Goal: Check status: Check status

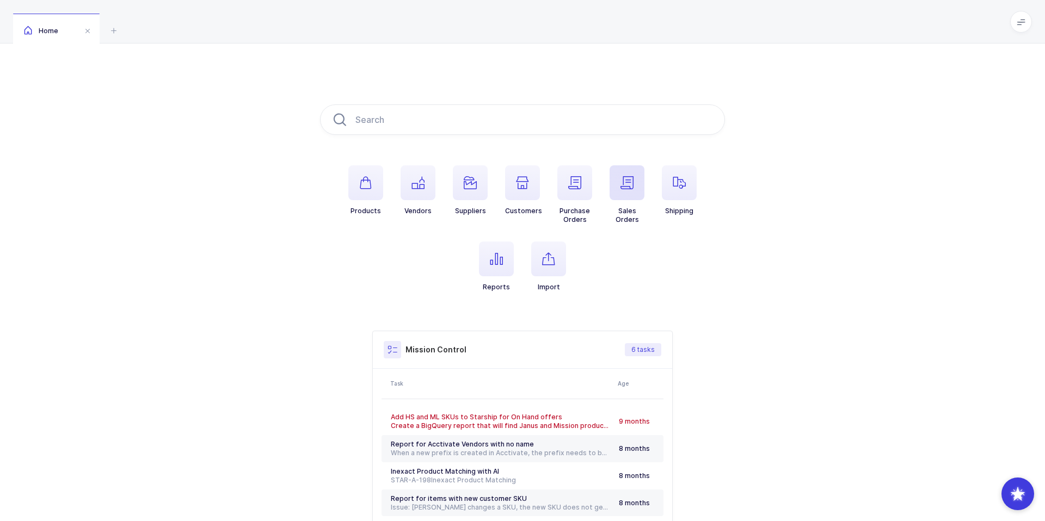
click at [619, 188] on span "button" at bounding box center [627, 182] width 35 height 35
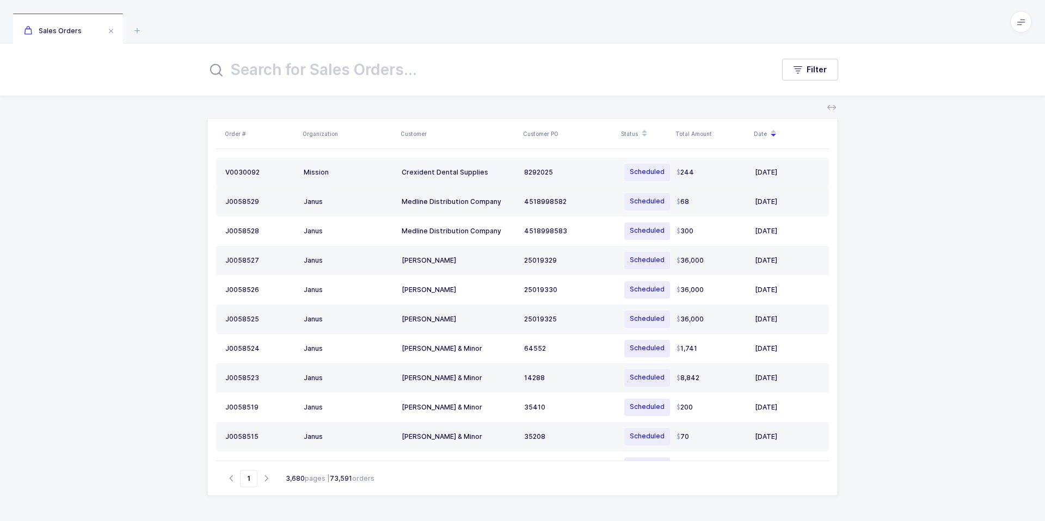
click at [471, 176] on div "Crexident Dental Supplies" at bounding box center [459, 172] width 114 height 9
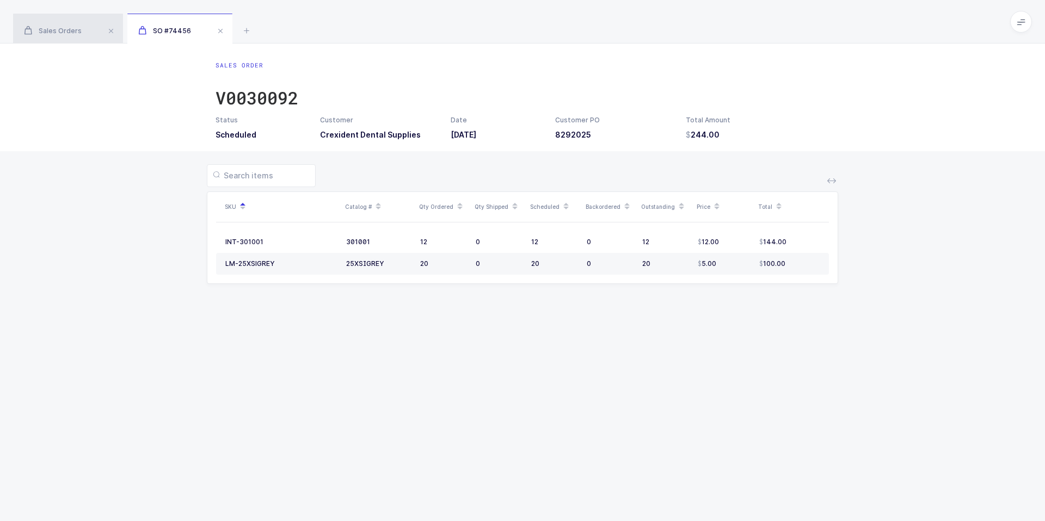
click at [73, 27] on div "Sales Orders" at bounding box center [68, 29] width 110 height 30
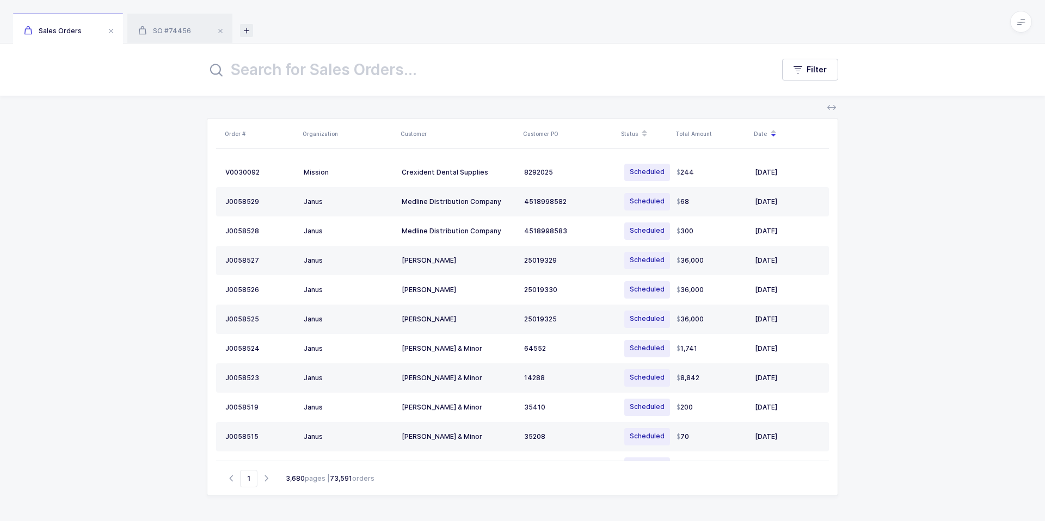
click at [244, 29] on icon at bounding box center [246, 30] width 13 height 13
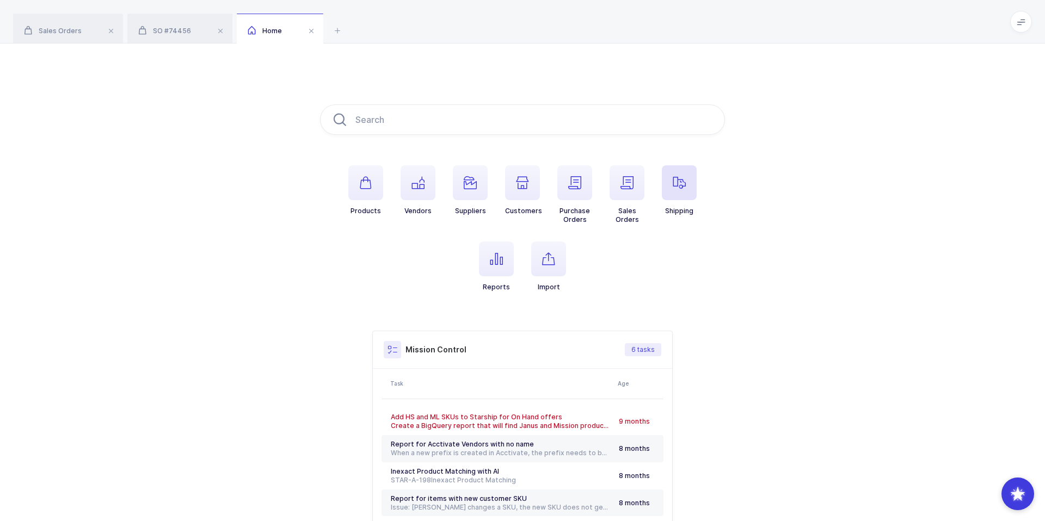
click at [679, 202] on button "Shipping" at bounding box center [679, 190] width 35 height 50
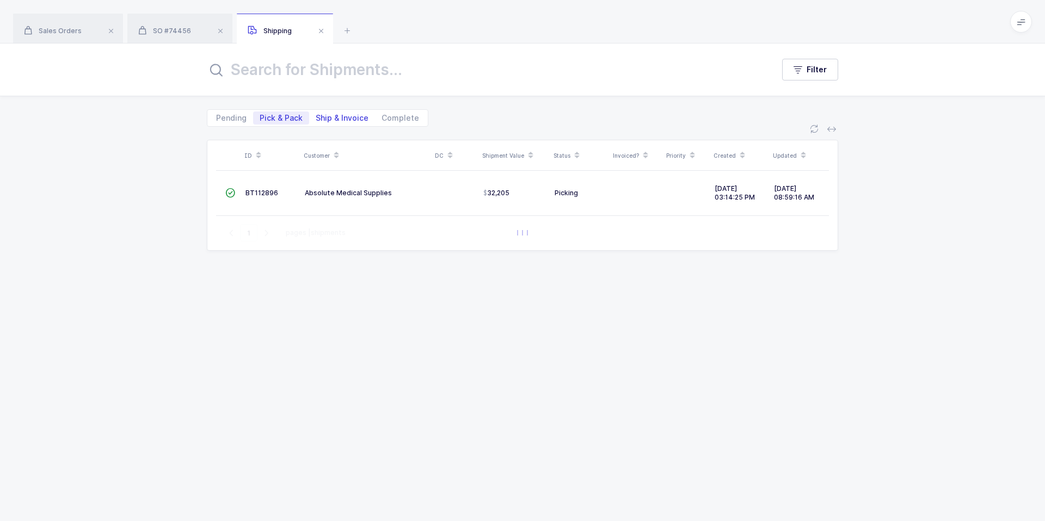
click at [343, 118] on span "Ship & Invoice" at bounding box center [342, 118] width 53 height 8
click at [316, 118] on input "Ship & Invoice" at bounding box center [312, 115] width 7 height 7
radio input "true"
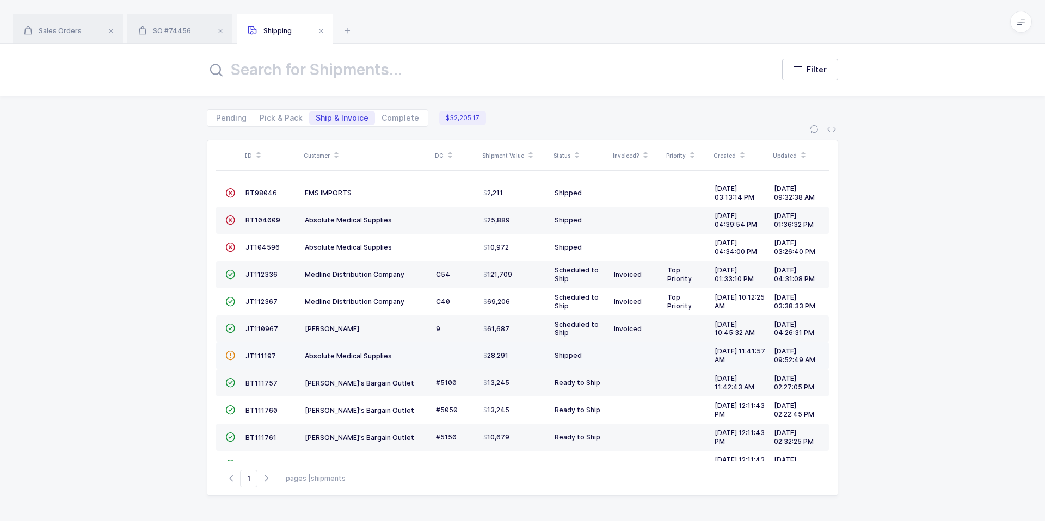
click at [416, 354] on div "Absolute Medical Supplies" at bounding box center [366, 356] width 122 height 9
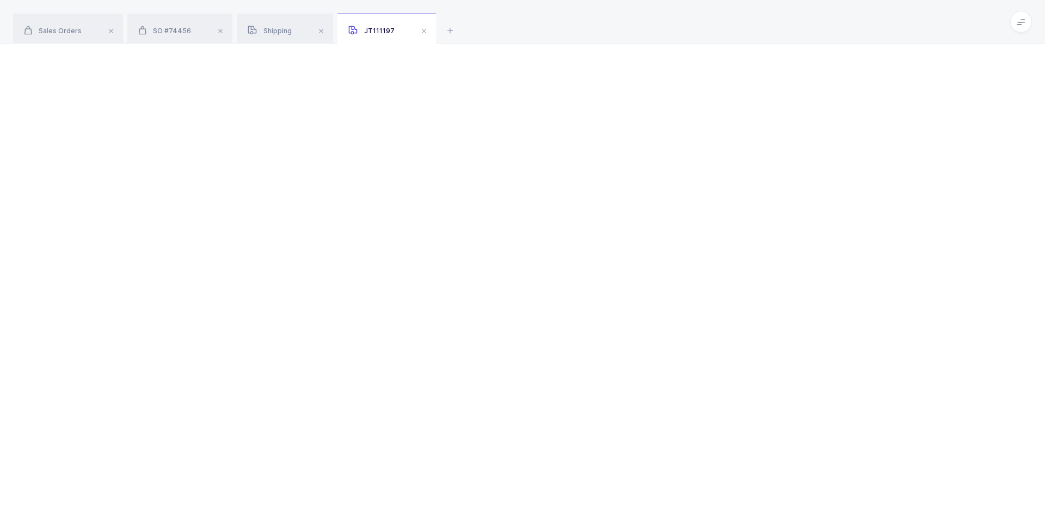
click at [416, 354] on div at bounding box center [522, 283] width 1045 height 478
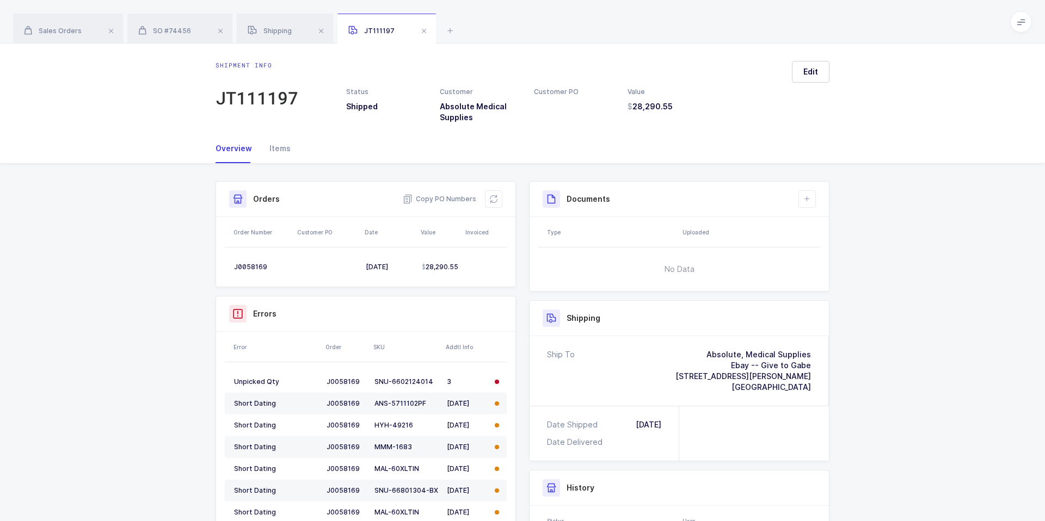
click at [804, 84] on div "Edit" at bounding box center [806, 92] width 46 height 62
click at [804, 81] on button "Edit" at bounding box center [811, 72] width 38 height 22
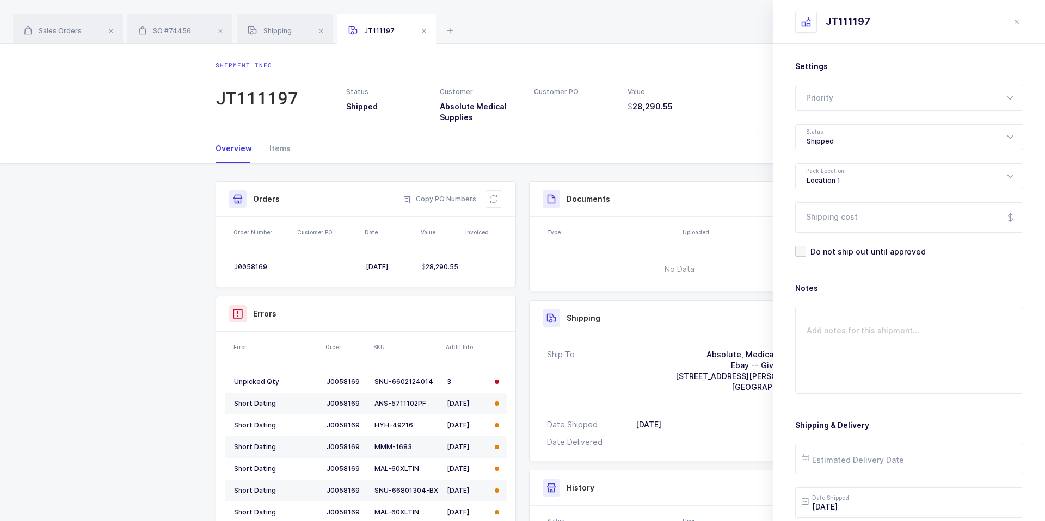
click at [724, 77] on div "Status Shipped Customer Absolute Medical Supplies Customer PO Value 28,290.55" at bounding box center [540, 92] width 485 height 62
click at [1025, 19] on header "JT111197" at bounding box center [909, 22] width 272 height 44
click at [1017, 19] on icon "close drawer" at bounding box center [1016, 21] width 9 height 9
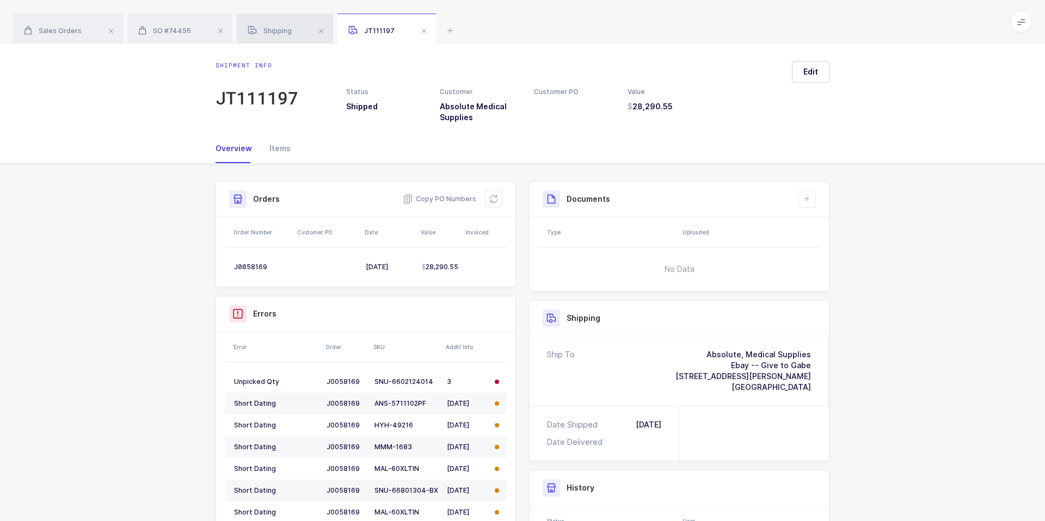
click at [278, 29] on span "Shipping" at bounding box center [270, 31] width 44 height 8
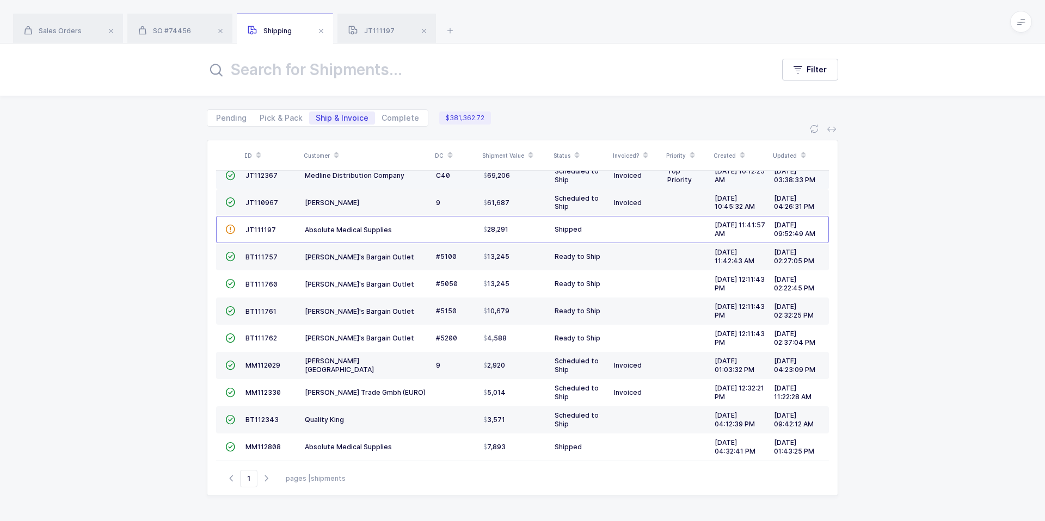
scroll to position [127, 0]
click at [397, 367] on div "[PERSON_NAME] [GEOGRAPHIC_DATA]" at bounding box center [366, 364] width 122 height 17
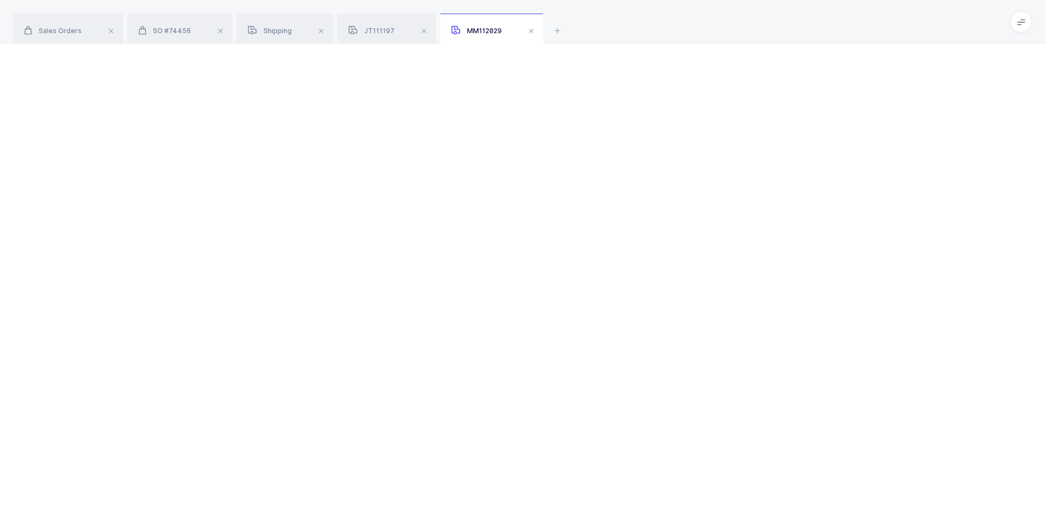
click at [397, 367] on div at bounding box center [522, 283] width 1045 height 478
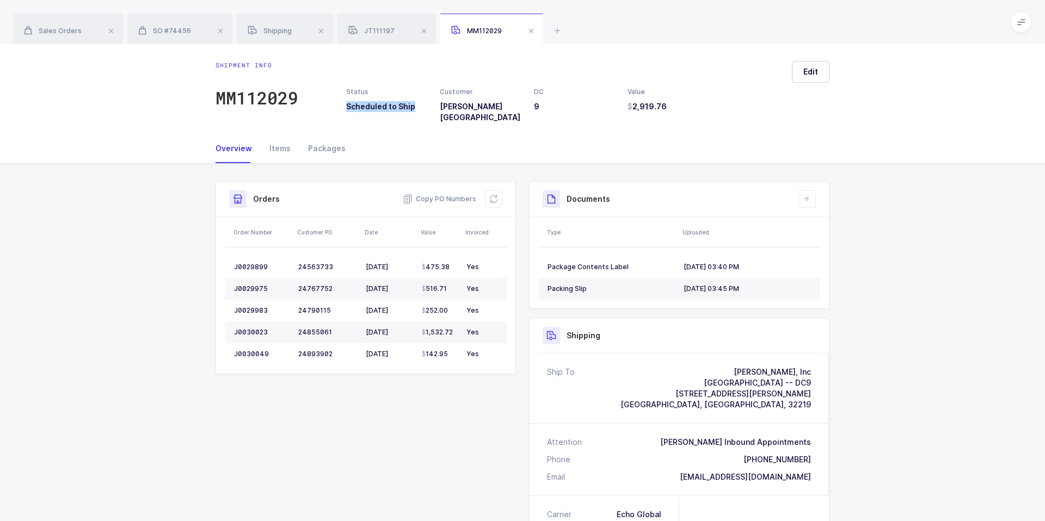
drag, startPoint x: 335, startPoint y: 102, endPoint x: 421, endPoint y: 102, distance: 86.0
click at [421, 103] on div "Status Scheduled to Ship Customer [PERSON_NAME] [GEOGRAPHIC_DATA] [GEOGRAPHIC_D…" at bounding box center [540, 92] width 485 height 62
click at [421, 102] on h3 "Scheduled to Ship" at bounding box center [386, 106] width 81 height 11
drag, startPoint x: 421, startPoint y: 102, endPoint x: 354, endPoint y: 84, distance: 70.0
click at [354, 84] on div "Status Scheduled to Ship Customer [PERSON_NAME] [GEOGRAPHIC_DATA] [GEOGRAPHIC_D…" at bounding box center [540, 92] width 485 height 62
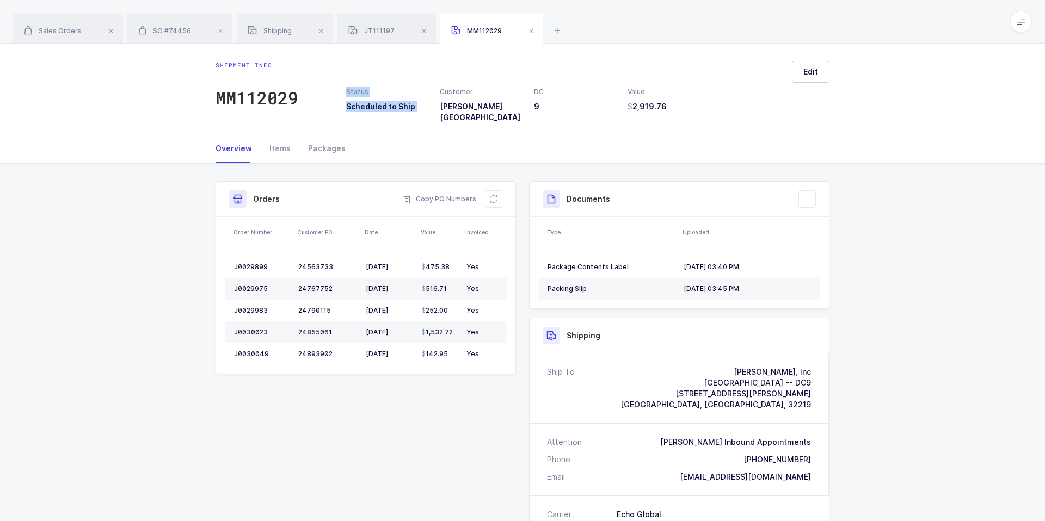
click at [354, 84] on div "Status Scheduled to Ship Customer [PERSON_NAME] [GEOGRAPHIC_DATA] [GEOGRAPHIC_D…" at bounding box center [540, 92] width 485 height 62
drag, startPoint x: 354, startPoint y: 84, endPoint x: 408, endPoint y: 106, distance: 58.1
click at [408, 106] on div "Status Scheduled to Ship Customer [PERSON_NAME] [GEOGRAPHIC_DATA] [GEOGRAPHIC_D…" at bounding box center [540, 92] width 485 height 62
click at [408, 106] on h3 "Scheduled to Ship" at bounding box center [386, 106] width 81 height 11
drag, startPoint x: 423, startPoint y: 110, endPoint x: 357, endPoint y: 83, distance: 71.5
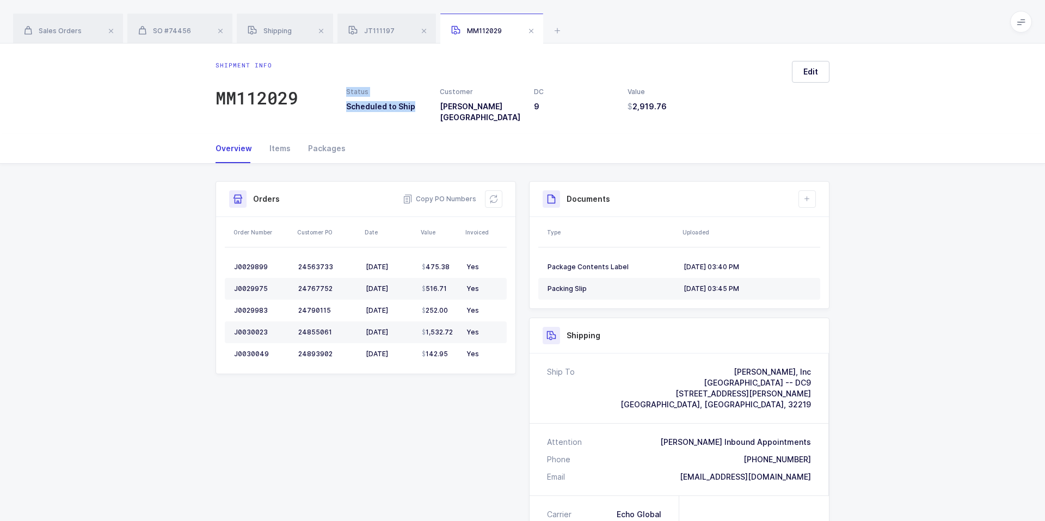
click at [357, 83] on div "Status Scheduled to Ship Customer [PERSON_NAME] [GEOGRAPHIC_DATA] [GEOGRAPHIC_D…" at bounding box center [540, 92] width 485 height 62
drag, startPoint x: 357, startPoint y: 83, endPoint x: 418, endPoint y: 106, distance: 65.1
click at [419, 107] on div "Status Scheduled to Ship Customer [PERSON_NAME] [GEOGRAPHIC_DATA] [GEOGRAPHIC_D…" at bounding box center [540, 92] width 485 height 62
click at [418, 106] on h3 "Scheduled to Ship" at bounding box center [386, 106] width 81 height 11
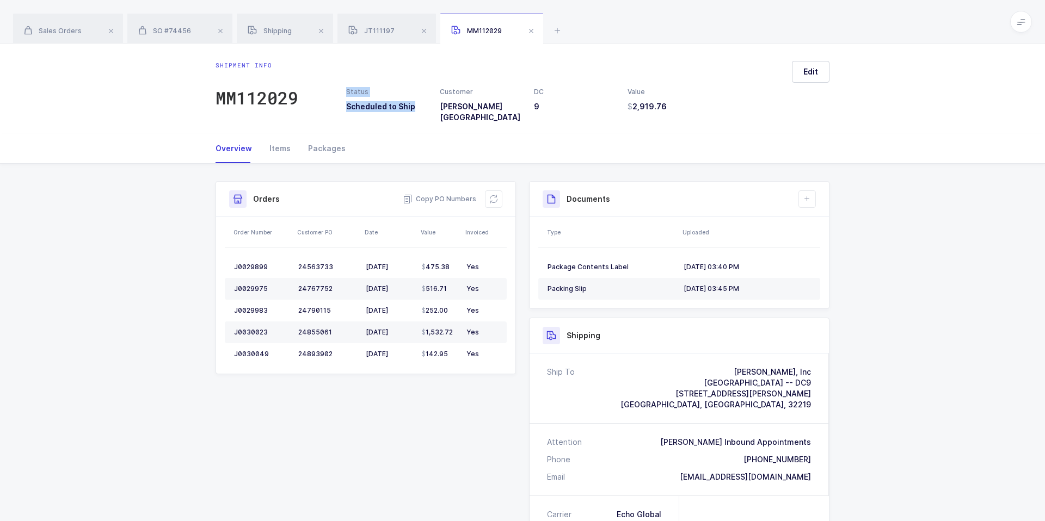
drag, startPoint x: 347, startPoint y: 85, endPoint x: 425, endPoint y: 113, distance: 82.6
click at [425, 114] on div "Status Scheduled to Ship Customer [PERSON_NAME] [GEOGRAPHIC_DATA] [GEOGRAPHIC_D…" at bounding box center [540, 92] width 485 height 62
click at [425, 113] on div "Status Scheduled to Ship Customer [PERSON_NAME] [GEOGRAPHIC_DATA] [GEOGRAPHIC_D…" at bounding box center [540, 92] width 485 height 62
click at [270, 33] on span "Shipping" at bounding box center [270, 31] width 44 height 8
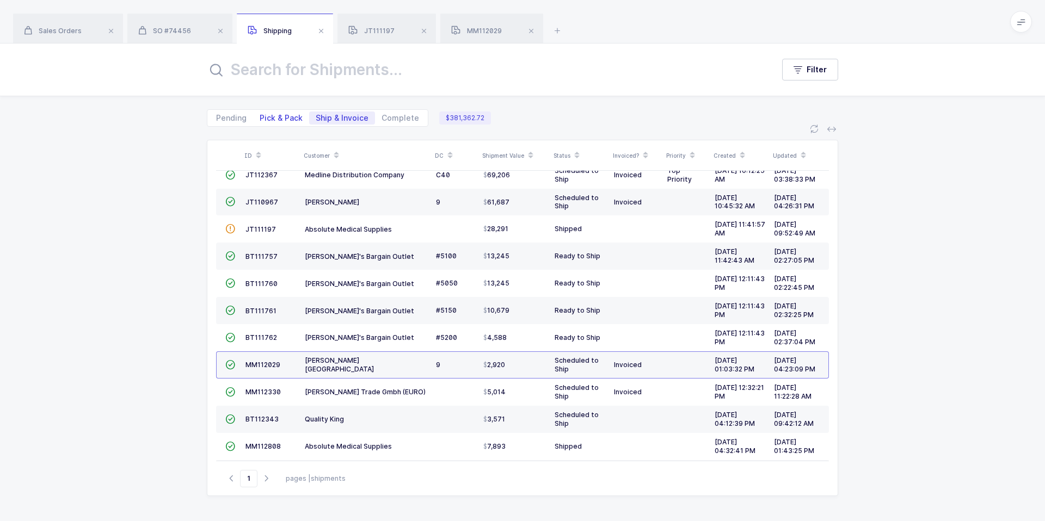
click at [289, 116] on span "Pick & Pack" at bounding box center [281, 118] width 43 height 8
click at [260, 116] on input "Pick & Pack" at bounding box center [256, 115] width 7 height 7
radio input "true"
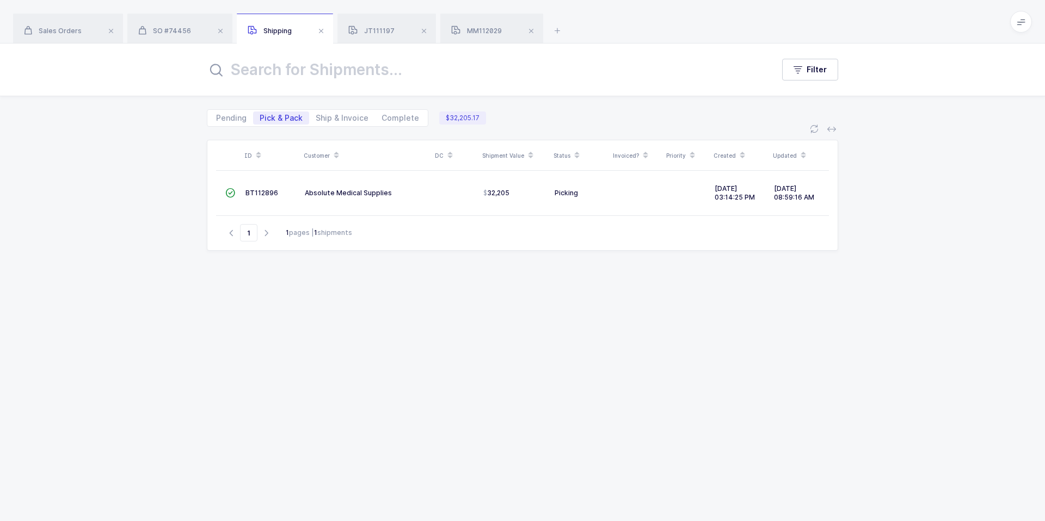
click at [339, 133] on div "ID Customer DC Shipment Value Status Invoiced? Priority Created Updated  BT112…" at bounding box center [522, 324] width 1045 height 395
click at [361, 130] on div "ID Customer DC Shipment Value Status Invoiced? Priority Created Updated  BT112…" at bounding box center [522, 324] width 1045 height 395
click at [347, 122] on span "Ship & Invoice" at bounding box center [342, 118] width 53 height 8
click at [316, 119] on input "Ship & Invoice" at bounding box center [312, 115] width 7 height 7
radio input "true"
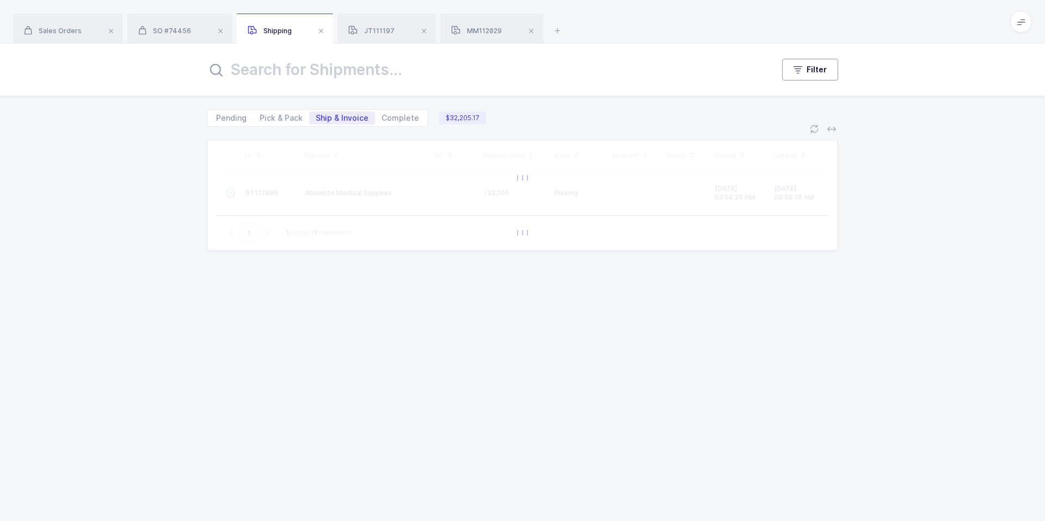
click at [821, 74] on span "Filter" at bounding box center [817, 69] width 20 height 11
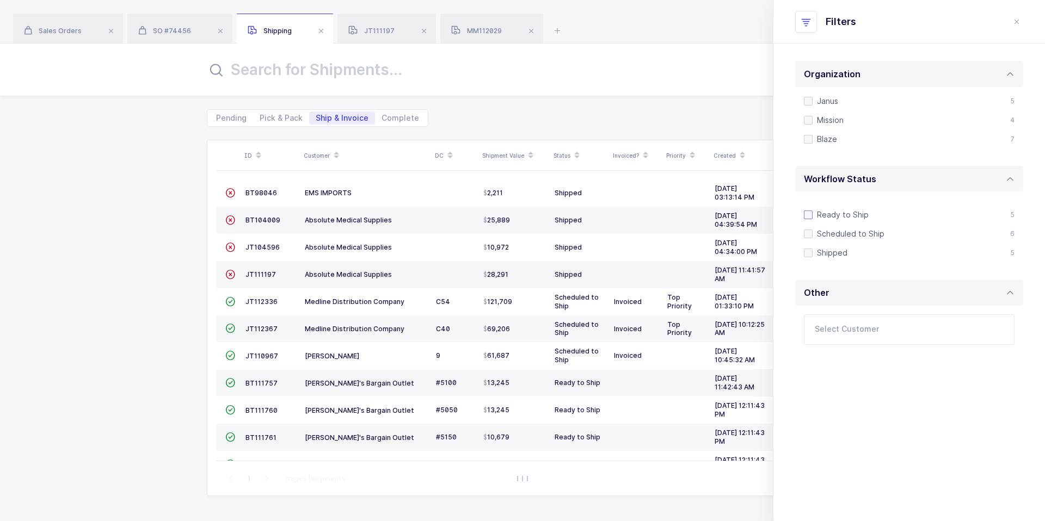
click at [829, 216] on span "Ready to Ship" at bounding box center [841, 215] width 56 height 10
click at [813, 211] on input "Ready to Ship" at bounding box center [813, 211] width 0 height 0
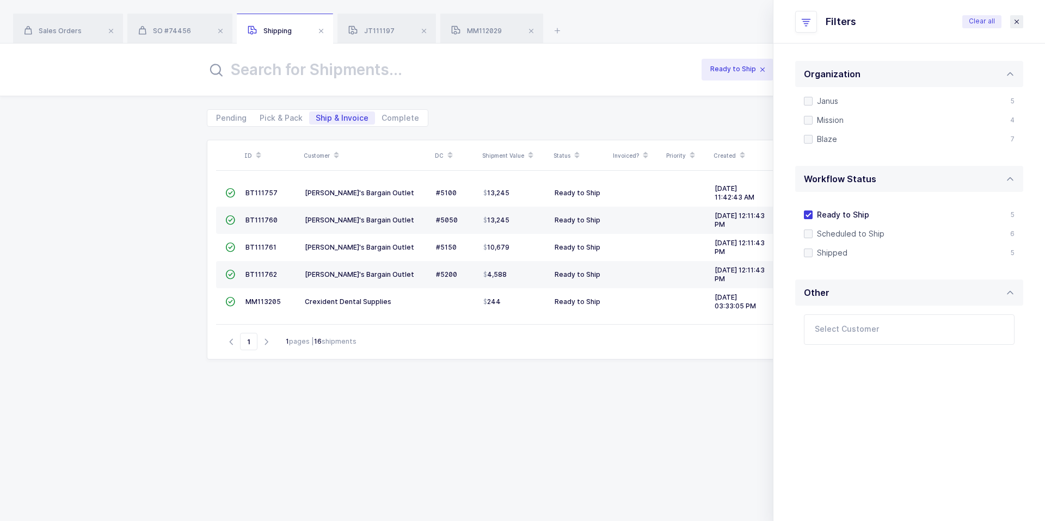
click at [1016, 26] on button "close drawer" at bounding box center [1016, 21] width 13 height 13
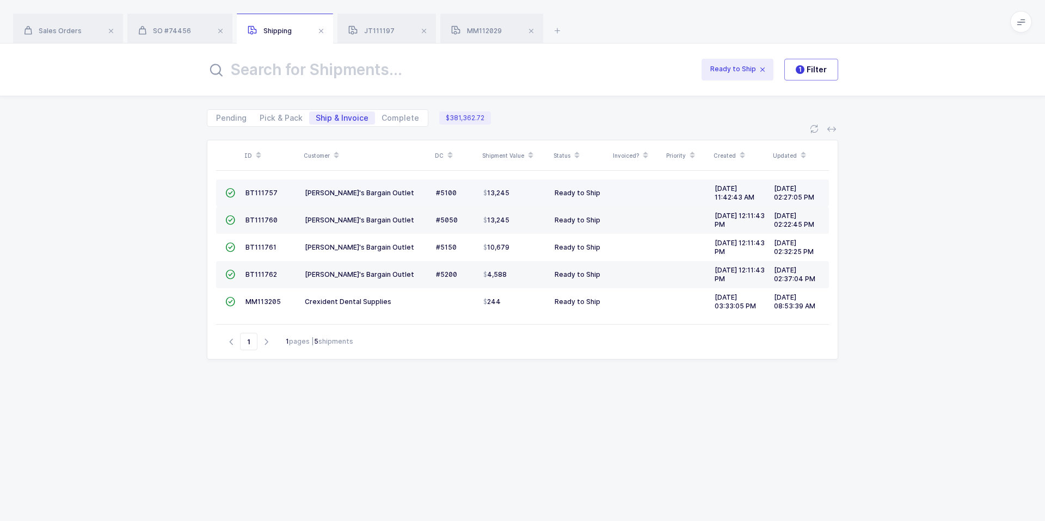
click at [402, 192] on div "[PERSON_NAME]'s Bargain Outlet" at bounding box center [366, 193] width 122 height 9
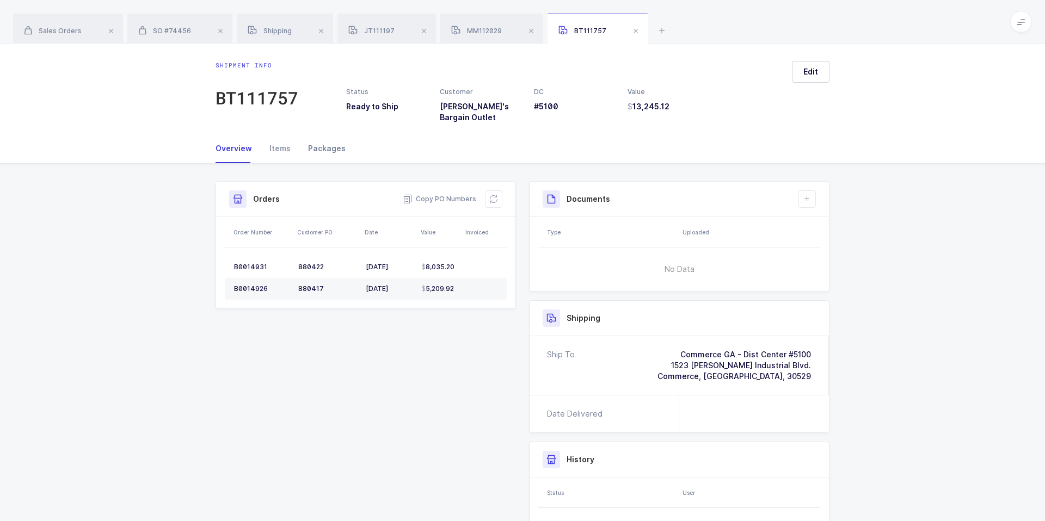
click at [324, 142] on div "Packages" at bounding box center [322, 148] width 46 height 29
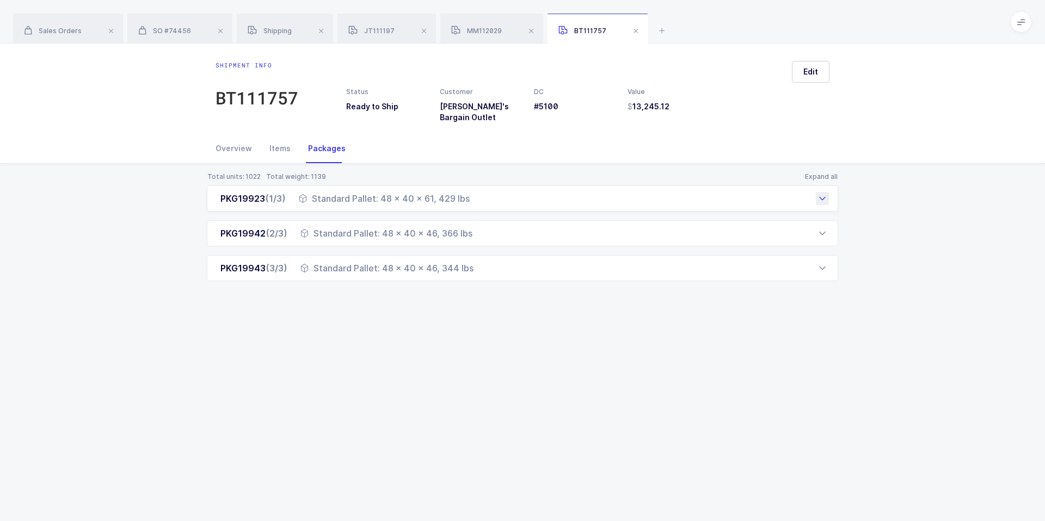
click at [392, 192] on div "Standard Pallet: 48 x 40 x 61, 429 lbs" at bounding box center [384, 198] width 171 height 13
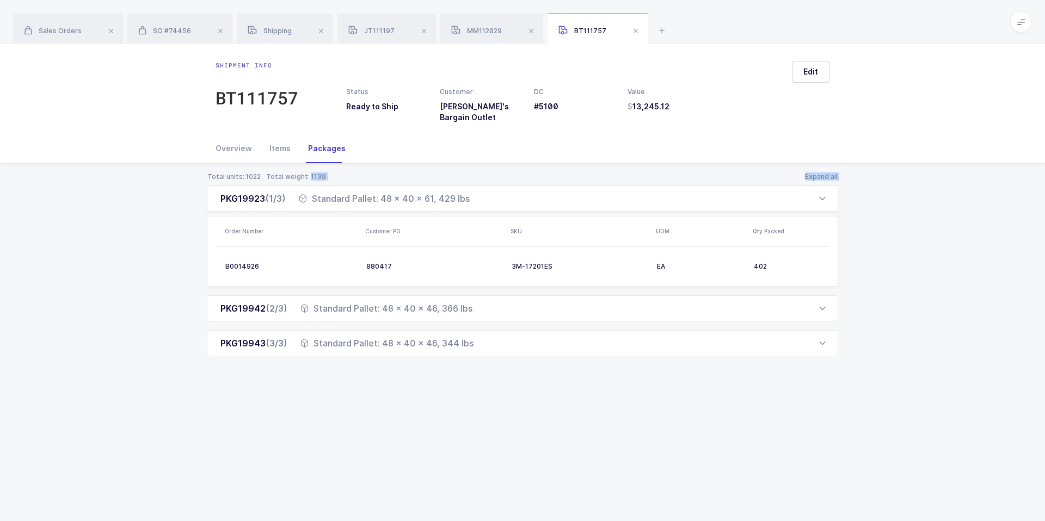
drag, startPoint x: 217, startPoint y: 183, endPoint x: 464, endPoint y: 163, distance: 248.0
click at [464, 164] on div "Total units: 1022 Total weight: 1139 Expand all PKG19923 (1/3) Standard Pallet:…" at bounding box center [523, 278] width 1028 height 228
click at [569, 190] on div "PKG19923 (1/3) Standard Pallet: 48 x 40 x 61, 429 lbs" at bounding box center [522, 199] width 631 height 26
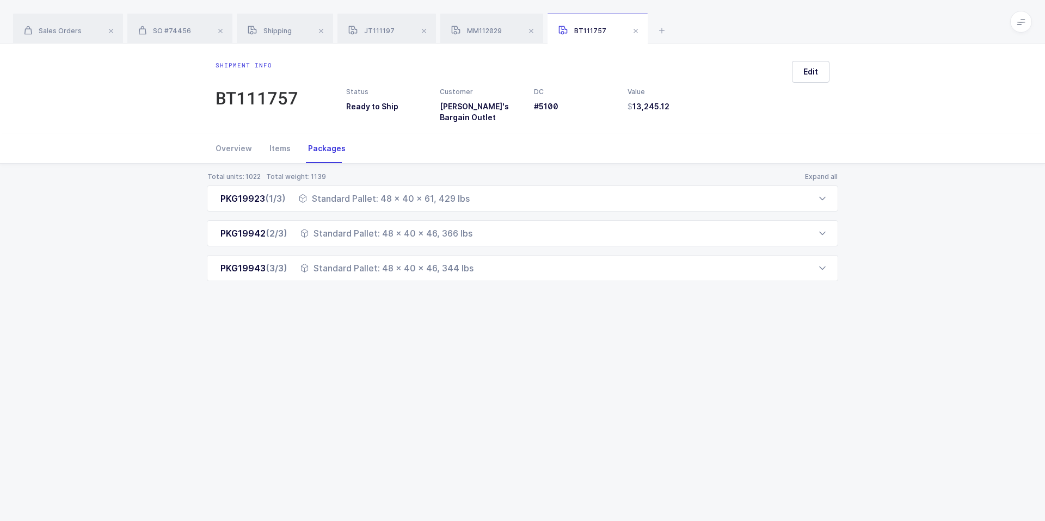
drag, startPoint x: 224, startPoint y: 189, endPoint x: 502, endPoint y: 283, distance: 294.0
click at [502, 283] on div "Total units: 1022 Total weight: 1139 Expand all PKG19923 (1/3) Standard Pallet:…" at bounding box center [523, 240] width 1028 height 152
drag, startPoint x: 502, startPoint y: 283, endPoint x: 418, endPoint y: 314, distance: 89.9
click at [418, 315] on div "Shipment info BT111757 Status Ready to Ship Customer [PERSON_NAME]'s Bargain Ou…" at bounding box center [522, 283] width 1045 height 478
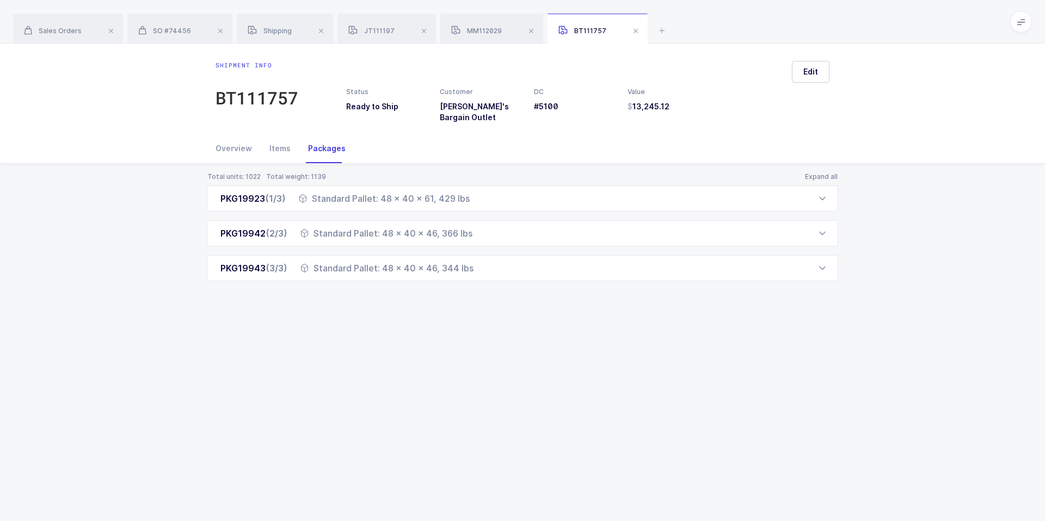
click at [418, 314] on div "Shipment info BT111757 Status Ready to Ship Customer [PERSON_NAME]'s Bargain Ou…" at bounding box center [522, 283] width 1045 height 478
click at [268, 141] on div "Items" at bounding box center [280, 148] width 39 height 29
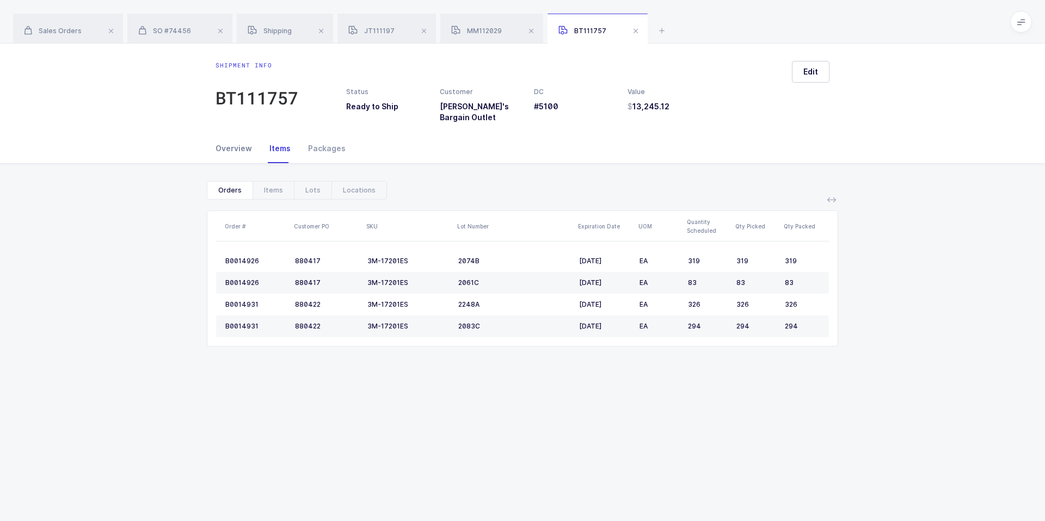
click at [233, 134] on div "Overview" at bounding box center [238, 148] width 45 height 29
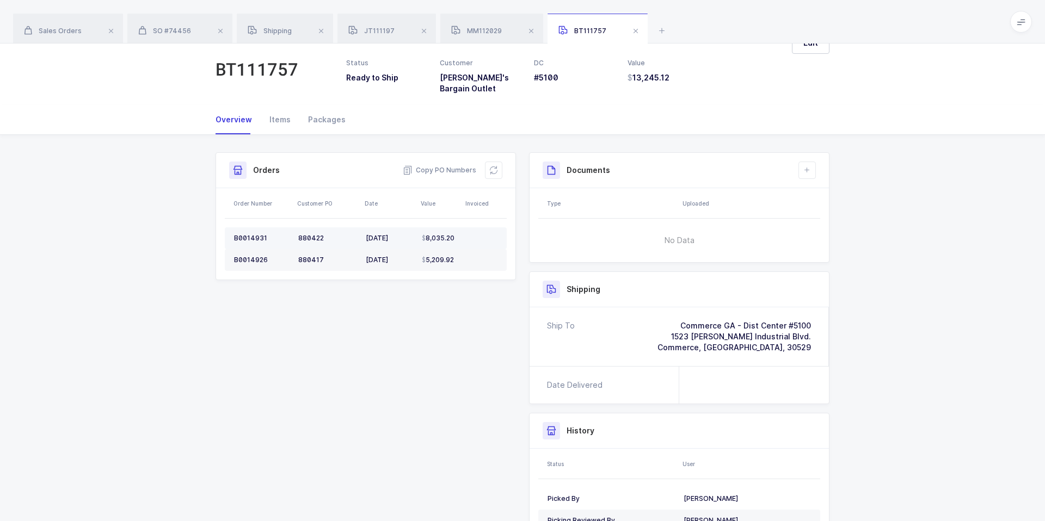
scroll to position [22, 0]
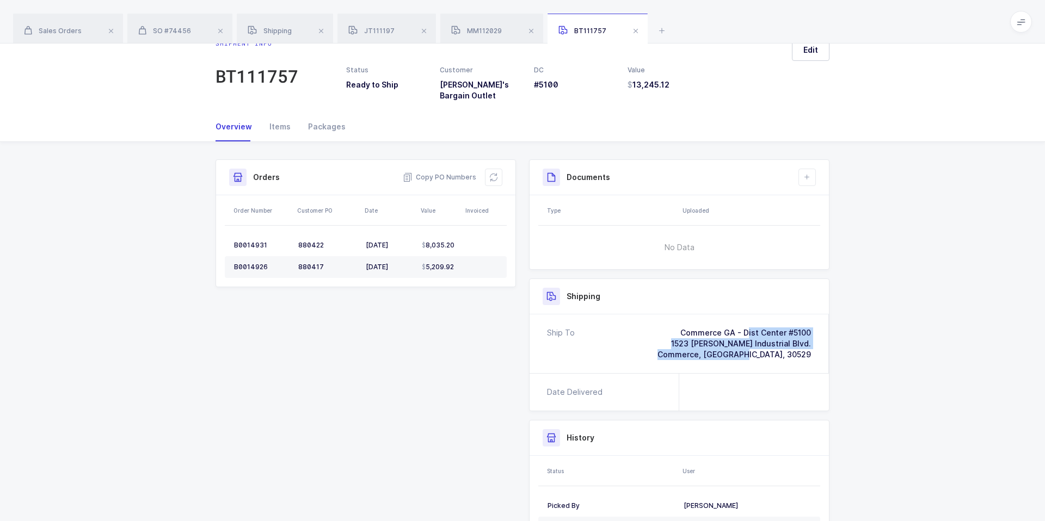
drag, startPoint x: 662, startPoint y: 315, endPoint x: 817, endPoint y: 359, distance: 161.6
click at [819, 359] on div "Ship To Commerce GA - [GEOGRAPHIC_DATA] #5100 [STREET_ADDRESS][PERSON_NAME] Com…" at bounding box center [679, 344] width 299 height 59
click at [817, 359] on div "Ship To Commerce GA - [GEOGRAPHIC_DATA] #5100 [STREET_ADDRESS][PERSON_NAME] Com…" at bounding box center [679, 344] width 299 height 59
drag, startPoint x: 816, startPoint y: 353, endPoint x: 690, endPoint y: 311, distance: 133.0
click at [690, 315] on div "Ship To Commerce GA - [GEOGRAPHIC_DATA] #5100 [STREET_ADDRESS][PERSON_NAME] Com…" at bounding box center [679, 344] width 299 height 59
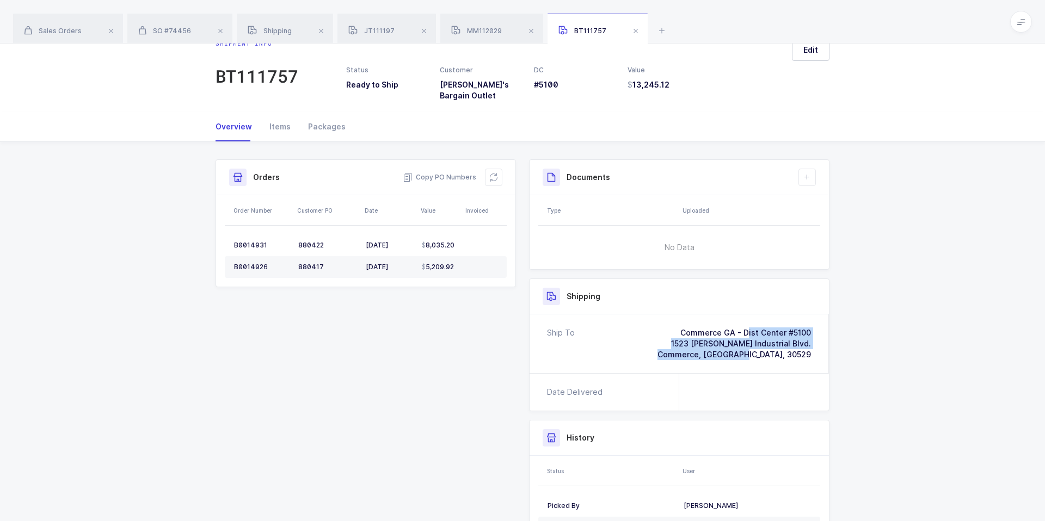
click at [690, 315] on div "Ship To Commerce GA - [GEOGRAPHIC_DATA] #5100 [STREET_ADDRESS][PERSON_NAME] Com…" at bounding box center [679, 344] width 299 height 59
drag, startPoint x: 690, startPoint y: 311, endPoint x: 791, endPoint y: 347, distance: 107.4
click at [791, 348] on div "Ship To Commerce GA - [GEOGRAPHIC_DATA] #5100 [STREET_ADDRESS][PERSON_NAME] Com…" at bounding box center [679, 344] width 299 height 59
click at [791, 350] on span "Commerce, [GEOGRAPHIC_DATA], 30529" at bounding box center [733, 354] width 153 height 9
click at [383, 86] on h3 "Ready to Ship" at bounding box center [386, 84] width 81 height 11
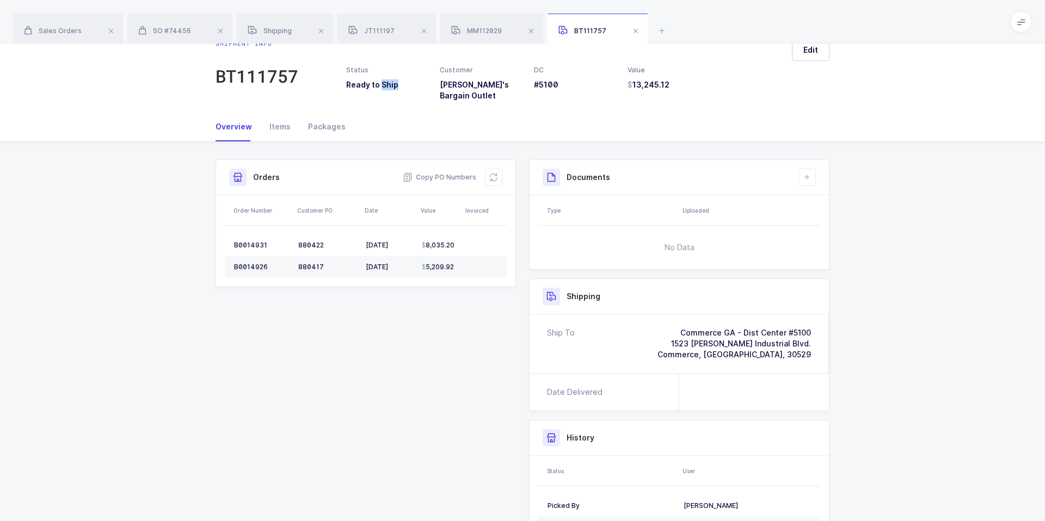
click at [383, 86] on h3 "Ready to Ship" at bounding box center [386, 84] width 81 height 11
click at [396, 89] on h3 "Ready to Ship" at bounding box center [386, 84] width 81 height 11
click at [270, 28] on span "Shipping" at bounding box center [270, 31] width 44 height 8
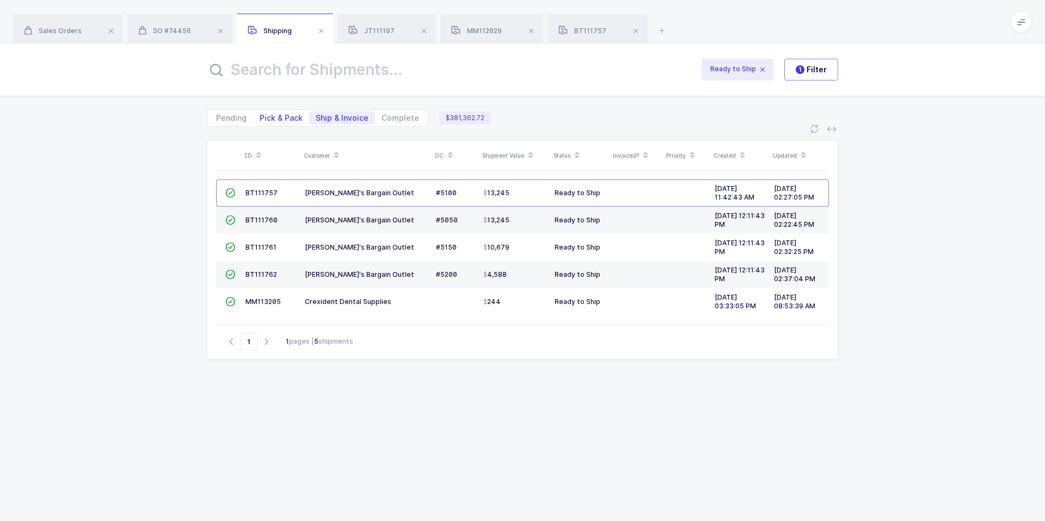
click at [290, 121] on span "Pick & Pack" at bounding box center [281, 118] width 43 height 8
click at [260, 119] on input "Pick & Pack" at bounding box center [256, 115] width 7 height 7
radio input "true"
radio input "false"
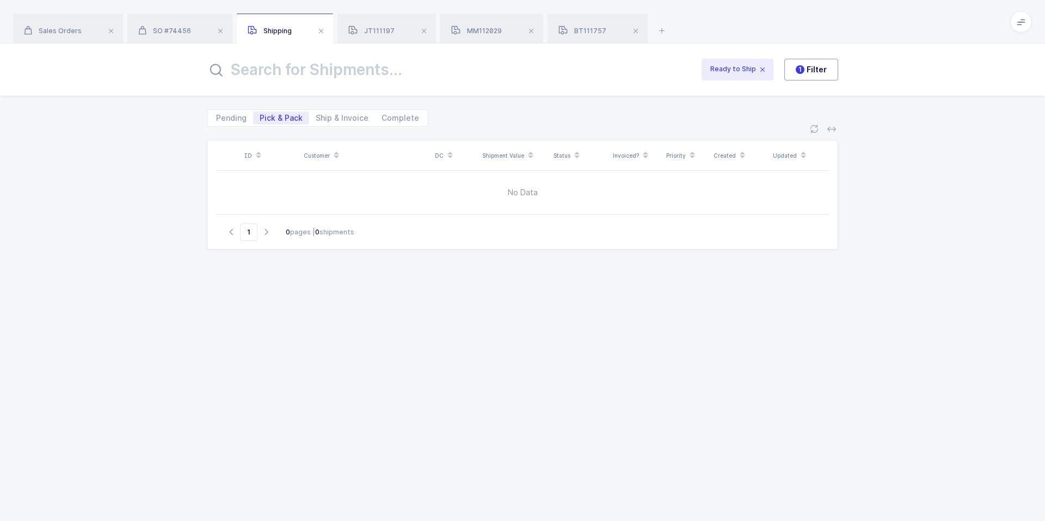
click at [815, 68] on span "1 Filter" at bounding box center [811, 69] width 31 height 11
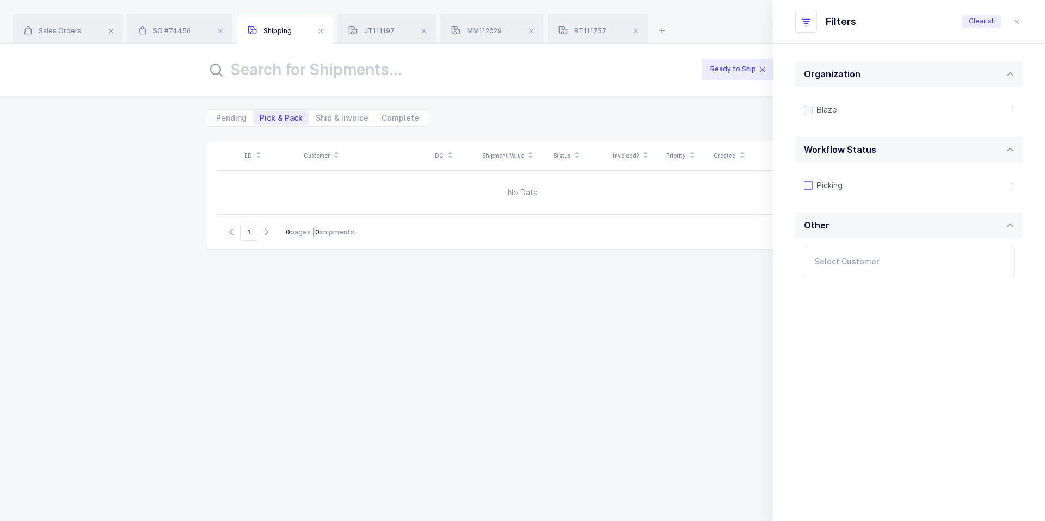
click at [819, 185] on span "Picking" at bounding box center [828, 185] width 30 height 10
click at [813, 181] on input "Picking" at bounding box center [813, 181] width 0 height 0
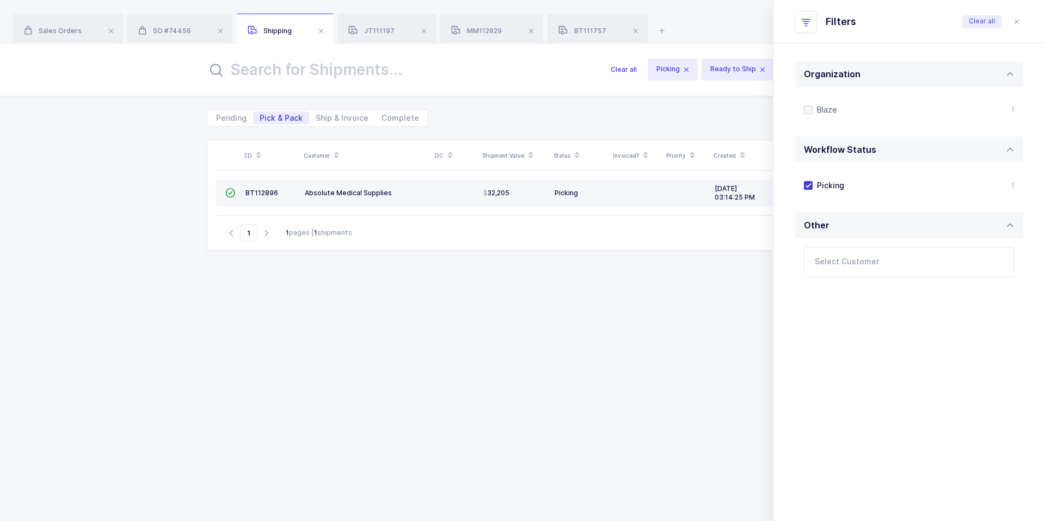
click at [462, 186] on td at bounding box center [455, 193] width 47 height 27
click at [432, 193] on td at bounding box center [455, 193] width 47 height 27
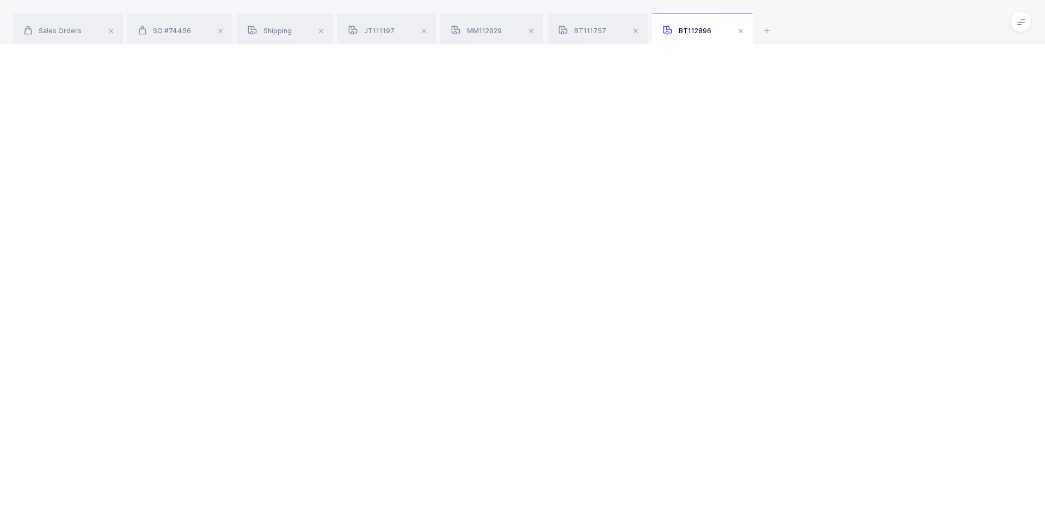
click at [432, 193] on div at bounding box center [522, 283] width 1045 height 478
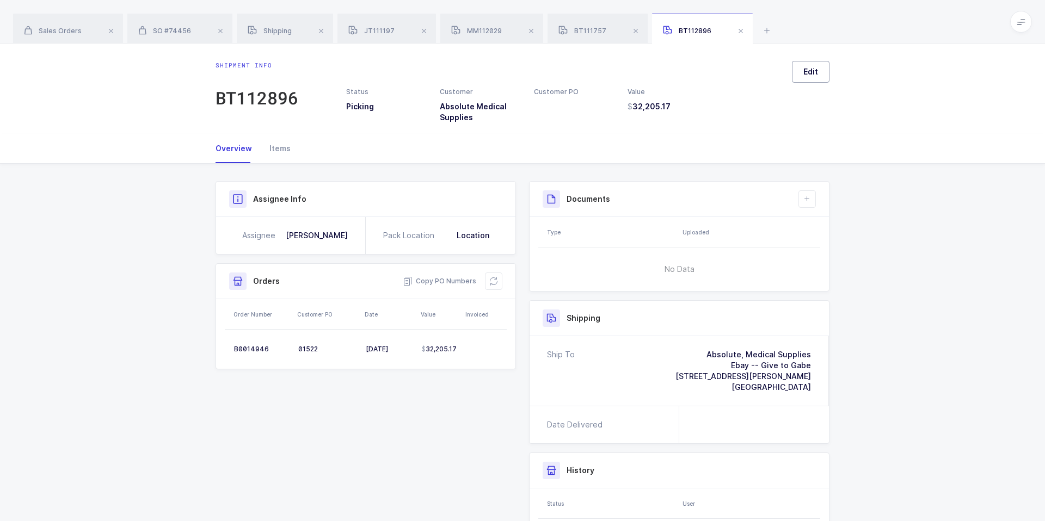
click at [813, 76] on span "Edit" at bounding box center [810, 71] width 15 height 11
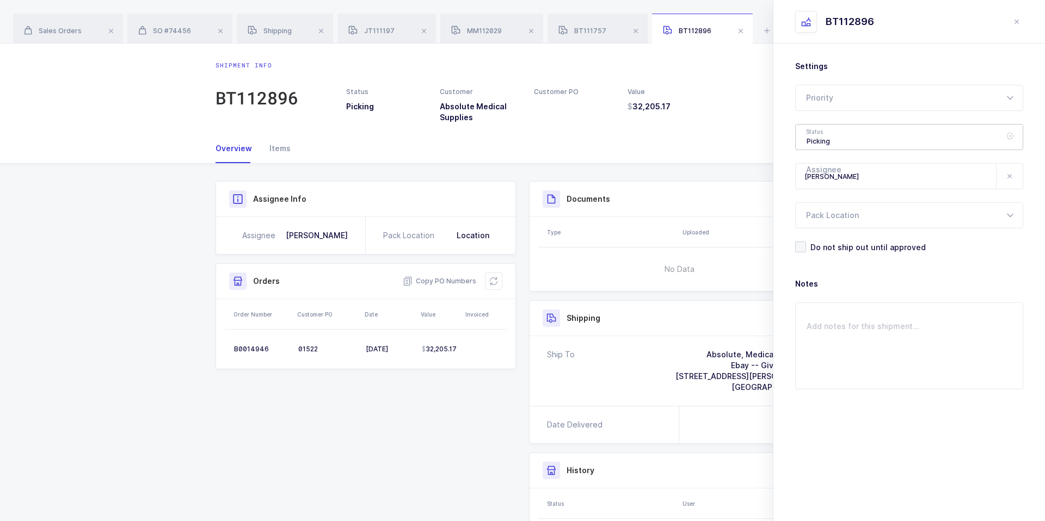
click at [845, 138] on div "Picking" at bounding box center [909, 137] width 228 height 26
click at [1030, 56] on div "Settings Priority Rush Overnight Top Priority Status Picking Pending Ready to P…" at bounding box center [909, 260] width 272 height 433
click at [1015, 20] on icon "close drawer" at bounding box center [1016, 21] width 9 height 9
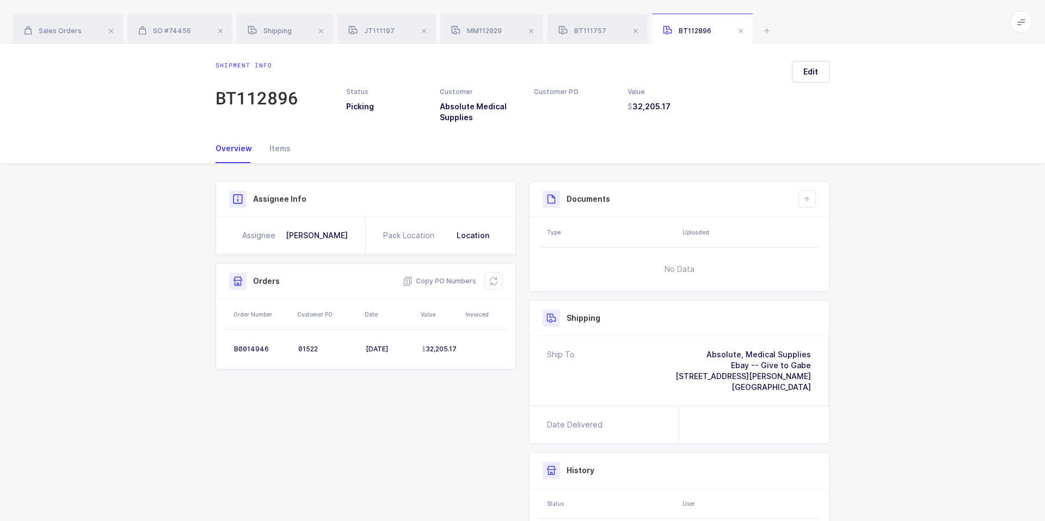
drag, startPoint x: 695, startPoint y: 352, endPoint x: 821, endPoint y: 390, distance: 131.4
click at [821, 390] on div "Ship To Absolute, Medical Supplies Ebay -- Give to Gabe [STREET_ADDRESS][PERSON…" at bounding box center [679, 371] width 299 height 70
drag, startPoint x: 820, startPoint y: 390, endPoint x: 666, endPoint y: 329, distance: 166.0
click at [810, 388] on div "Ship To Absolute, Medical Supplies Ebay -- Give to Gabe [STREET_ADDRESS][PERSON…" at bounding box center [679, 371] width 299 height 70
click at [270, 152] on div "Items" at bounding box center [276, 148] width 30 height 29
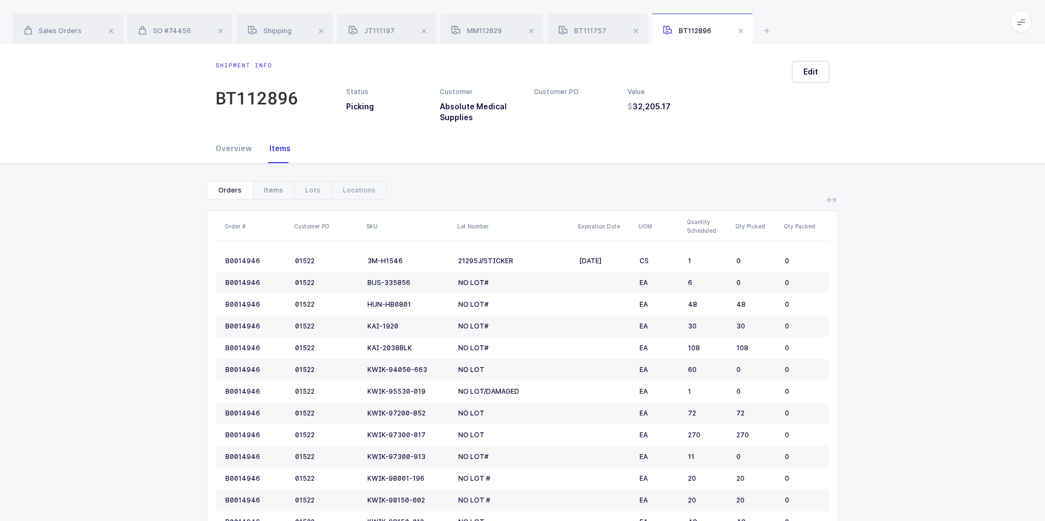
click at [261, 193] on div "Items" at bounding box center [273, 190] width 41 height 17
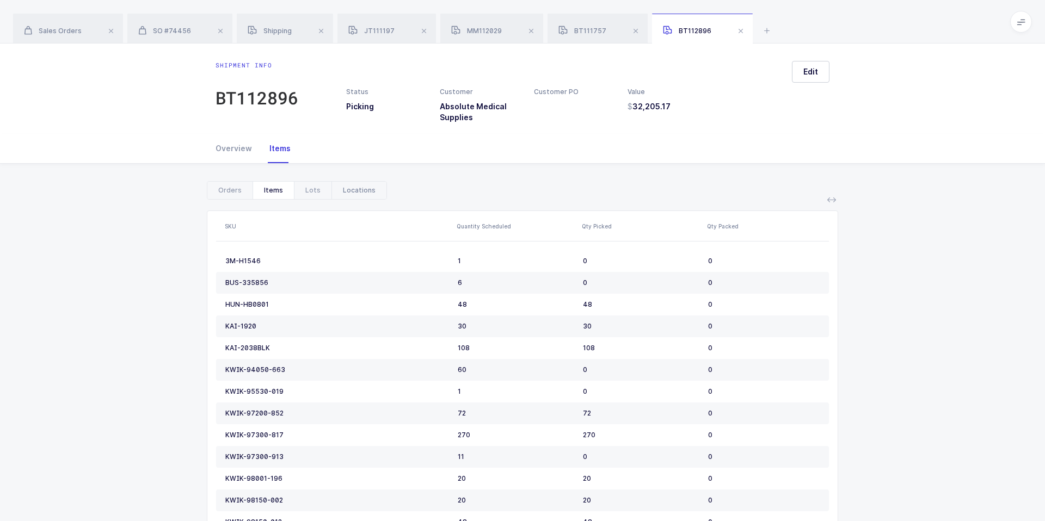
click at [331, 188] on div "Locations" at bounding box center [358, 190] width 55 height 17
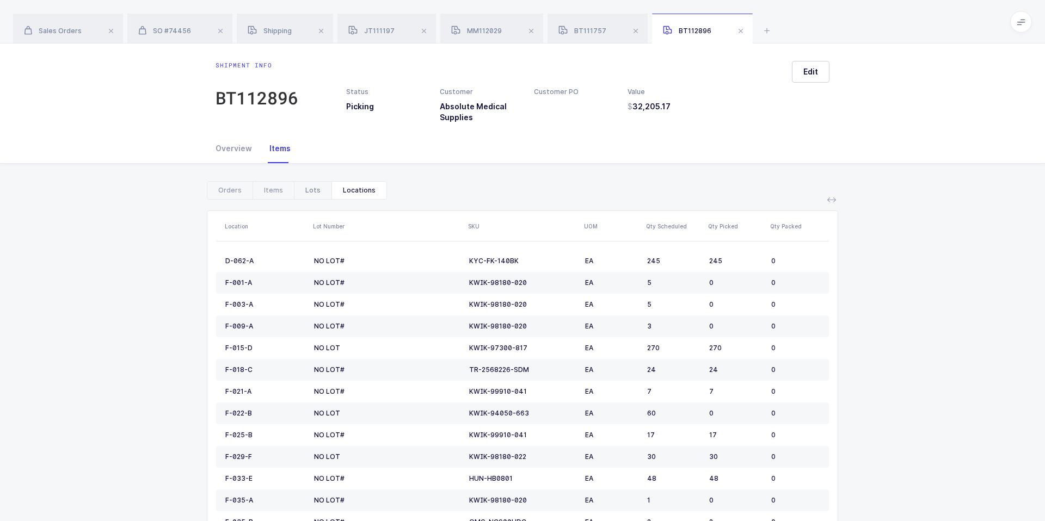
click at [308, 188] on div "Lots" at bounding box center [313, 190] width 38 height 17
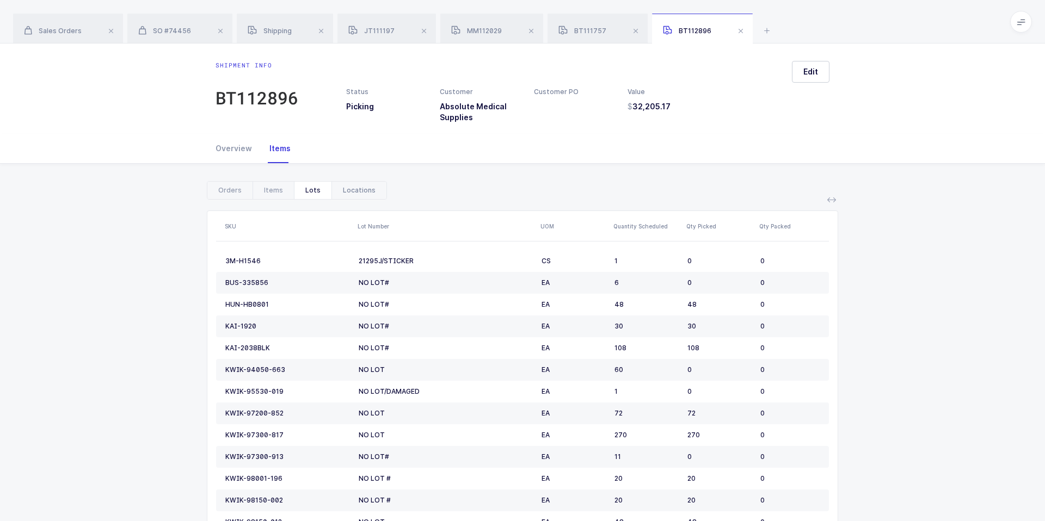
click at [352, 192] on div "Locations" at bounding box center [358, 190] width 55 height 17
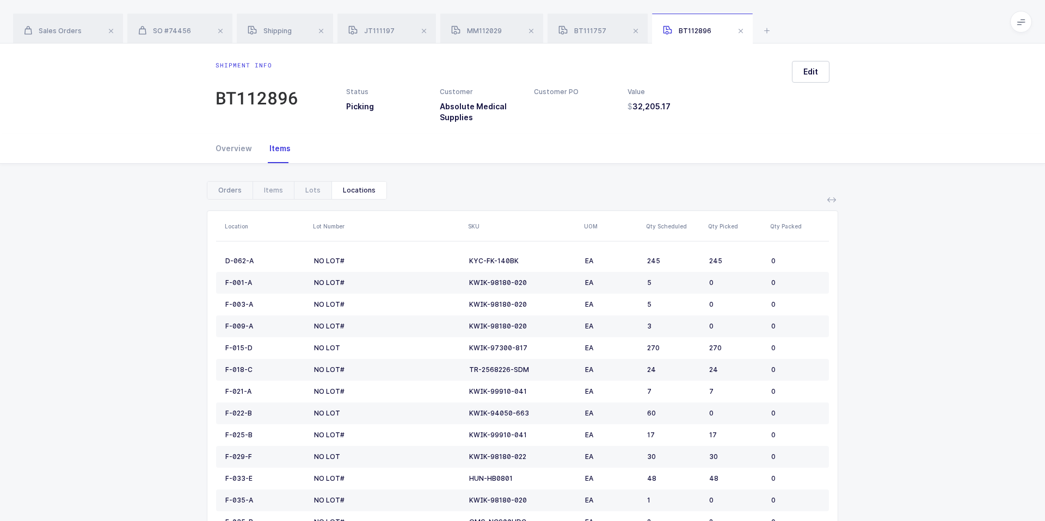
click at [228, 190] on div "Orders" at bounding box center [229, 190] width 45 height 17
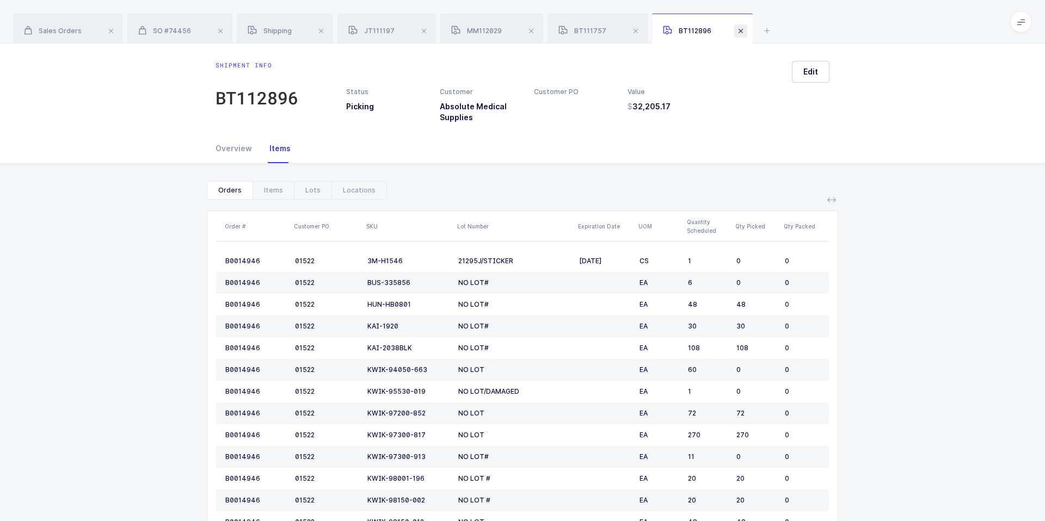
click at [739, 33] on span at bounding box center [740, 30] width 13 height 13
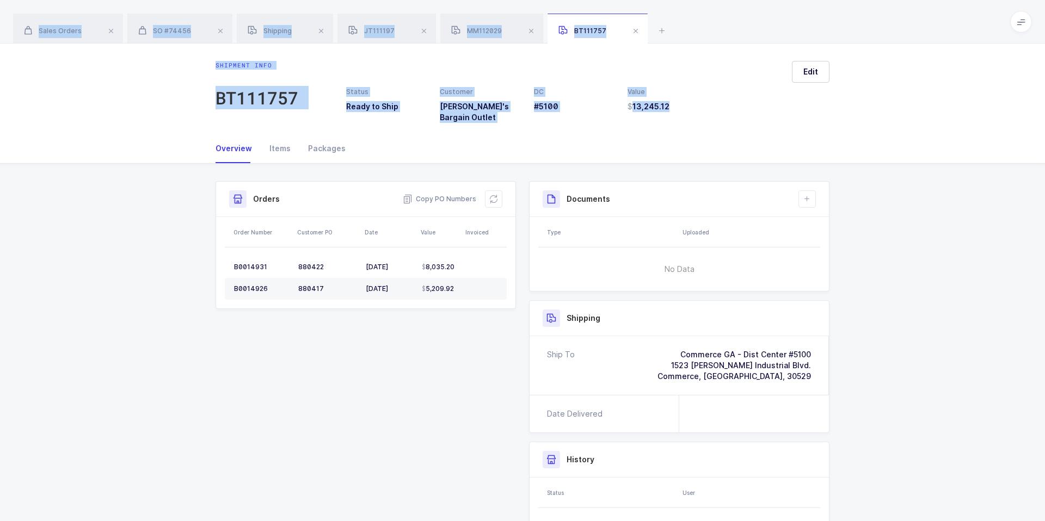
drag, startPoint x: 678, startPoint y: 38, endPoint x: 688, endPoint y: 107, distance: 69.9
click at [688, 107] on div "Sales Orders SO #74456 Shipping JT111197 MM112029 BT111757 Filter Order # Organ…" at bounding box center [522, 325] width 1045 height 651
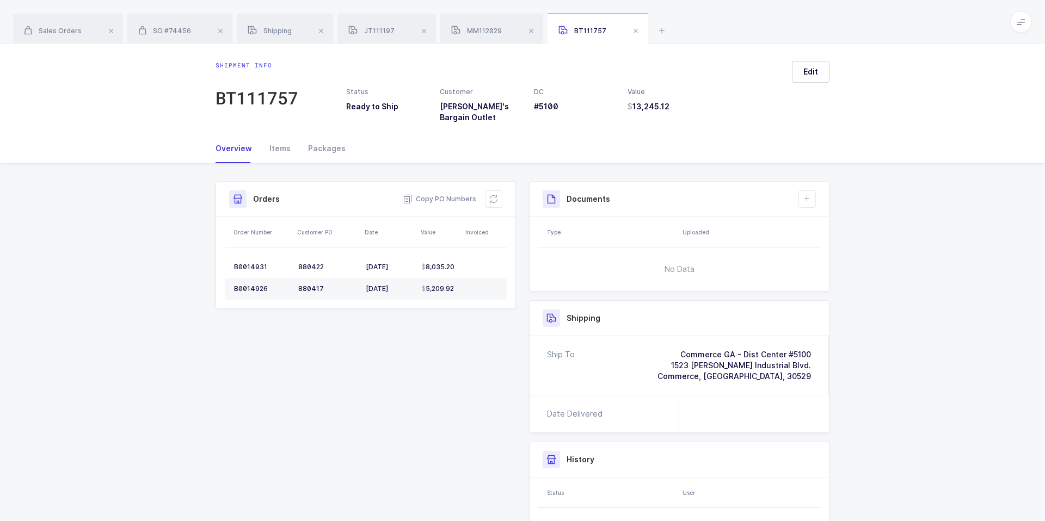
click at [688, 107] on h3 "13,245.12" at bounding box center [668, 106] width 81 height 11
drag, startPoint x: 688, startPoint y: 107, endPoint x: 706, endPoint y: 115, distance: 19.5
click at [706, 115] on div "Status Ready to Ship Customer [PERSON_NAME]'s Bargain Outlet DC #5100 Value 13,…" at bounding box center [540, 92] width 485 height 62
click at [697, 40] on div "Sales Orders SO #74456 Shipping JT111197 MM112029 BT111757" at bounding box center [522, 22] width 1045 height 44
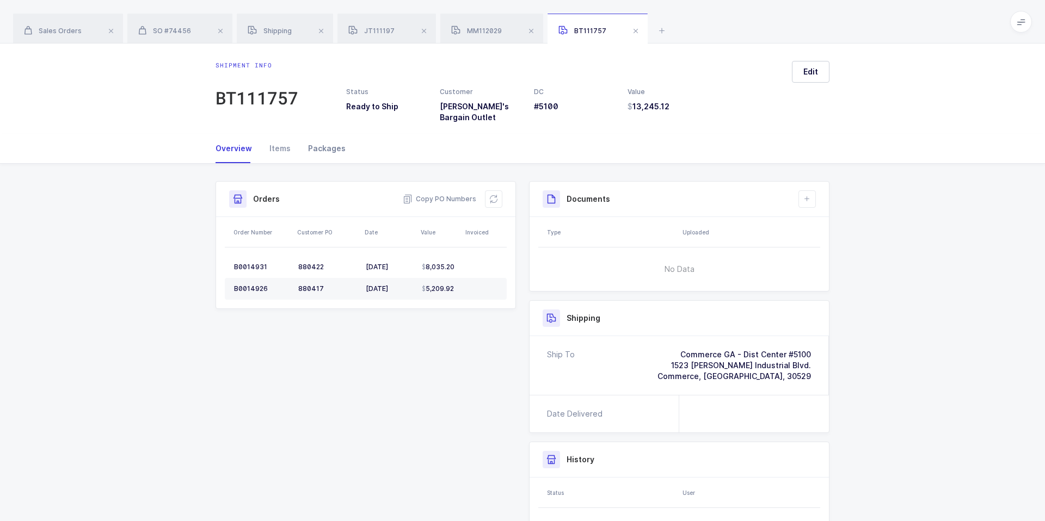
click at [325, 143] on div "Packages" at bounding box center [322, 148] width 46 height 29
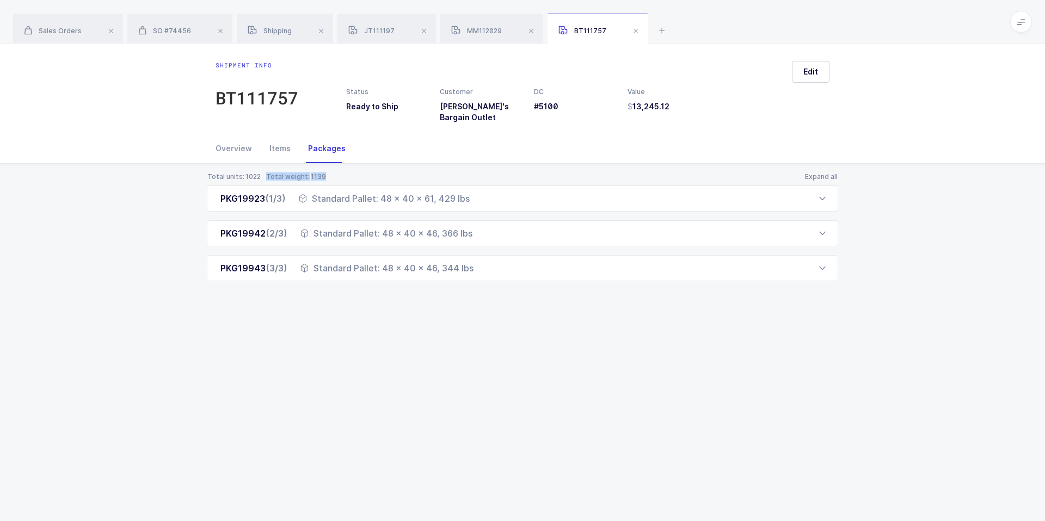
drag, startPoint x: 263, startPoint y: 166, endPoint x: 365, endPoint y: 169, distance: 102.4
click at [365, 173] on div "Total units: 1022 Total weight: 1139 Expand all" at bounding box center [522, 177] width 631 height 9
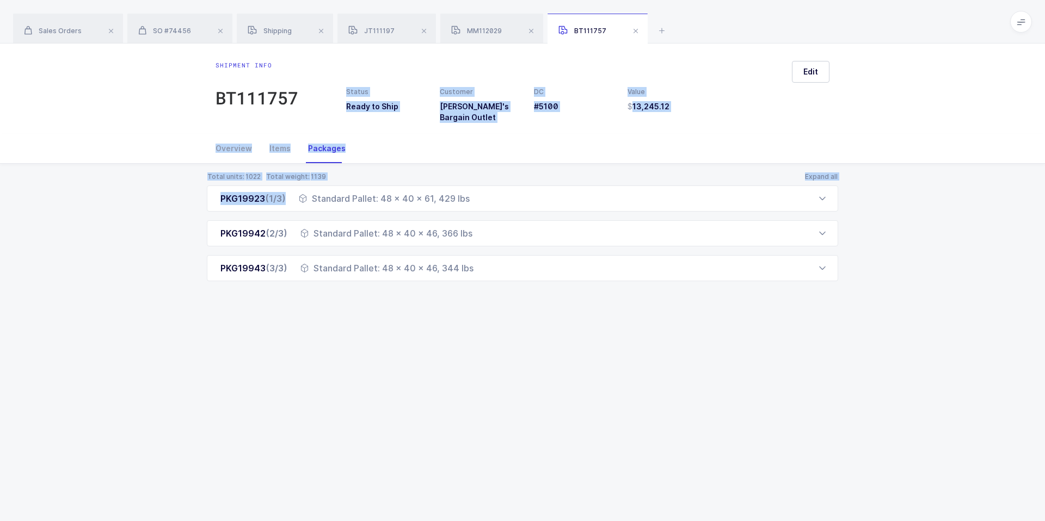
drag, startPoint x: 391, startPoint y: 174, endPoint x: 351, endPoint y: 71, distance: 110.0
click at [351, 71] on div "Shipment info BT111757 Status Ready to Ship Customer [PERSON_NAME]'s Bargain Ou…" at bounding box center [522, 283] width 1045 height 478
click at [351, 71] on div "Status Ready to Ship Customer [PERSON_NAME]'s Bargain Outlet DC #5100 Value 13,…" at bounding box center [540, 92] width 485 height 62
drag, startPoint x: 351, startPoint y: 62, endPoint x: 446, endPoint y: 315, distance: 270.2
click at [446, 315] on div "Shipment info BT111757 Status Ready to Ship Customer [PERSON_NAME]'s Bargain Ou…" at bounding box center [522, 283] width 1045 height 478
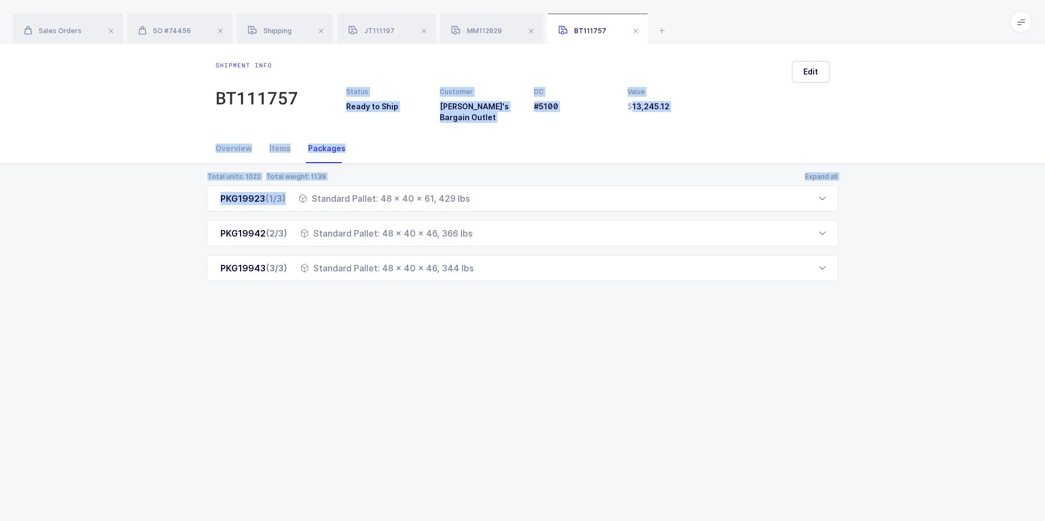
click at [446, 315] on div "Shipment info BT111757 Status Ready to Ship Customer [PERSON_NAME]'s Bargain Ou…" at bounding box center [522, 283] width 1045 height 478
drag, startPoint x: 189, startPoint y: 54, endPoint x: 309, endPoint y: 320, distance: 292.1
click at [309, 321] on div "Shipment info BT111757 Status Ready to Ship Customer [PERSON_NAME]'s Bargain Ou…" at bounding box center [522, 283] width 1045 height 478
click at [309, 320] on div "Shipment info BT111757 Status Ready to Ship Customer [PERSON_NAME]'s Bargain Ou…" at bounding box center [522, 283] width 1045 height 478
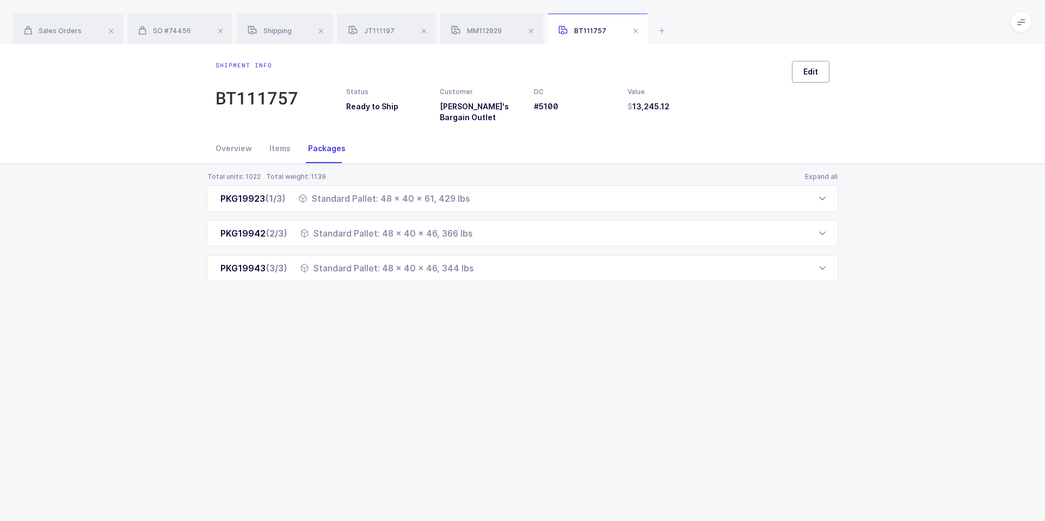
click at [800, 70] on button "Edit" at bounding box center [811, 72] width 38 height 22
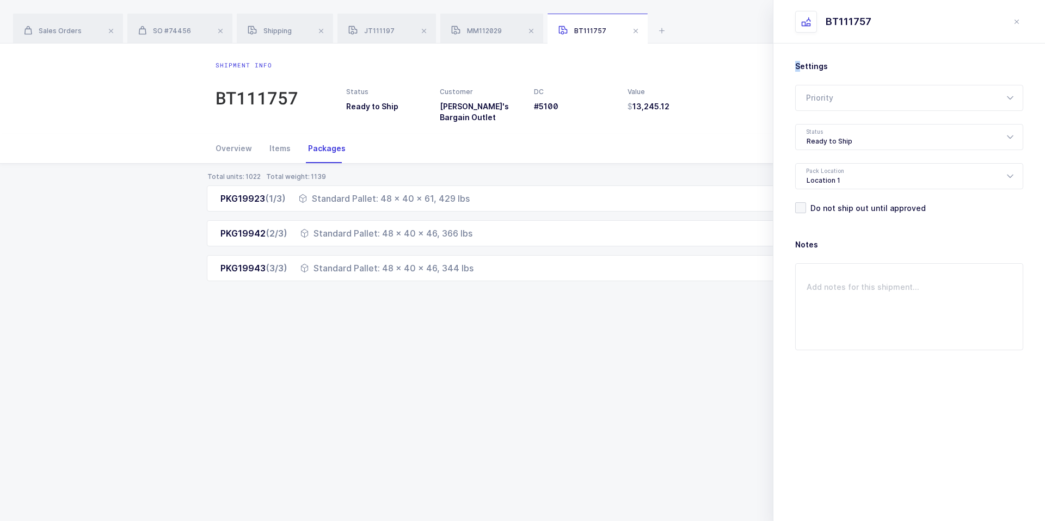
drag, startPoint x: 799, startPoint y: 67, endPoint x: 792, endPoint y: 65, distance: 7.1
click at [792, 65] on div "Settings Priority Rush Overnight Top Priority Status Ready to Ship Pending Read…" at bounding box center [909, 241] width 272 height 394
drag, startPoint x: 792, startPoint y: 65, endPoint x: 834, endPoint y: 64, distance: 41.9
click at [835, 65] on div "Settings Priority Rush Overnight Top Priority Status Ready to Ship Pending Read…" at bounding box center [909, 241] width 272 height 394
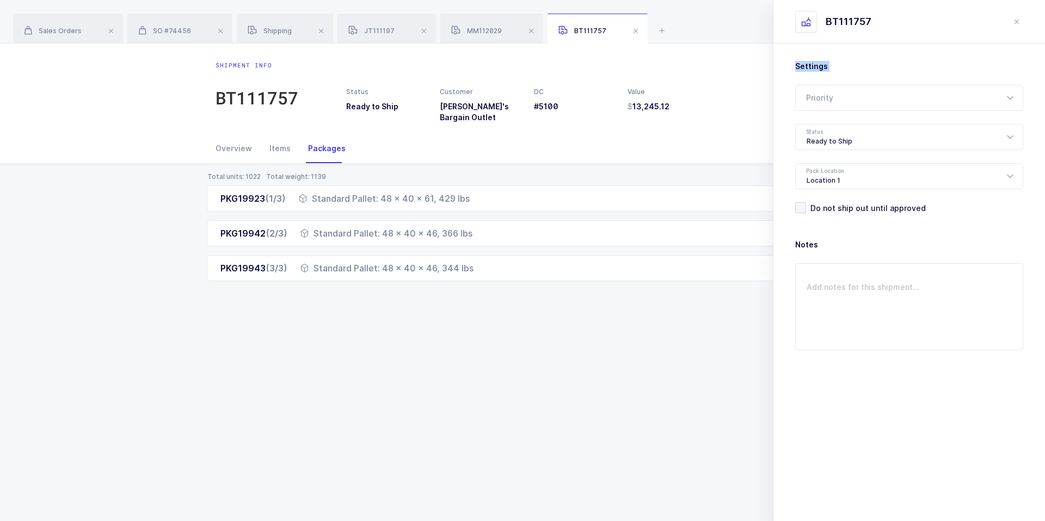
click at [834, 64] on h3 "Settings" at bounding box center [909, 66] width 228 height 11
drag, startPoint x: 835, startPoint y: 66, endPoint x: 792, endPoint y: 60, distance: 44.0
click at [791, 61] on div "Settings Priority Rush Overnight Top Priority Status Ready to Ship Pending Read…" at bounding box center [909, 241] width 272 height 394
click at [792, 60] on div "Settings Priority Rush Overnight Top Priority Status Ready to Ship Pending Read…" at bounding box center [909, 241] width 272 height 394
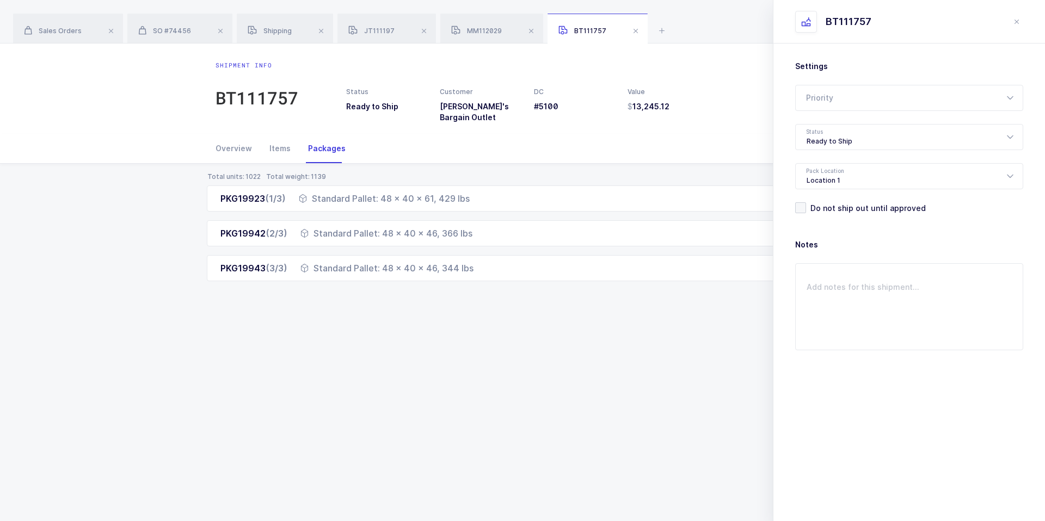
click at [827, 66] on h3 "Settings" at bounding box center [909, 66] width 228 height 11
drag, startPoint x: 847, startPoint y: 72, endPoint x: 828, endPoint y: 12, distance: 63.2
click at [828, 12] on div "BT111757 Settings Priority Rush Overnight Top Priority Status Ready to Ship Pen…" at bounding box center [909, 260] width 272 height 521
click at [828, 12] on div "BT111757" at bounding box center [902, 22] width 215 height 22
drag, startPoint x: 828, startPoint y: 13, endPoint x: 821, endPoint y: 59, distance: 46.9
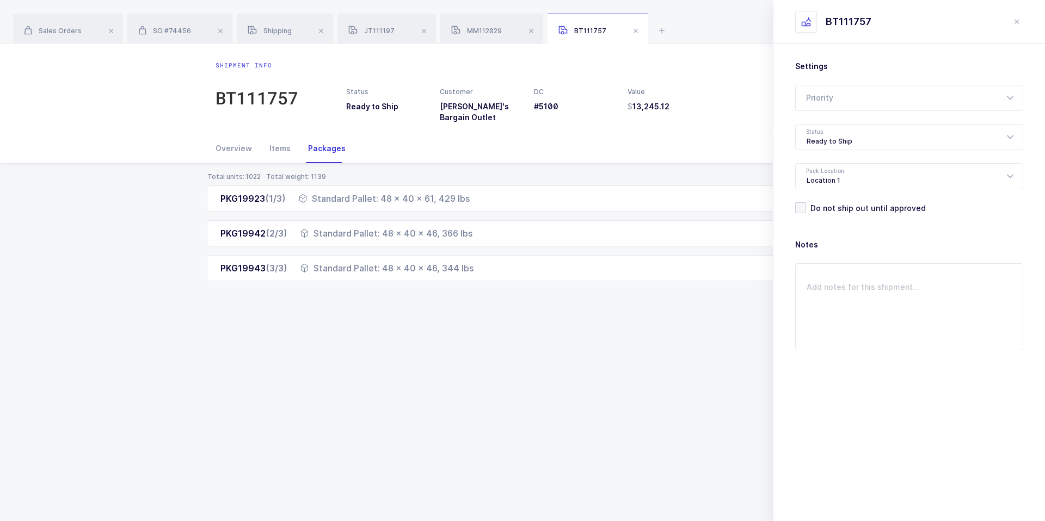
click at [821, 59] on div "BT111757 Settings Priority Rush Overnight Top Priority Status Ready to Ship Pen…" at bounding box center [909, 260] width 272 height 521
click at [821, 59] on div "Settings Priority Rush Overnight Top Priority Status Ready to Ship Pending Read…" at bounding box center [909, 241] width 272 height 394
click at [835, 131] on div "Ready to Ship" at bounding box center [909, 137] width 228 height 26
click at [902, 58] on div "Settings Priority Rush Overnight Top Priority Status Ready to Ship Pending Read…" at bounding box center [909, 241] width 272 height 394
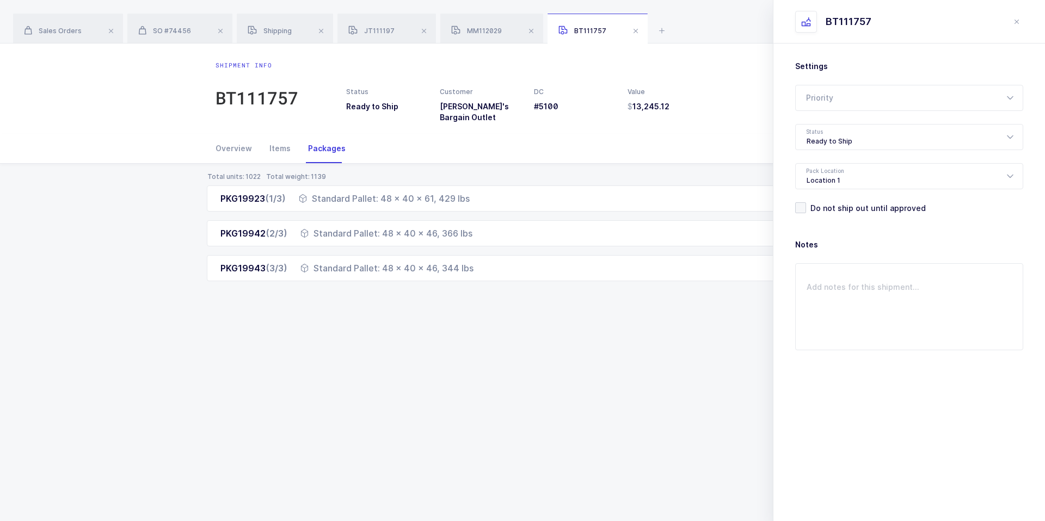
drag, startPoint x: 838, startPoint y: 64, endPoint x: 826, endPoint y: 23, distance: 42.9
click at [826, 23] on div "BT111757 Settings Priority Rush Overnight Top Priority Status Ready to Ship Pen…" at bounding box center [909, 260] width 272 height 521
click at [826, 23] on div "BT111757" at bounding box center [849, 21] width 46 height 13
click at [1012, 20] on icon "close drawer" at bounding box center [1016, 21] width 9 height 9
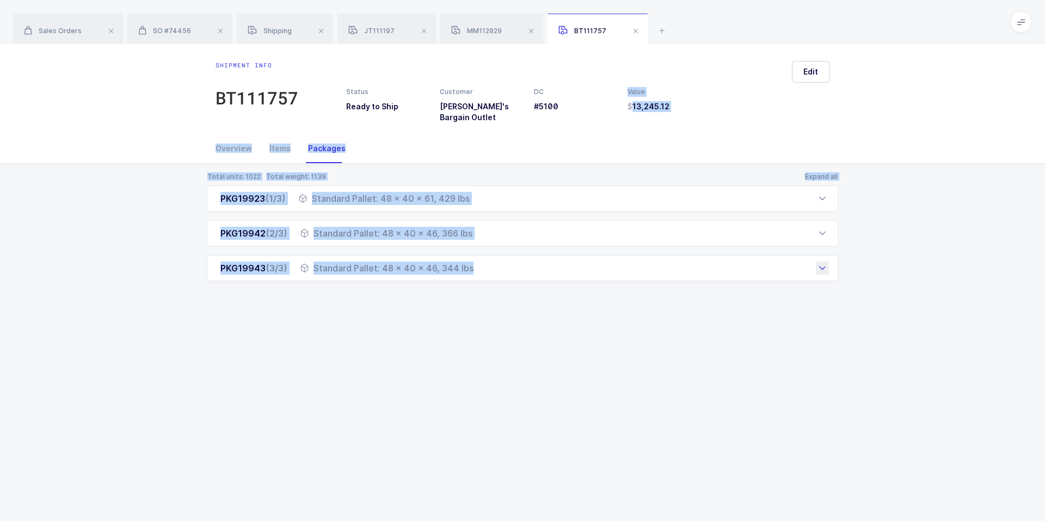
drag, startPoint x: 716, startPoint y: 45, endPoint x: 731, endPoint y: 260, distance: 215.0
click at [732, 260] on div "Shipment info BT111757 Status Ready to Ship Customer [PERSON_NAME]'s Bargain Ou…" at bounding box center [522, 283] width 1045 height 478
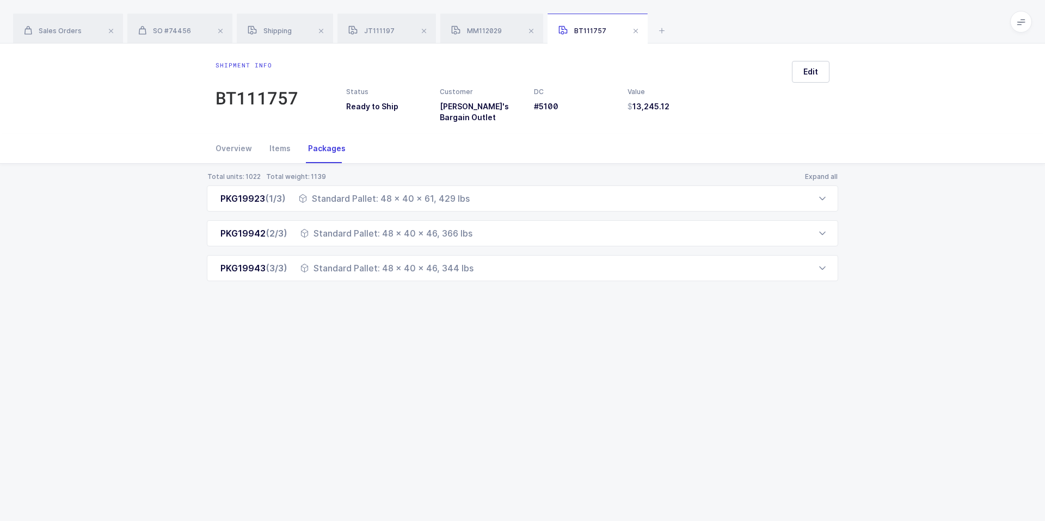
click at [745, 311] on div "Shipment info BT111757 Status Ready to Ship Customer [PERSON_NAME]'s Bargain Ou…" at bounding box center [522, 283] width 1045 height 478
click at [819, 73] on button "Edit" at bounding box center [811, 72] width 38 height 22
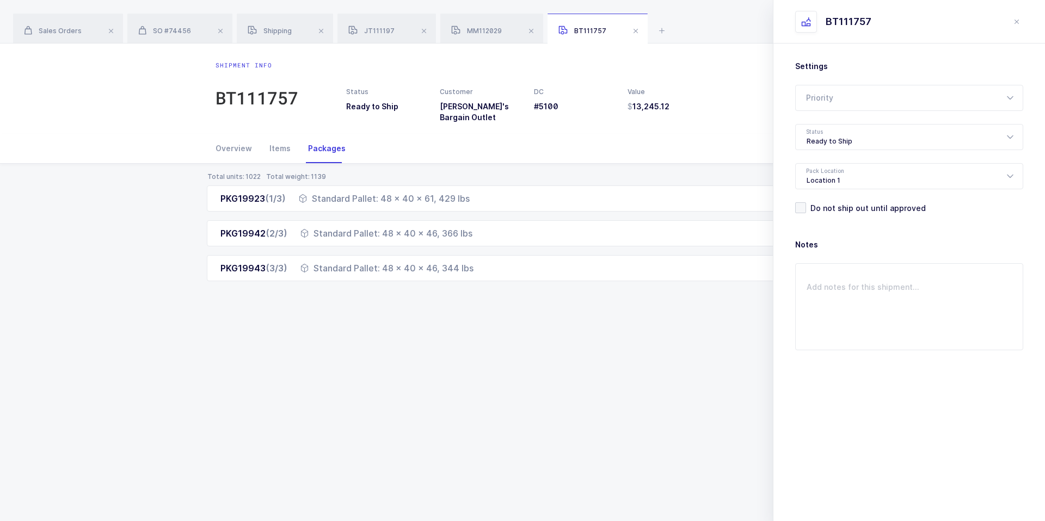
click at [819, 65] on h3 "Settings" at bounding box center [909, 66] width 228 height 11
click at [832, 66] on h3 "Settings" at bounding box center [909, 66] width 228 height 11
drag, startPoint x: 832, startPoint y: 66, endPoint x: 797, endPoint y: 65, distance: 34.8
click at [797, 65] on h3 "Settings" at bounding box center [909, 66] width 228 height 11
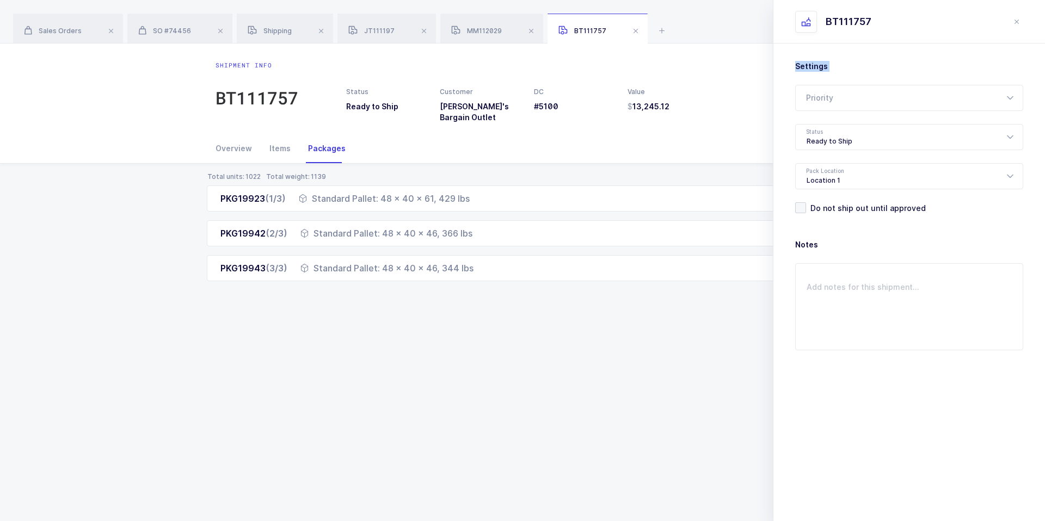
click at [797, 65] on h3 "Settings" at bounding box center [909, 66] width 228 height 11
drag, startPoint x: 789, startPoint y: 64, endPoint x: 841, endPoint y: 70, distance: 52.5
click at [843, 70] on div "Settings Priority Rush Overnight Top Priority Status Ready to Ship Pending Read…" at bounding box center [909, 241] width 272 height 394
click at [841, 70] on h3 "Settings" at bounding box center [909, 66] width 228 height 11
drag, startPoint x: 841, startPoint y: 70, endPoint x: 801, endPoint y: 68, distance: 40.3
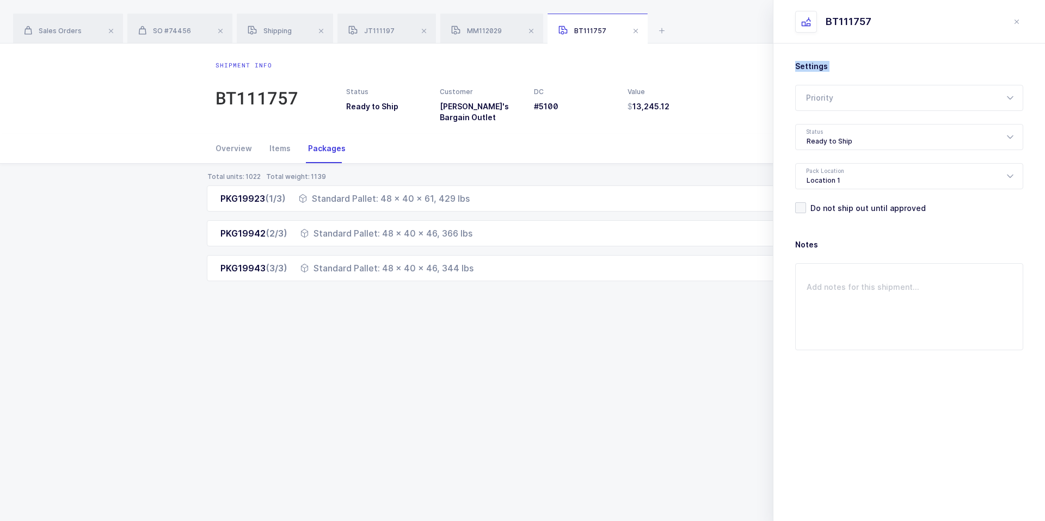
click at [801, 68] on h3 "Settings" at bounding box center [909, 66] width 228 height 11
drag, startPoint x: 795, startPoint y: 68, endPoint x: 837, endPoint y: 67, distance: 41.4
click at [837, 68] on h3 "Settings" at bounding box center [909, 66] width 228 height 11
click at [837, 67] on h3 "Settings" at bounding box center [909, 66] width 228 height 11
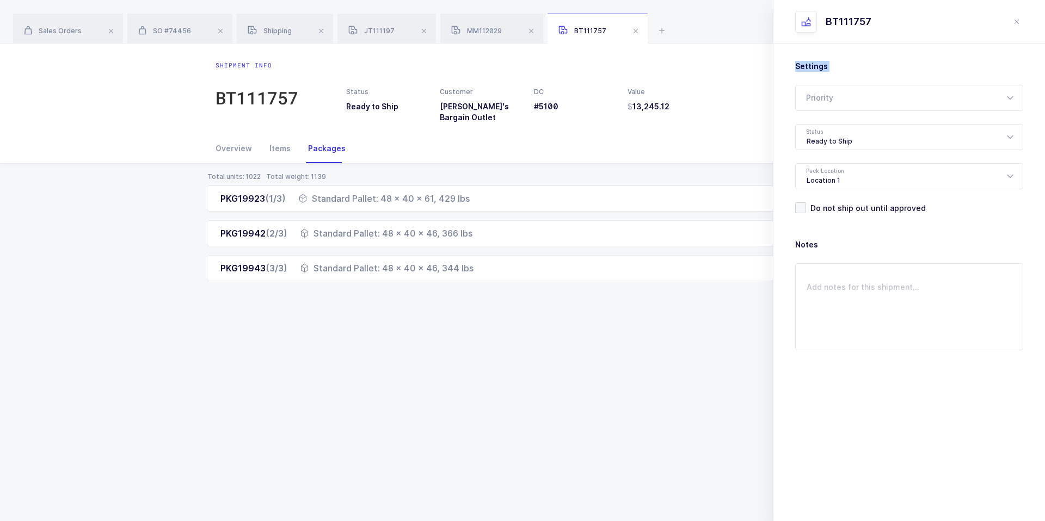
drag, startPoint x: 837, startPoint y: 67, endPoint x: 801, endPoint y: 68, distance: 35.9
click at [800, 68] on h3 "Settings" at bounding box center [909, 66] width 228 height 11
click at [801, 68] on h3 "Settings" at bounding box center [909, 66] width 228 height 11
drag, startPoint x: 826, startPoint y: 65, endPoint x: 792, endPoint y: 62, distance: 34.0
click at [792, 62] on div "Settings Priority Rush Overnight Top Priority Status Ready to Ship Pending Read…" at bounding box center [909, 241] width 272 height 394
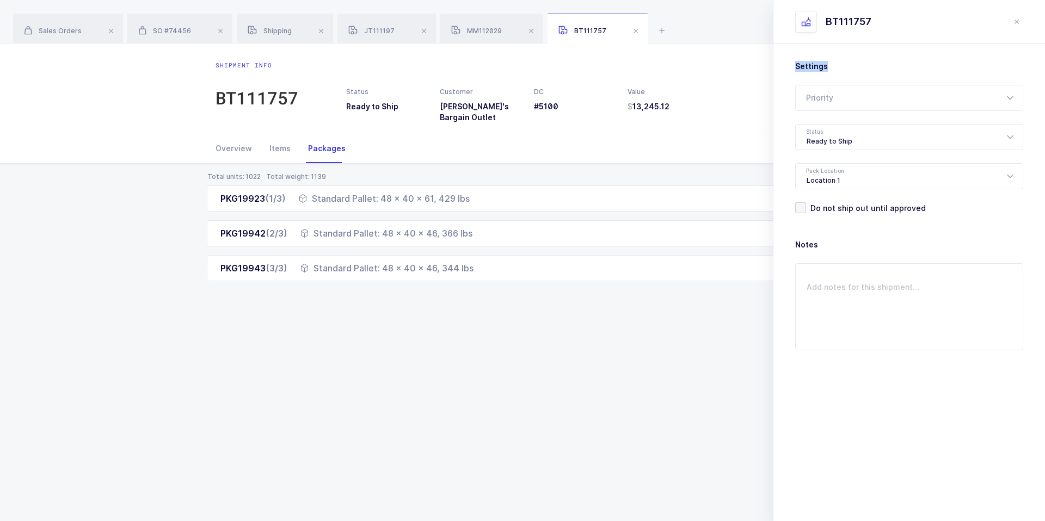
click at [792, 62] on div "Settings Priority Rush Overnight Top Priority Status Ready to Ship Pending Read…" at bounding box center [909, 241] width 272 height 394
click at [1015, 26] on button "close drawer" at bounding box center [1016, 21] width 13 height 13
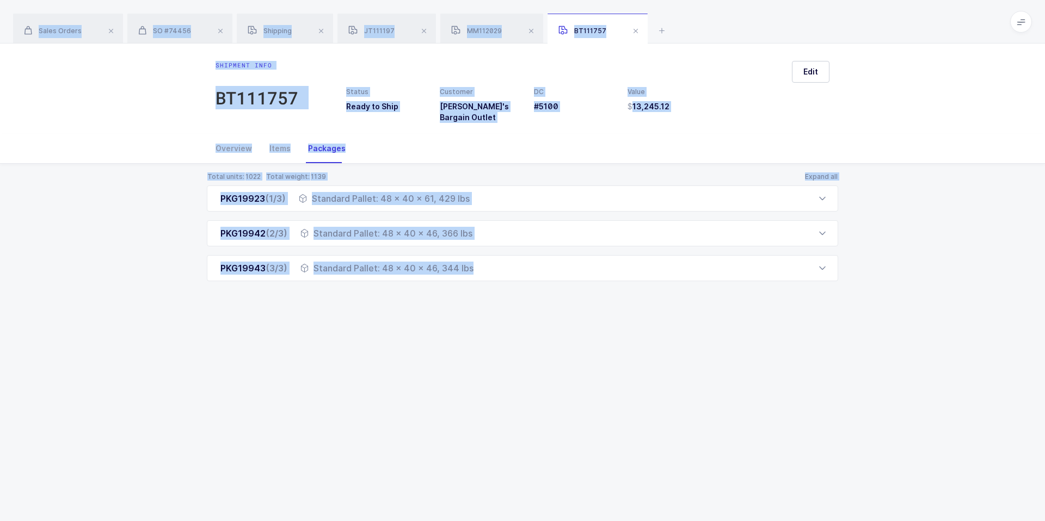
drag, startPoint x: 780, startPoint y: 22, endPoint x: 767, endPoint y: 287, distance: 265.9
click at [767, 288] on div "Sales Orders SO #74456 Shipping JT111197 MM112029 BT111757 Filter Order # Organ…" at bounding box center [522, 260] width 1045 height 521
click at [767, 287] on div "Total units: 1022 Total weight: 1139 Expand all PKG19923 (1/3) Standard Pallet:…" at bounding box center [523, 240] width 1028 height 152
drag, startPoint x: 798, startPoint y: 316, endPoint x: 798, endPoint y: 24, distance: 291.2
click at [798, 24] on div "Sales Orders SO #74456 Shipping JT111197 MM112029 BT111757 Filter Order # Organ…" at bounding box center [522, 260] width 1045 height 521
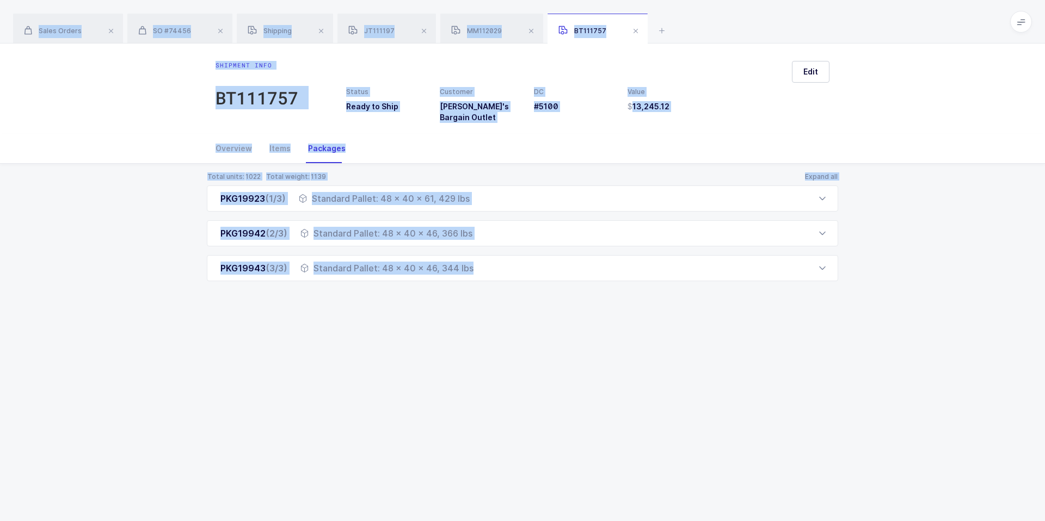
click at [798, 24] on div "Sales Orders SO #74456 Shipping JT111197 MM112029 BT111757" at bounding box center [522, 22] width 1045 height 44
drag, startPoint x: 798, startPoint y: 24, endPoint x: 783, endPoint y: 288, distance: 263.9
click at [783, 288] on div "Sales Orders SO #74456 Shipping JT111197 MM112029 BT111757 Filter Order # Organ…" at bounding box center [522, 260] width 1045 height 521
click at [783, 288] on div "Total units: 1022 Total weight: 1139 Expand all PKG19923 (1/3) Standard Pallet:…" at bounding box center [523, 240] width 1028 height 152
drag, startPoint x: 783, startPoint y: 288, endPoint x: 786, endPoint y: 22, distance: 265.6
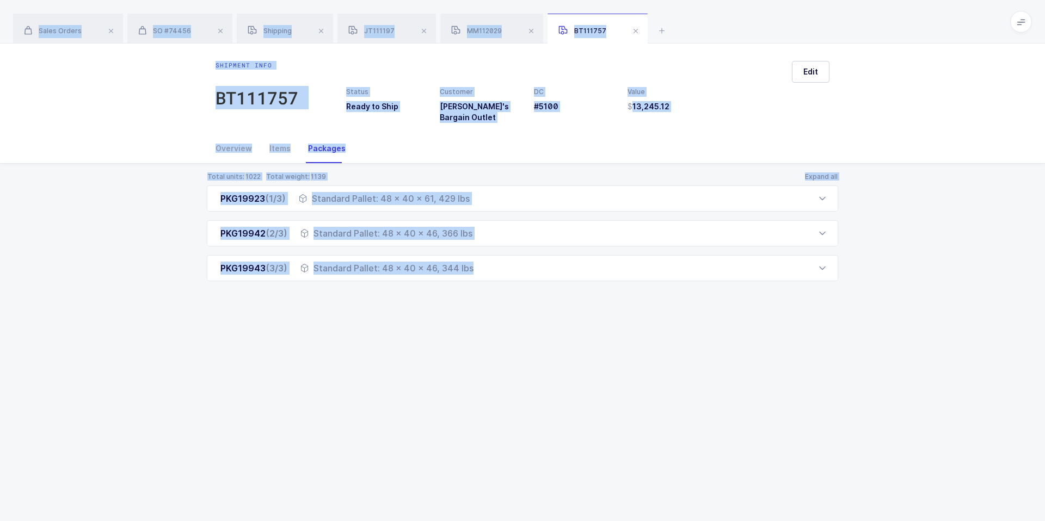
click at [786, 22] on div "Sales Orders SO #74456 Shipping JT111197 MM112029 BT111757 Filter Order # Organ…" at bounding box center [522, 260] width 1045 height 521
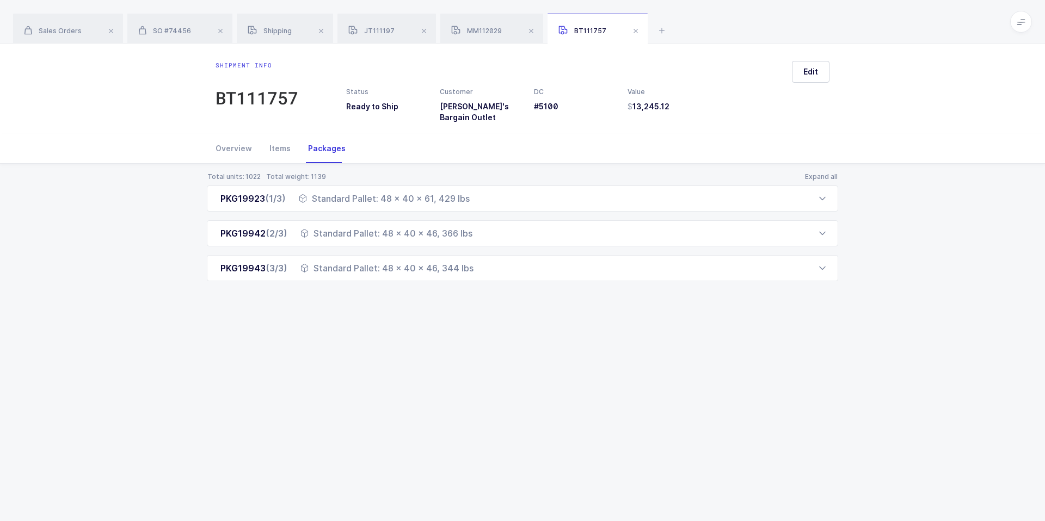
click at [786, 22] on div "Sales Orders SO #74456 Shipping JT111197 MM112029 BT111757" at bounding box center [522, 22] width 1045 height 44
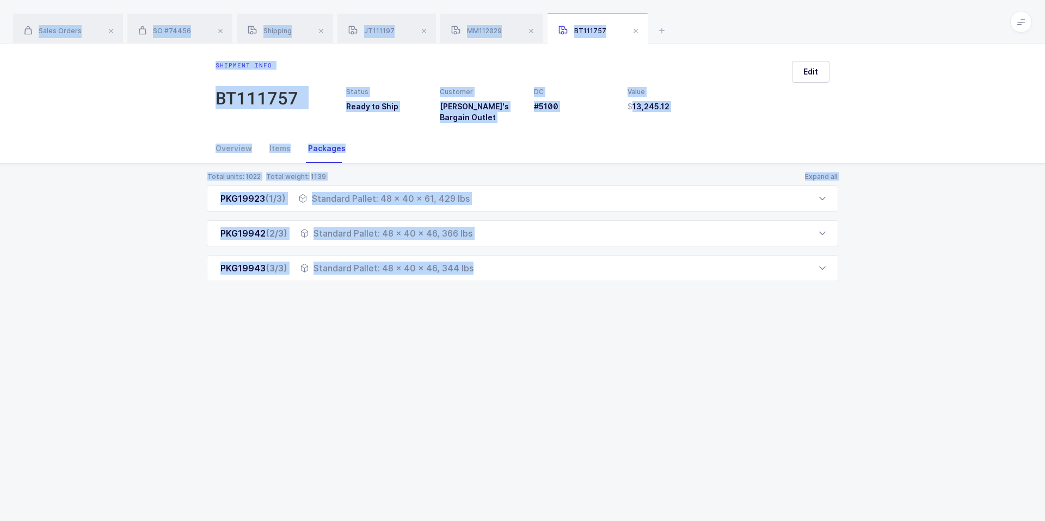
drag, startPoint x: 786, startPoint y: 22, endPoint x: 811, endPoint y: 298, distance: 276.5
click at [811, 298] on div "Sales Orders SO #74456 Shipping JT111197 MM112029 BT111757 Filter Order # Organ…" at bounding box center [522, 260] width 1045 height 521
click at [811, 298] on div "Total units: 1022 Total weight: 1139 Expand all PKG19923 (1/3) Standard Pallet:…" at bounding box center [523, 240] width 1028 height 152
drag, startPoint x: 811, startPoint y: 298, endPoint x: 812, endPoint y: 39, distance: 258.5
click at [812, 39] on div "Sales Orders SO #74456 Shipping JT111197 MM112029 BT111757 Filter Order # Organ…" at bounding box center [522, 260] width 1045 height 521
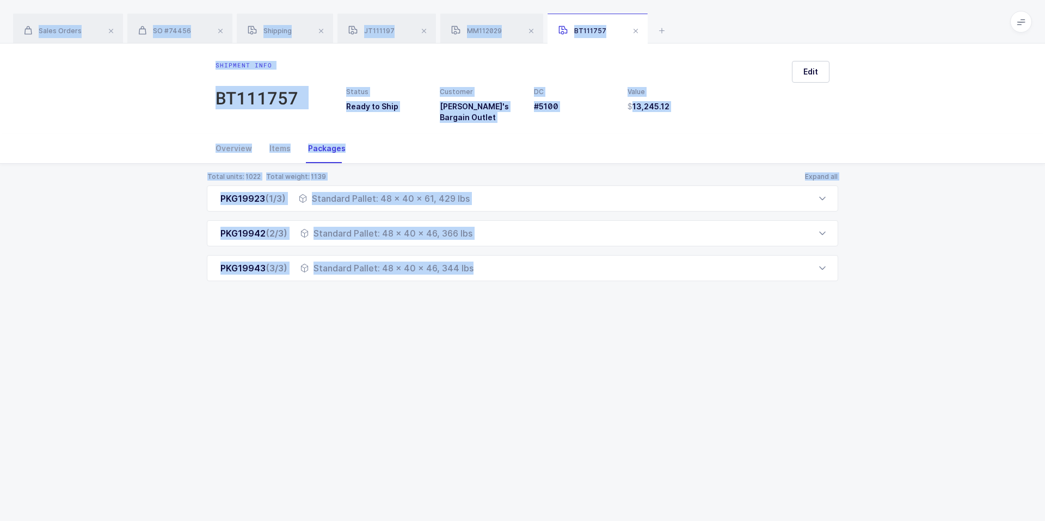
click at [812, 39] on div "Sales Orders SO #74456 Shipping JT111197 MM112029 BT111757" at bounding box center [522, 22] width 1045 height 44
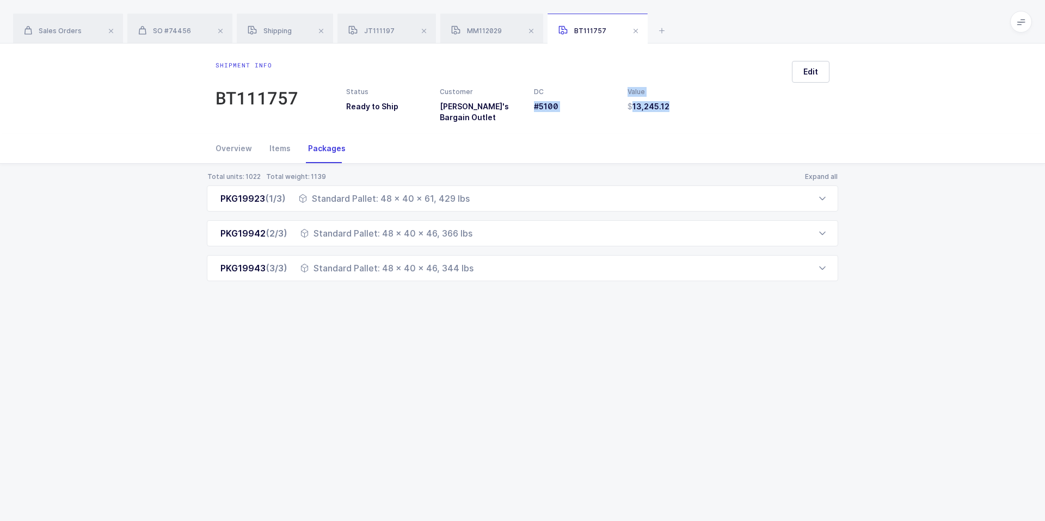
drag, startPoint x: 614, startPoint y: 88, endPoint x: 674, endPoint y: 106, distance: 62.7
click at [674, 108] on div "Status Ready to Ship Customer [PERSON_NAME]'s Bargain Outlet DC #5100 Value 13,…" at bounding box center [565, 105] width 450 height 36
click at [674, 106] on h3 "13,245.12" at bounding box center [668, 106] width 81 height 11
drag, startPoint x: 668, startPoint y: 106, endPoint x: 674, endPoint y: 113, distance: 8.9
click at [674, 113] on div "Status Ready to Ship Customer [PERSON_NAME]'s Bargain Outlet DC #5100 Value 13,…" at bounding box center [540, 92] width 485 height 62
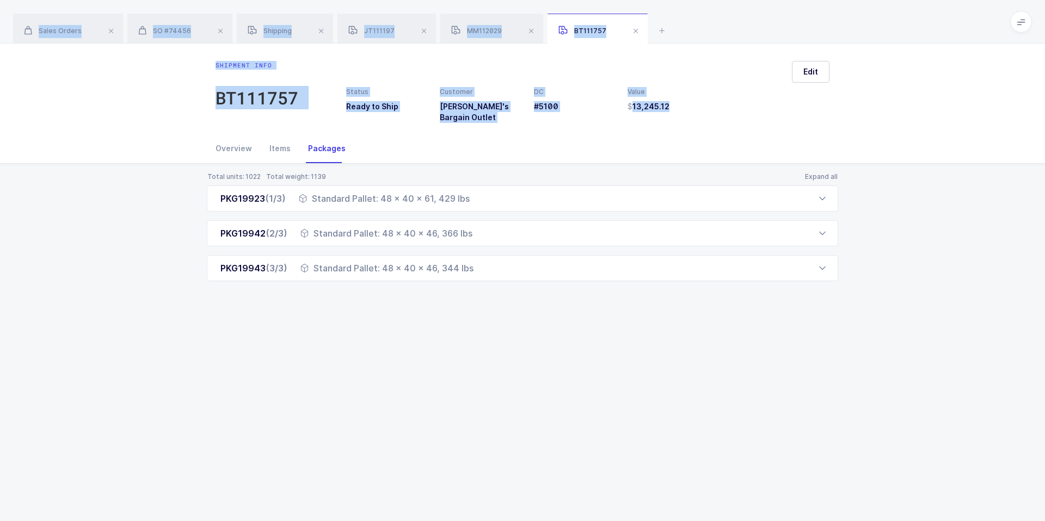
drag, startPoint x: 691, startPoint y: 106, endPoint x: 718, endPoint y: 18, distance: 91.8
click at [717, 19] on div "Sales Orders SO #74456 Shipping JT111197 MM112029 BT111757 Filter Order # Organ…" at bounding box center [522, 260] width 1045 height 521
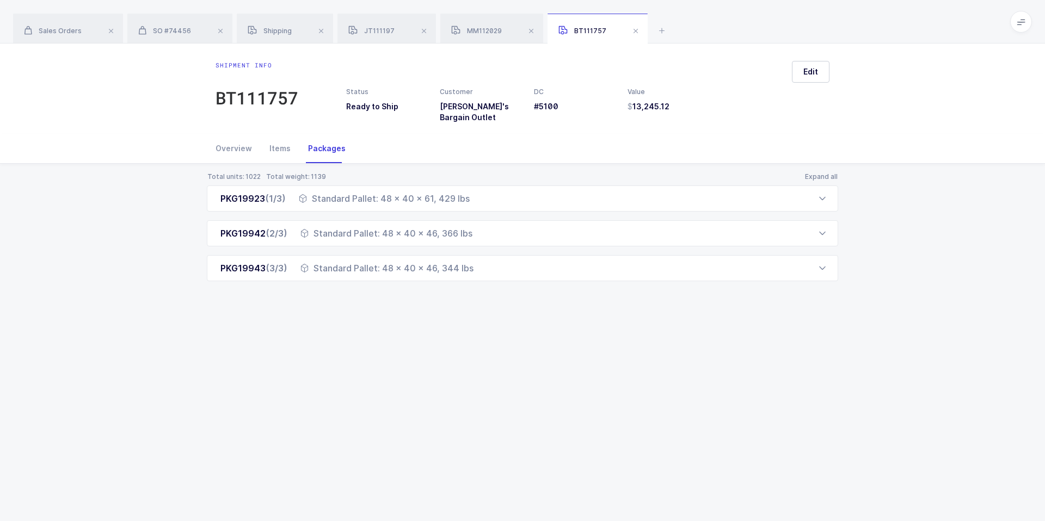
click at [718, 18] on div "Sales Orders SO #74456 Shipping JT111197 MM112029 BT111757" at bounding box center [522, 22] width 1045 height 44
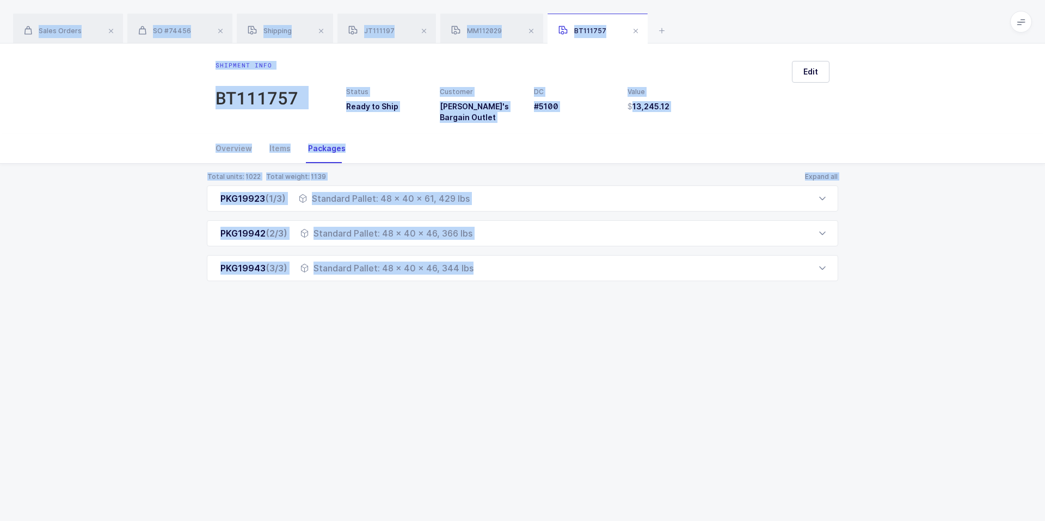
drag, startPoint x: 718, startPoint y: 18, endPoint x: 752, endPoint y: 303, distance: 287.2
click at [752, 303] on div "Sales Orders SO #74456 Shipping JT111197 MM112029 BT111757 Filter Order # Organ…" at bounding box center [522, 260] width 1045 height 521
click at [752, 303] on div "Total units: 1022 Total weight: 1139 Expand all PKG19923 (1/3) Standard Pallet:…" at bounding box center [523, 240] width 1028 height 152
drag, startPoint x: 752, startPoint y: 303, endPoint x: 753, endPoint y: 23, distance: 280.3
click at [753, 23] on div "Sales Orders SO #74456 Shipping JT111197 MM112029 BT111757 Filter Order # Organ…" at bounding box center [522, 260] width 1045 height 521
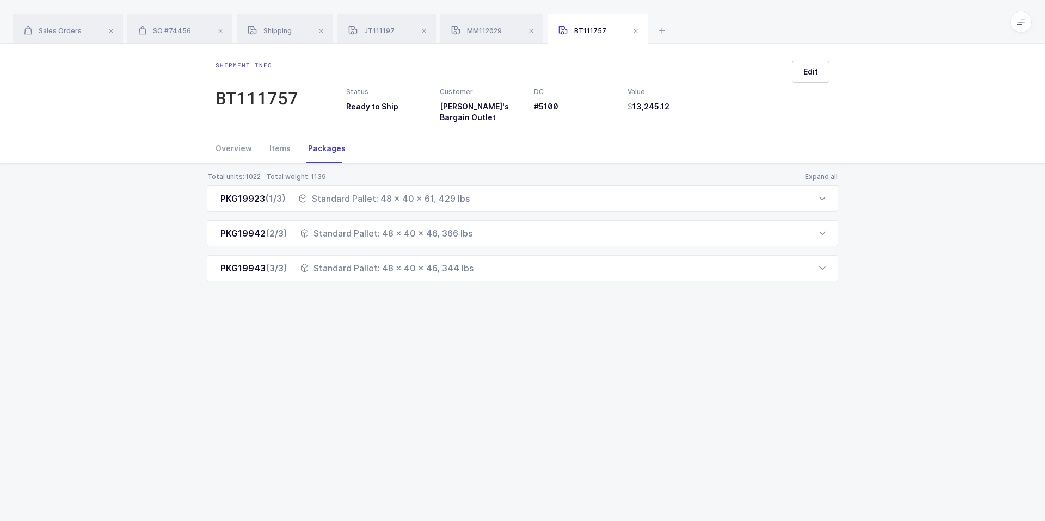
click at [753, 23] on div "Sales Orders SO #74456 Shipping JT111197 MM112029 BT111757" at bounding box center [522, 22] width 1045 height 44
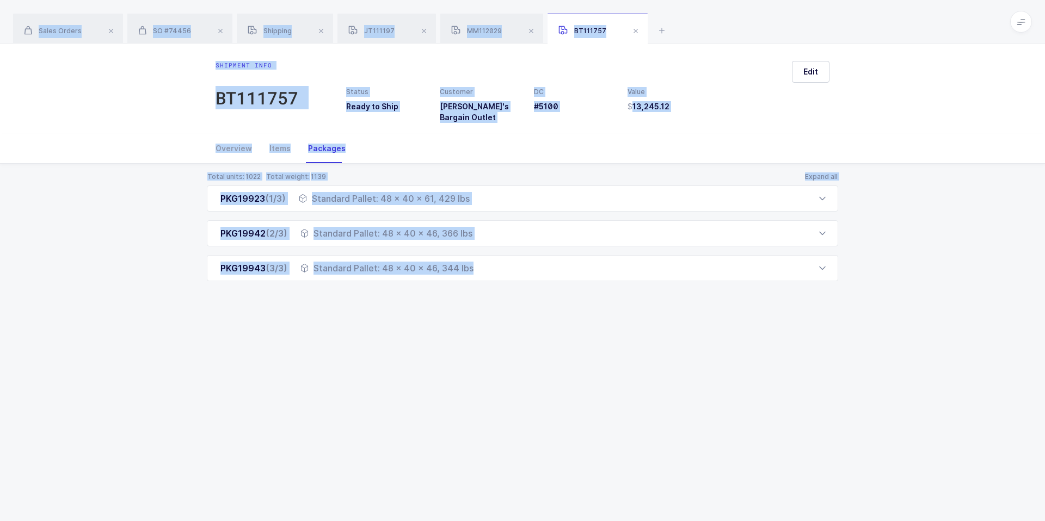
drag, startPoint x: 753, startPoint y: 23, endPoint x: 750, endPoint y: 280, distance: 256.9
click at [750, 280] on div "Sales Orders SO #74456 Shipping JT111197 MM112029 BT111757 Filter Order # Organ…" at bounding box center [522, 260] width 1045 height 521
click at [750, 280] on div "Total units: 1022 Total weight: 1139 Expand all PKG19923 (1/3) Standard Pallet:…" at bounding box center [523, 240] width 1028 height 152
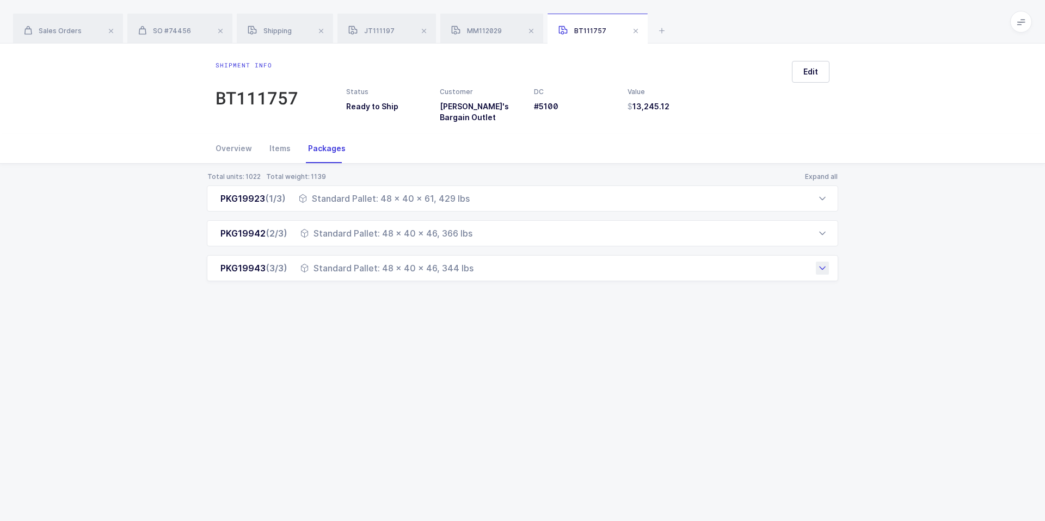
click at [761, 259] on div "PKG19943 (3/3) Standard Pallet: 48 x 40 x 46, 344 lbs" at bounding box center [522, 268] width 631 height 26
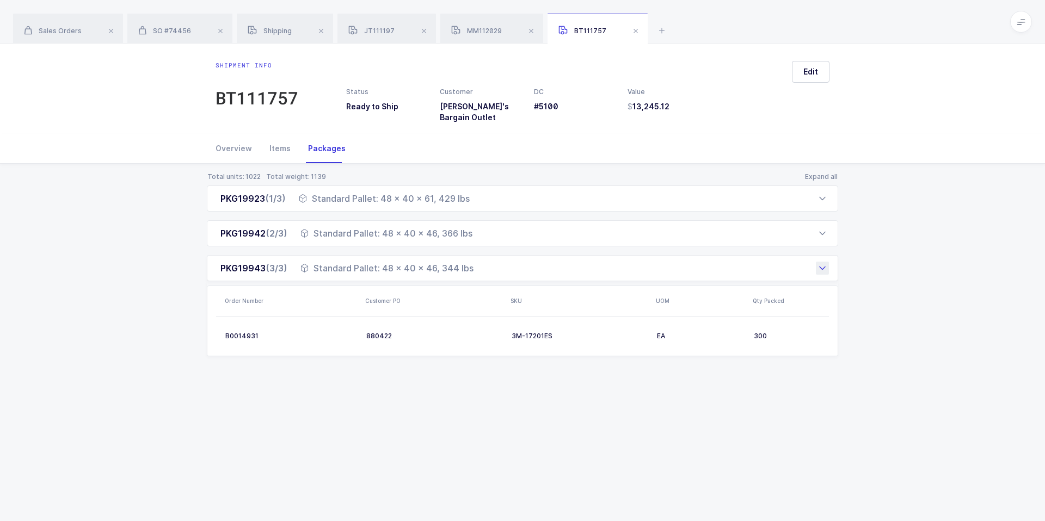
click at [761, 259] on div "PKG19943 (3/3) Standard Pallet: 48 x 40 x 46, 344 lbs" at bounding box center [522, 268] width 631 height 26
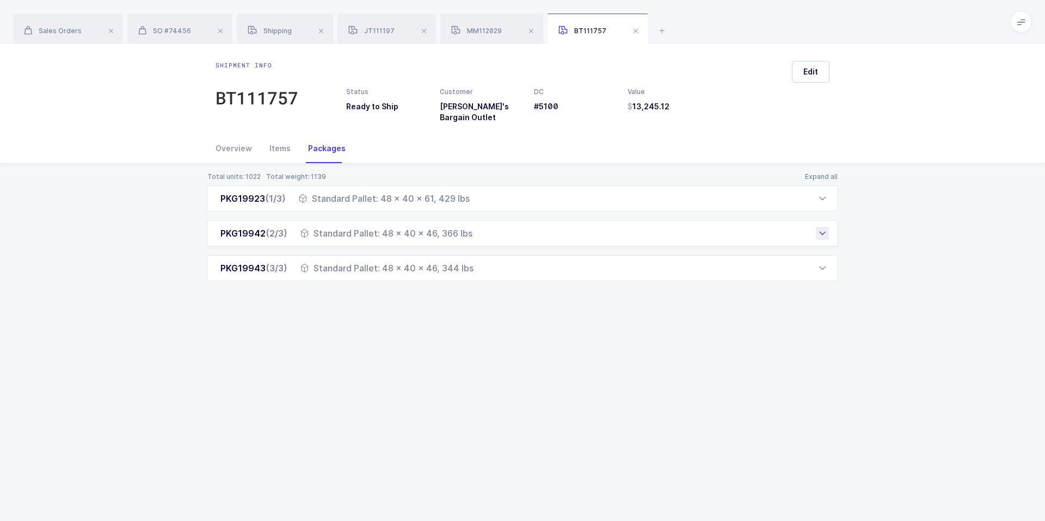
click at [752, 232] on div "PKG19942 (2/3) Standard Pallet: 48 x 40 x 46, 366 lbs" at bounding box center [522, 233] width 631 height 26
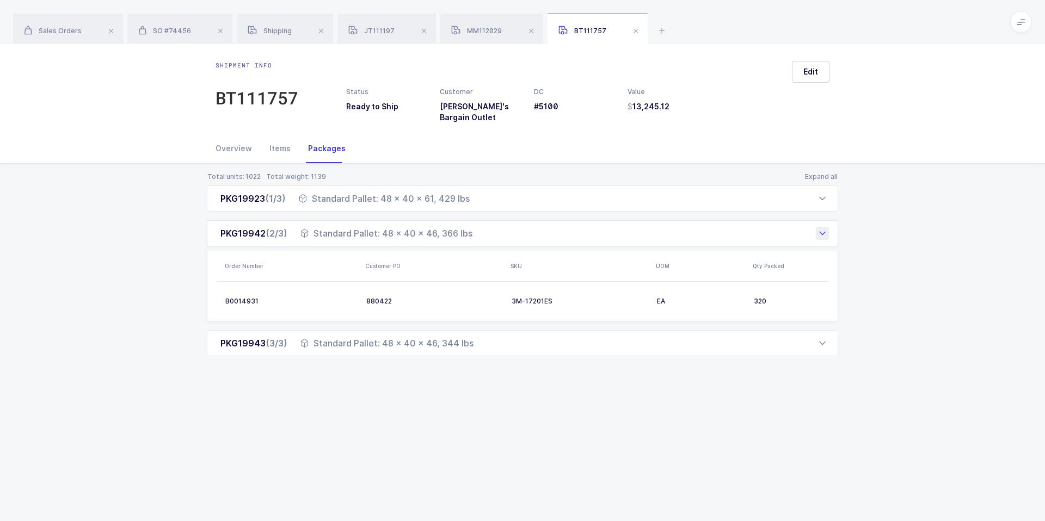
click at [752, 231] on div "PKG19942 (2/3) Standard Pallet: 48 x 40 x 46, 366 lbs" at bounding box center [522, 233] width 631 height 26
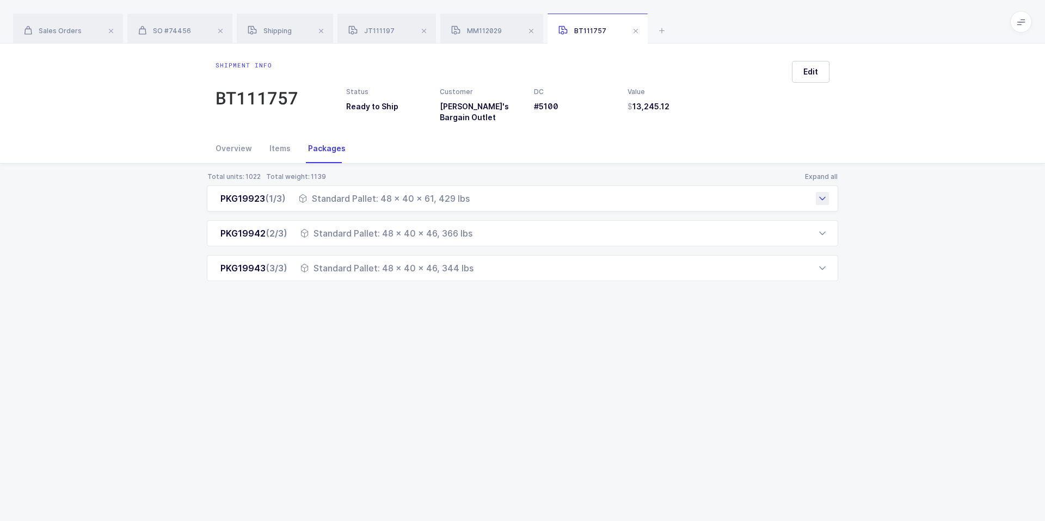
click at [752, 193] on div "PKG19923 (1/3) Standard Pallet: 48 x 40 x 61, 429 lbs" at bounding box center [522, 199] width 631 height 26
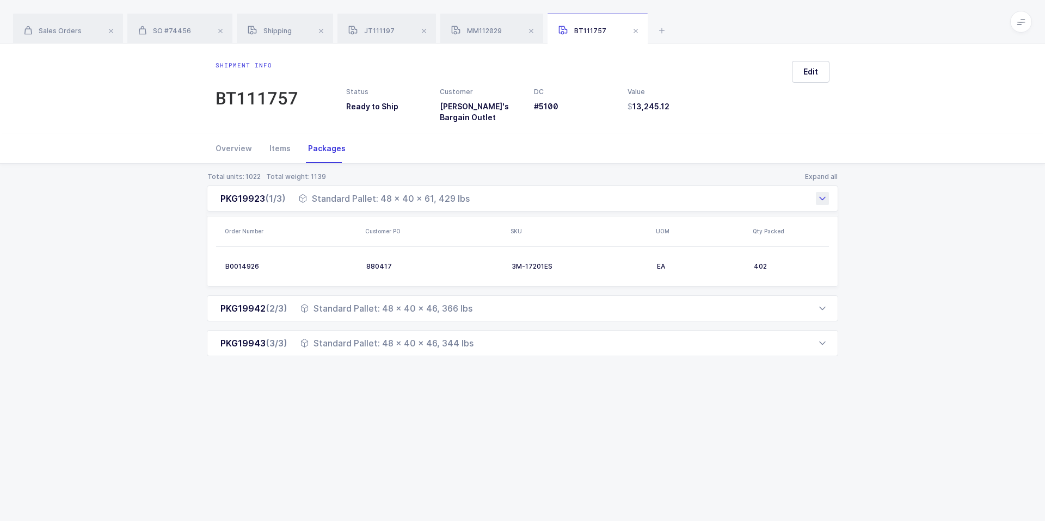
click at [752, 193] on div "PKG19923 (1/3) Standard Pallet: 48 x 40 x 61, 429 lbs" at bounding box center [522, 199] width 631 height 26
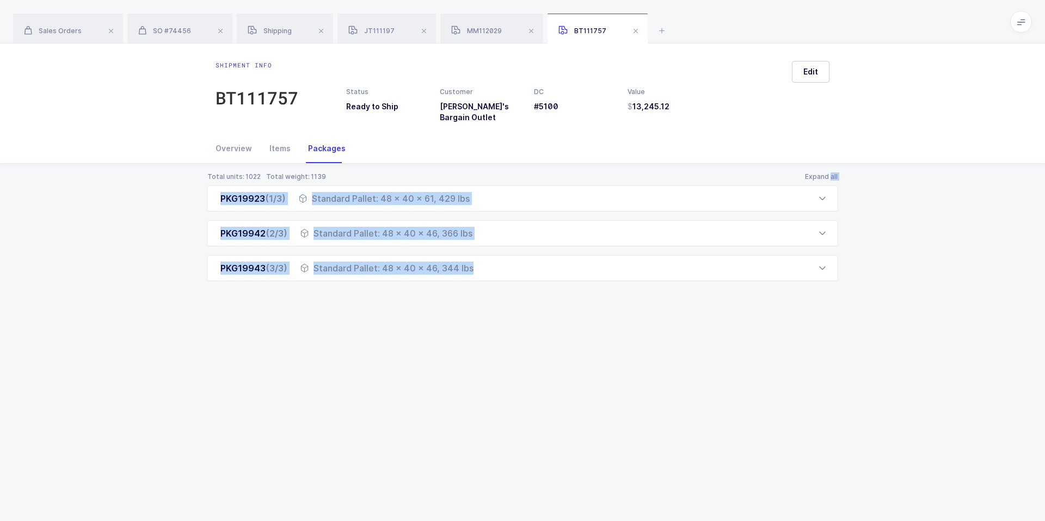
drag, startPoint x: 755, startPoint y: 162, endPoint x: 772, endPoint y: 353, distance: 191.8
click at [772, 354] on div "Shipment info BT111757 Status Ready to Ship Customer [PERSON_NAME]'s Bargain Ou…" at bounding box center [522, 283] width 1045 height 478
click at [772, 353] on div "Shipment info BT111757 Status Ready to Ship Customer [PERSON_NAME]'s Bargain Ou…" at bounding box center [522, 283] width 1045 height 478
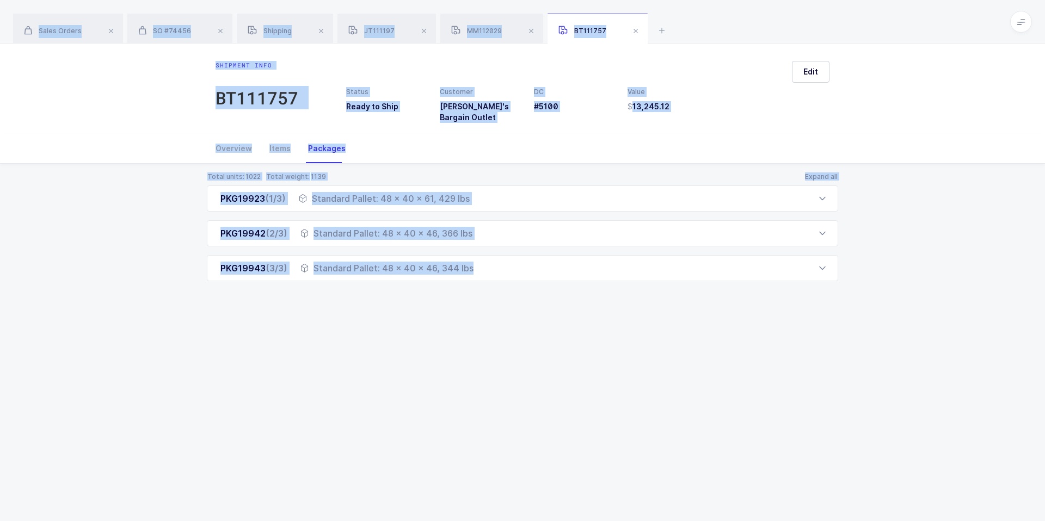
drag, startPoint x: 772, startPoint y: 353, endPoint x: 757, endPoint y: 30, distance: 323.1
click at [757, 30] on div "Sales Orders SO #74456 Shipping JT111197 MM112029 BT111757 Filter Order # Organ…" at bounding box center [522, 260] width 1045 height 521
click at [757, 30] on div "Sales Orders SO #74456 Shipping JT111197 MM112029 BT111757" at bounding box center [522, 22] width 1045 height 44
drag, startPoint x: 757, startPoint y: 30, endPoint x: 734, endPoint y: 265, distance: 235.1
click at [735, 265] on div "Sales Orders SO #74456 Shipping JT111197 MM112029 BT111757 Filter Order # Organ…" at bounding box center [522, 260] width 1045 height 521
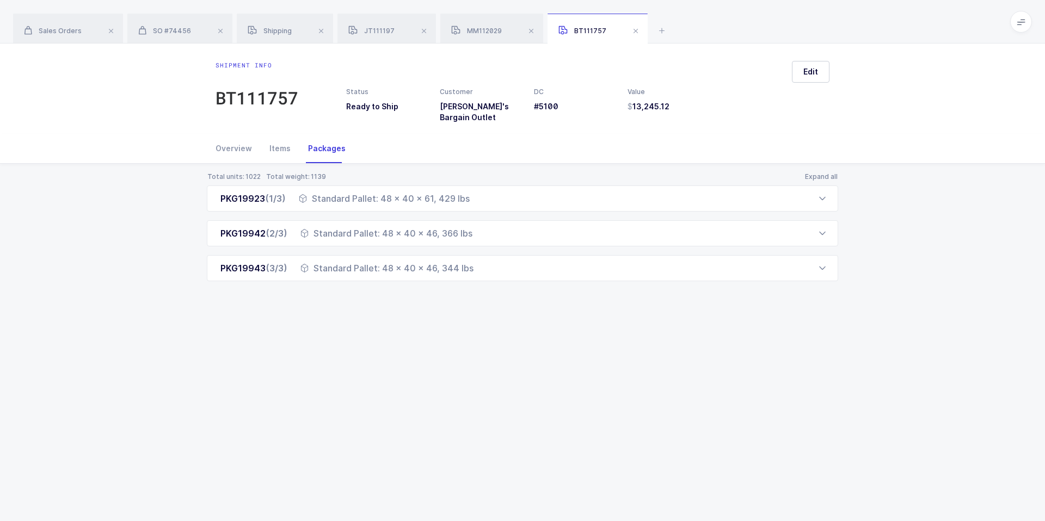
click at [712, 322] on div "Shipment info BT111757 Status Ready to Ship Customer [PERSON_NAME]'s Bargain Ou…" at bounding box center [522, 283] width 1045 height 478
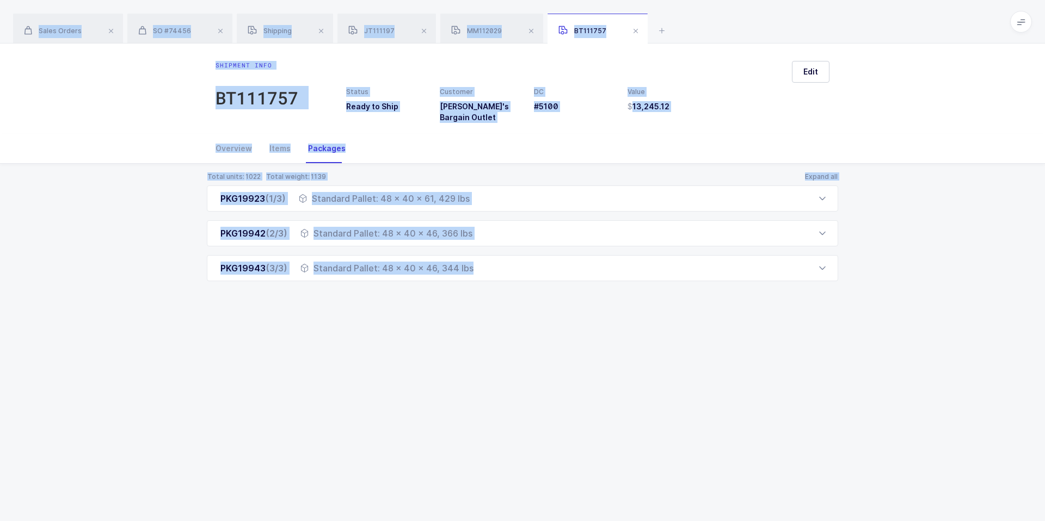
drag, startPoint x: 700, startPoint y: 334, endPoint x: 755, endPoint y: 42, distance: 296.4
click at [755, 42] on div "Sales Orders SO #74456 Shipping JT111197 MM112029 BT111757 Filter Order # Organ…" at bounding box center [522, 260] width 1045 height 521
click at [755, 42] on div "Sales Orders SO #74456 Shipping JT111197 MM112029 BT111757" at bounding box center [522, 22] width 1045 height 44
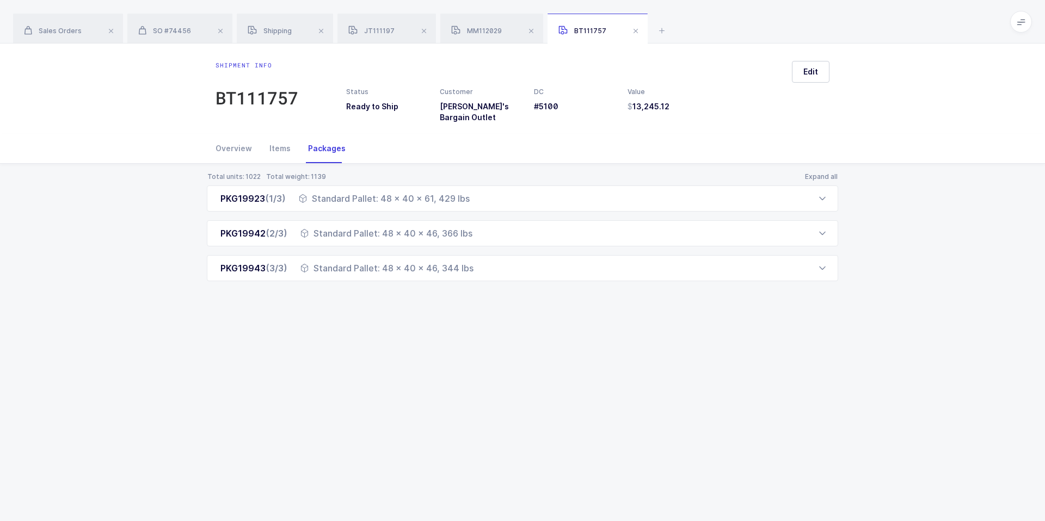
drag, startPoint x: 663, startPoint y: 34, endPoint x: 701, endPoint y: 37, distance: 37.7
click at [702, 38] on div "Sales Orders SO #74456 Shipping JT111197 MM112029 BT111757" at bounding box center [522, 22] width 1045 height 44
drag, startPoint x: 701, startPoint y: 37, endPoint x: 689, endPoint y: 17, distance: 23.0
click at [689, 17] on div "Sales Orders SO #74456 Shipping JT111197 MM112029 BT111757" at bounding box center [522, 22] width 1045 height 44
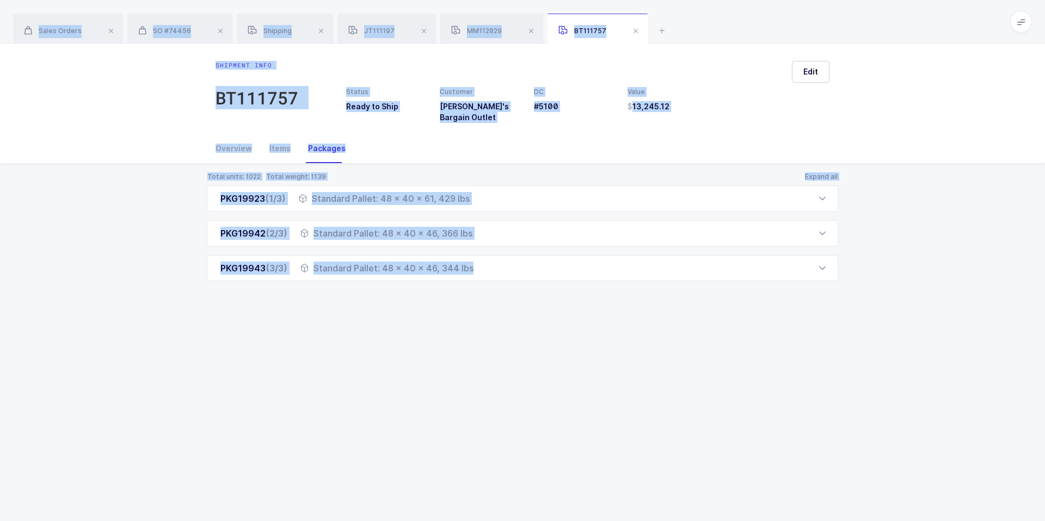
drag, startPoint x: 689, startPoint y: 17, endPoint x: 747, endPoint y: 274, distance: 263.3
click at [747, 274] on div "Sales Orders SO #74456 Shipping JT111197 MM112029 BT111757 Filter Order # Organ…" at bounding box center [522, 260] width 1045 height 521
click at [748, 317] on div "Shipment info BT111757 Status Ready to Ship Customer [PERSON_NAME]'s Bargain Ou…" at bounding box center [522, 283] width 1045 height 478
drag, startPoint x: 748, startPoint y: 317, endPoint x: 828, endPoint y: 28, distance: 299.9
click at [828, 28] on div "Sales Orders SO #74456 Shipping JT111197 MM112029 BT111757 Filter Order # Organ…" at bounding box center [522, 260] width 1045 height 521
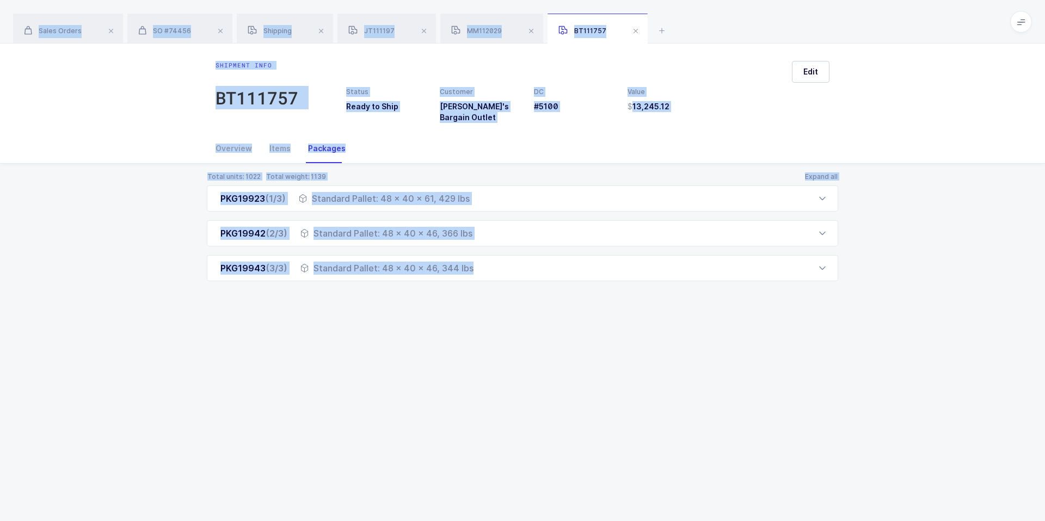
click at [828, 28] on div "Sales Orders SO #74456 Shipping JT111197 MM112029 BT111757" at bounding box center [522, 22] width 1045 height 44
drag, startPoint x: 840, startPoint y: 17, endPoint x: 832, endPoint y: 309, distance: 291.3
click at [832, 310] on div "Sales Orders SO #74456 Shipping JT111197 MM112029 BT111757 Filter Order # Organ…" at bounding box center [522, 260] width 1045 height 521
click at [832, 309] on div "Shipment info BT111757 Status Ready to Ship Customer [PERSON_NAME]'s Bargain Ou…" at bounding box center [522, 283] width 1045 height 478
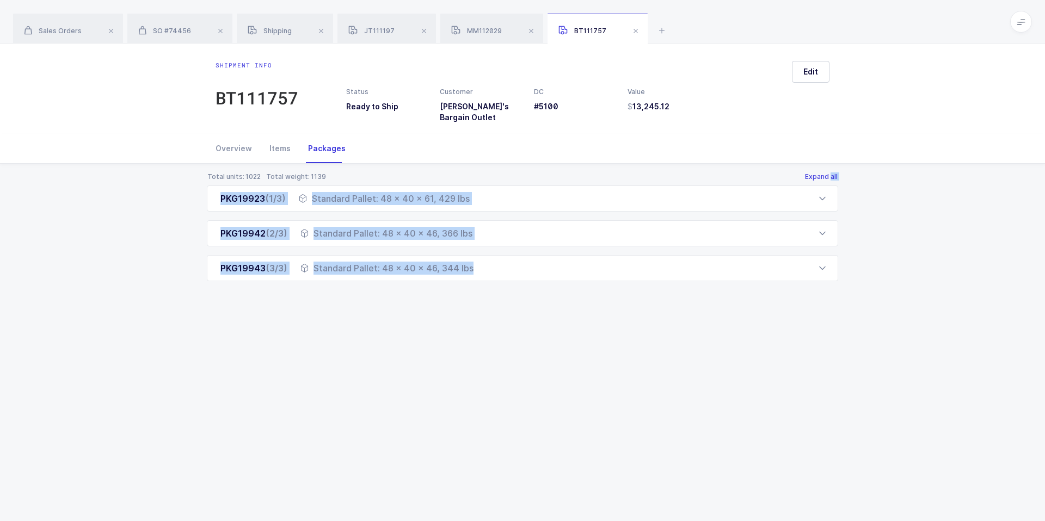
drag, startPoint x: 832, startPoint y: 309, endPoint x: 812, endPoint y: 166, distance: 143.9
click at [811, 167] on div "Shipment info BT111757 Status Ready to Ship Customer [PERSON_NAME]'s Bargain Ou…" at bounding box center [522, 283] width 1045 height 478
click at [812, 173] on button "Expand all" at bounding box center [821, 177] width 34 height 9
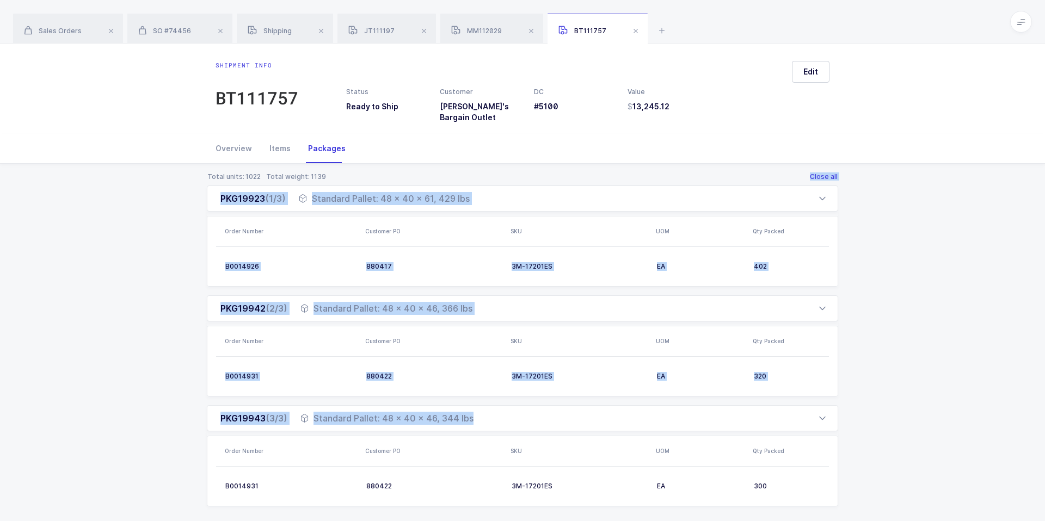
click at [813, 173] on button "Close all" at bounding box center [823, 177] width 29 height 9
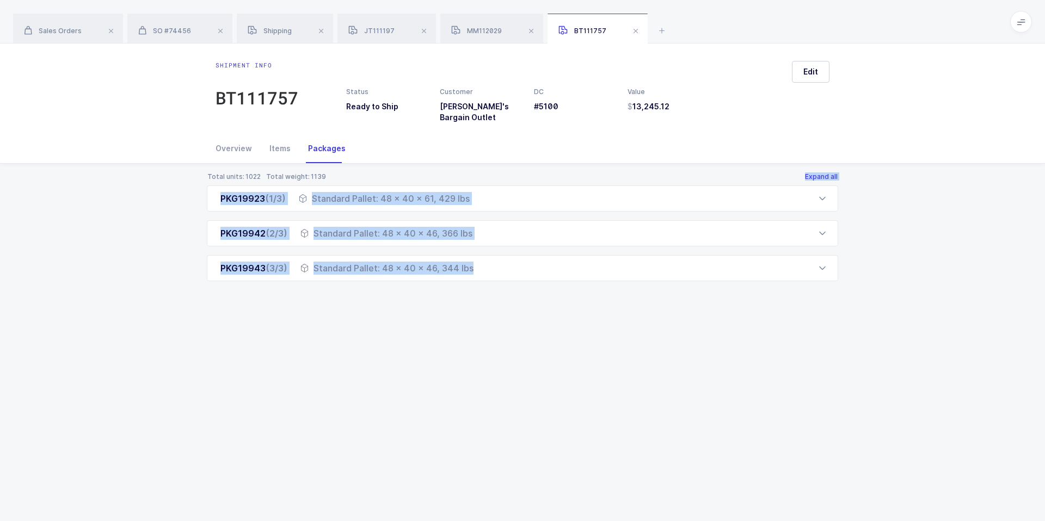
click at [813, 173] on button "Expand all" at bounding box center [821, 177] width 34 height 9
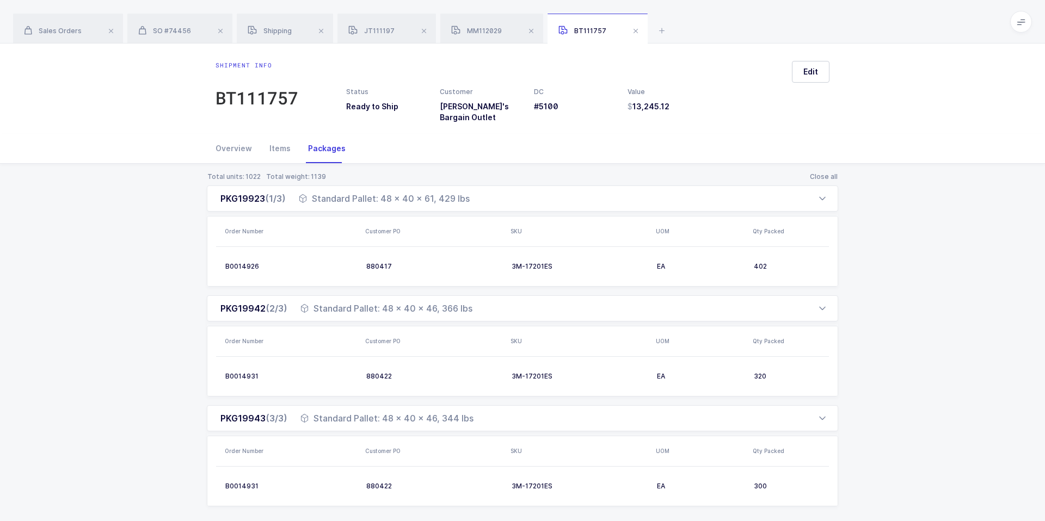
click at [797, 173] on div "Total units: 1022 Total weight: 1139 Close all" at bounding box center [522, 177] width 631 height 9
click at [823, 173] on button "Close all" at bounding box center [823, 177] width 29 height 9
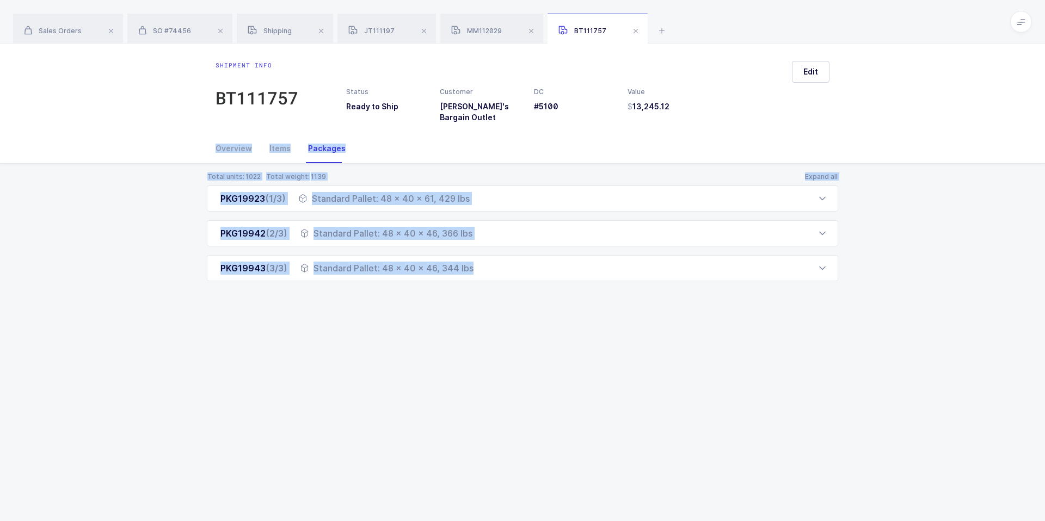
drag, startPoint x: 728, startPoint y: 153, endPoint x: 772, endPoint y: 278, distance: 132.2
click at [772, 278] on div "Overview Items Packages Shipment Info Shipment Number BT111757 Status Ready to …" at bounding box center [522, 225] width 1045 height 182
click at [772, 278] on div "Total units: 1022 Total weight: 1139 Expand all PKG19923 (1/3) Standard Pallet:…" at bounding box center [523, 240] width 1028 height 152
drag, startPoint x: 772, startPoint y: 287, endPoint x: 796, endPoint y: 45, distance: 242.9
click at [796, 45] on div "Shipment info BT111757 Status Ready to Ship Customer [PERSON_NAME]'s Bargain Ou…" at bounding box center [522, 283] width 1045 height 478
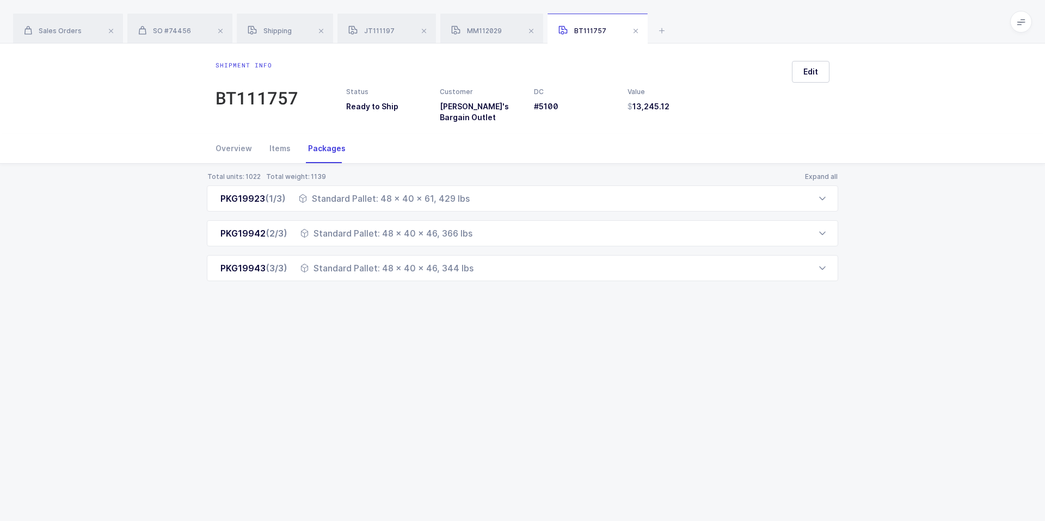
click at [780, 30] on div "Sales Orders SO #74456 Shipping JT111197 MM112029 BT111757" at bounding box center [522, 22] width 1045 height 44
click at [809, 76] on span "Edit" at bounding box center [810, 71] width 15 height 11
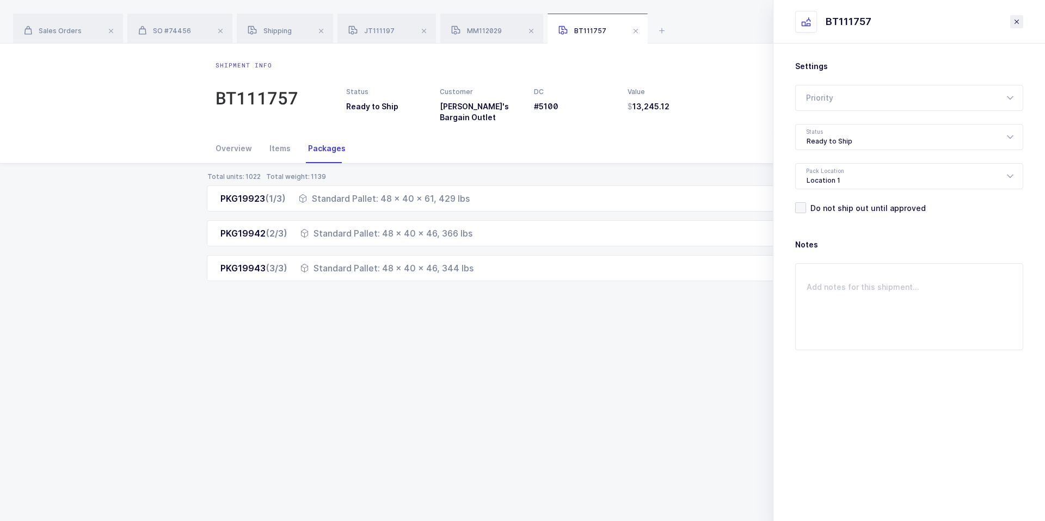
click at [1013, 21] on icon "close drawer" at bounding box center [1016, 21] width 9 height 9
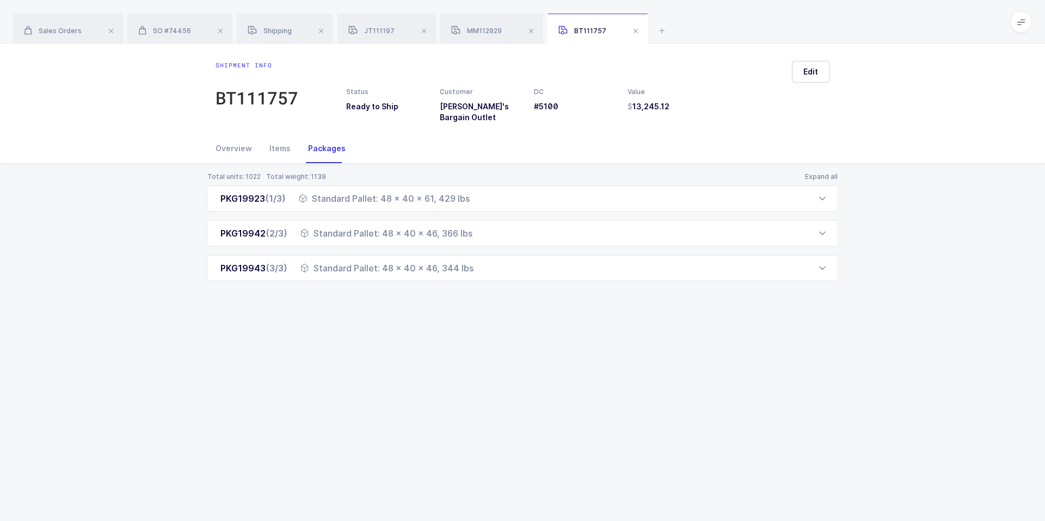
drag, startPoint x: 815, startPoint y: 19, endPoint x: 865, endPoint y: 26, distance: 50.0
click at [865, 26] on div "Sales Orders SO #74456 Shipping JT111197 MM112029 BT111757" at bounding box center [522, 22] width 1045 height 44
drag, startPoint x: 865, startPoint y: 26, endPoint x: 861, endPoint y: 33, distance: 8.0
click at [861, 33] on div "Sales Orders SO #74456 Shipping JT111197 MM112029 BT111757" at bounding box center [522, 22] width 1045 height 44
click at [664, 30] on icon at bounding box center [661, 30] width 13 height 13
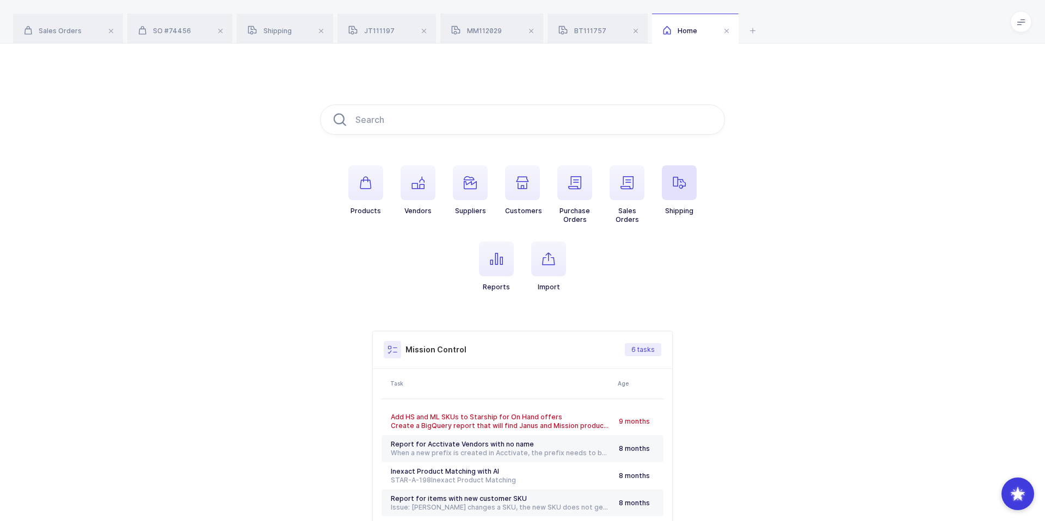
click at [679, 187] on icon "button" at bounding box center [679, 182] width 13 height 13
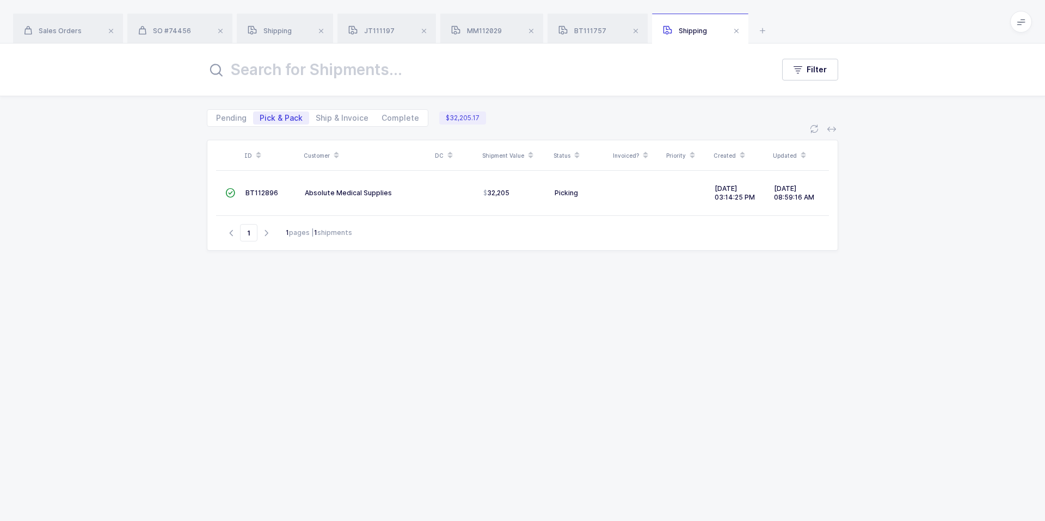
click at [326, 233] on div "1 pages | 1 shipments" at bounding box center [319, 233] width 66 height 10
click at [341, 234] on div "1 pages | 1 shipments" at bounding box center [319, 233] width 66 height 10
drag, startPoint x: 361, startPoint y: 234, endPoint x: 378, endPoint y: 244, distance: 20.0
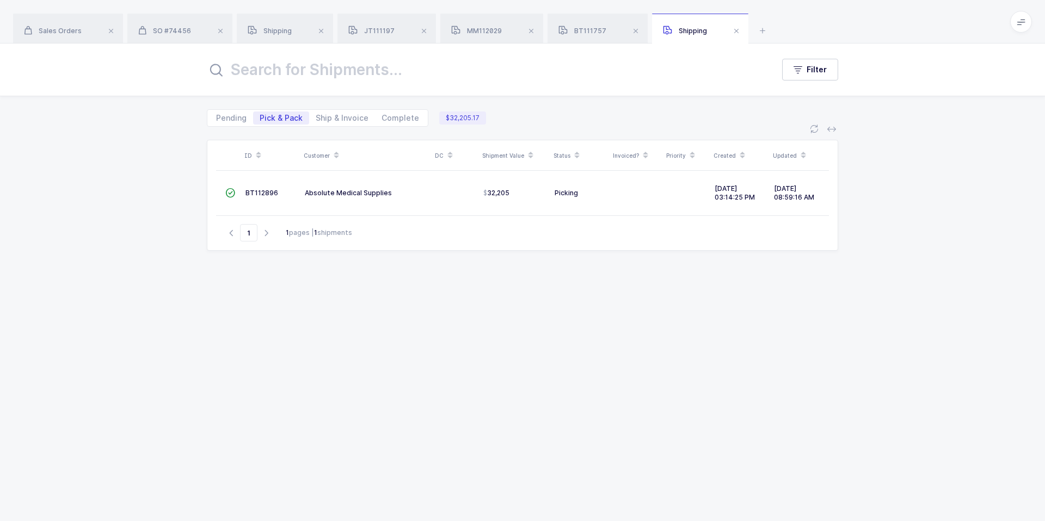
click at [379, 244] on div "Go to 1 1 pages | 1 shipments" at bounding box center [522, 233] width 613 height 35
drag, startPoint x: 378, startPoint y: 244, endPoint x: 280, endPoint y: 232, distance: 99.2
click at [280, 232] on div "Go to 1 1 pages | 1 shipments" at bounding box center [522, 233] width 613 height 35
drag, startPoint x: 280, startPoint y: 232, endPoint x: 366, endPoint y: 240, distance: 86.9
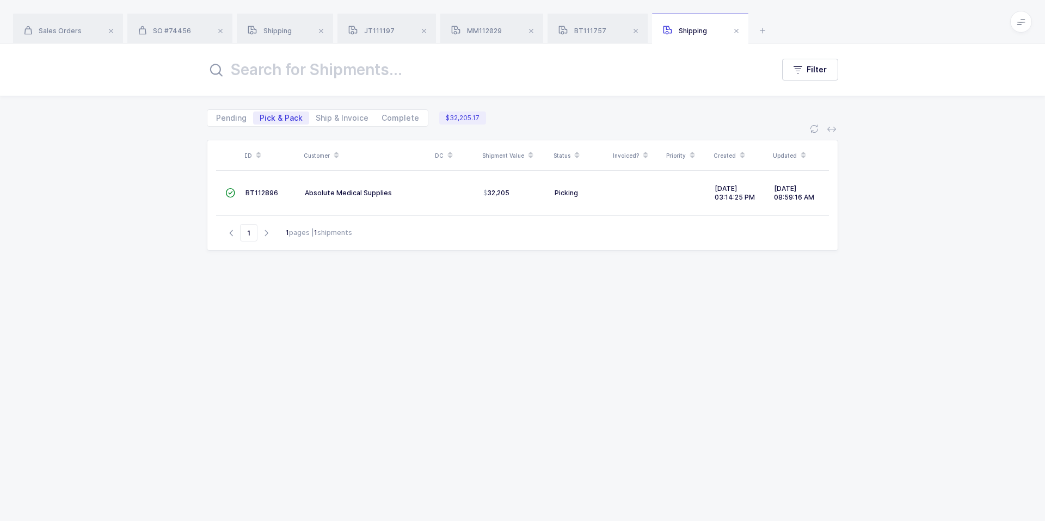
click at [367, 241] on div "Go to 1 1 pages | 1 shipments" at bounding box center [522, 233] width 613 height 35
click at [366, 240] on div "Go to 1 1 pages | 1 shipments" at bounding box center [522, 233] width 613 height 35
drag, startPoint x: 366, startPoint y: 240, endPoint x: 287, endPoint y: 233, distance: 79.7
click at [287, 233] on div "Go to 1 1 pages | 1 shipments" at bounding box center [522, 233] width 613 height 35
click at [288, 233] on div "1 pages | 1 shipments" at bounding box center [319, 233] width 66 height 10
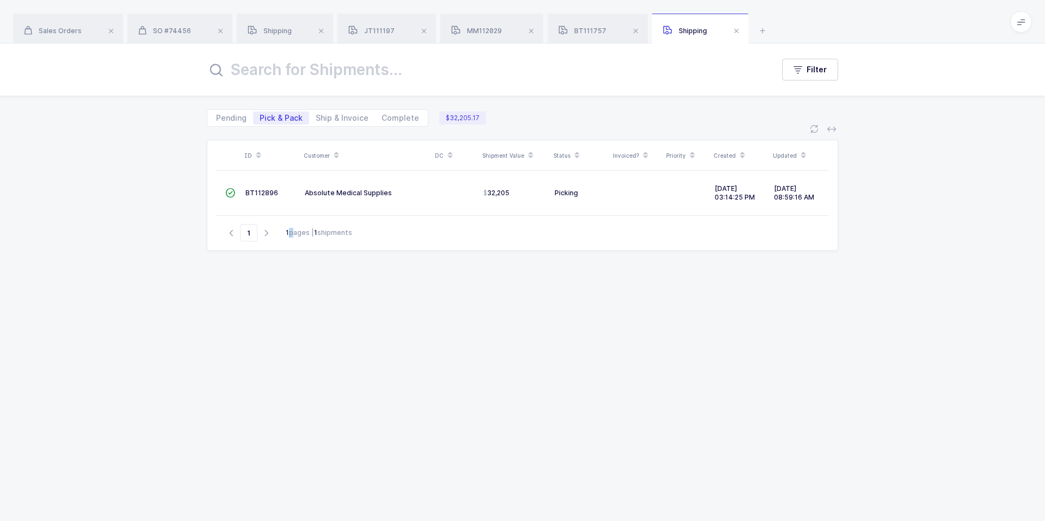
click at [288, 233] on div "1 pages | 1 shipments" at bounding box center [319, 233] width 66 height 10
click at [367, 274] on div "ID Customer DC Shipment Value Status Invoiced? Priority Created Updated  BT112…" at bounding box center [522, 317] width 631 height 355
click at [358, 89] on div "Filter" at bounding box center [522, 70] width 1045 height 52
click at [358, 85] on div "Filter" at bounding box center [522, 70] width 1045 height 52
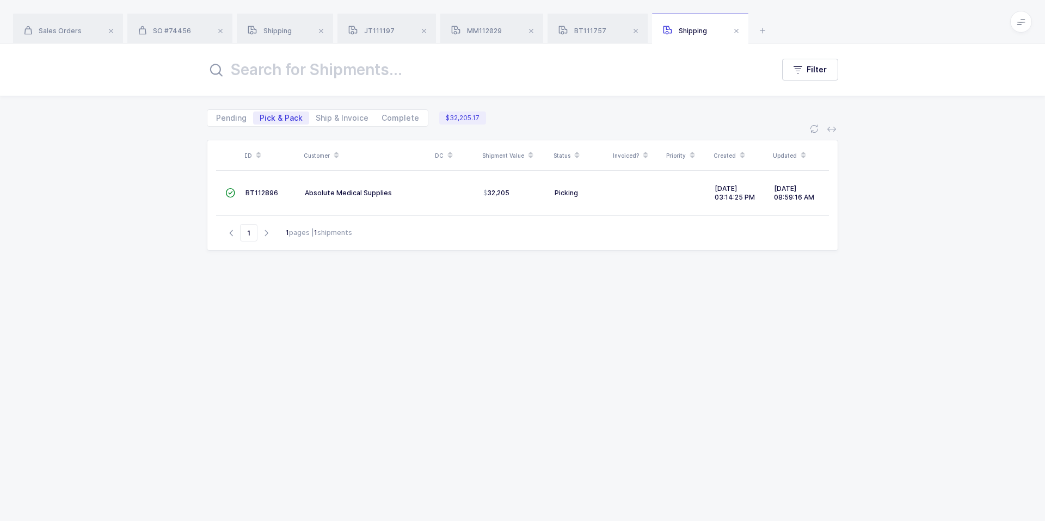
click at [336, 69] on input "text" at bounding box center [484, 70] width 554 height 26
drag, startPoint x: 202, startPoint y: 73, endPoint x: 373, endPoint y: 359, distance: 332.2
click at [373, 359] on div "Filter Pending Pick & Pack Ship & Invoice Complete $32,205.17 ID Customer DC Sh…" at bounding box center [522, 283] width 1045 height 478
click at [373, 359] on div "ID Customer DC Shipment Value Status Invoiced? Priority Created Updated  BT112…" at bounding box center [522, 317] width 631 height 355
click at [812, 73] on span "Filter" at bounding box center [817, 69] width 20 height 11
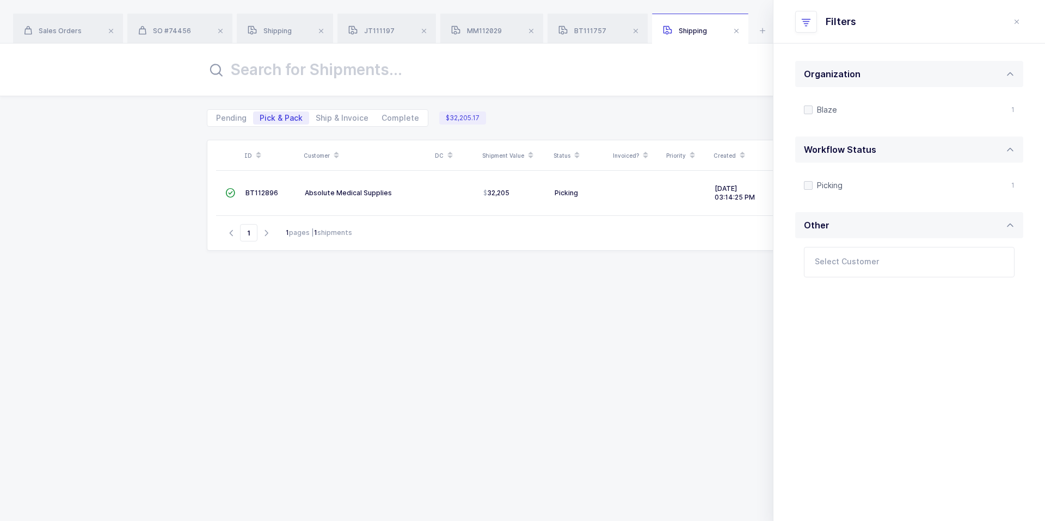
click at [691, 78] on input "text" at bounding box center [484, 70] width 554 height 26
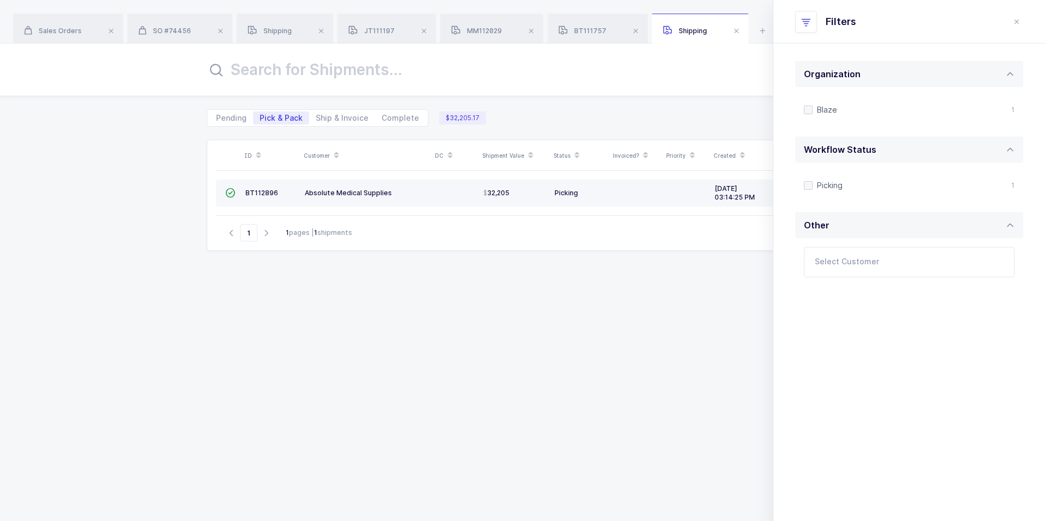
click at [425, 183] on td "Absolute Medical Supplies" at bounding box center [365, 193] width 131 height 27
click at [624, 196] on td at bounding box center [636, 193] width 53 height 27
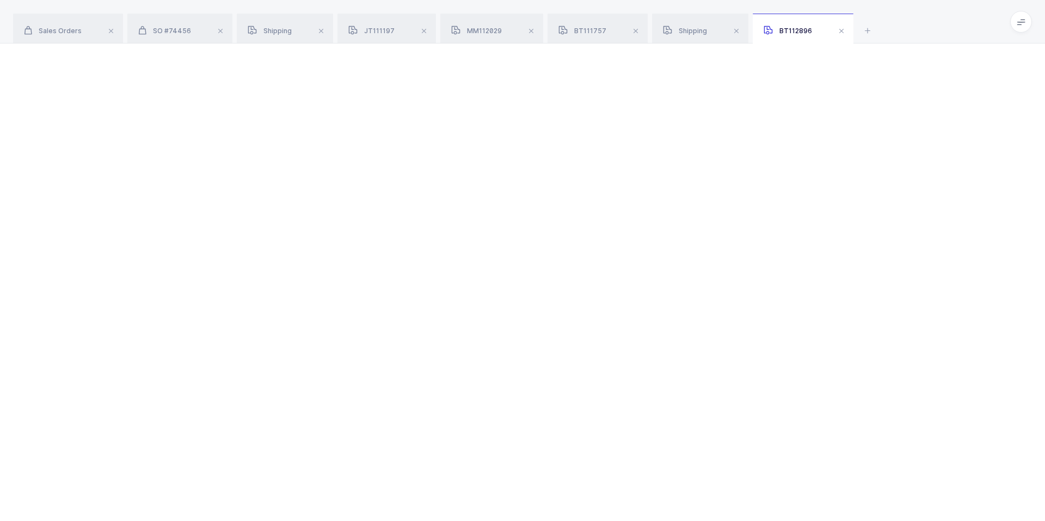
click at [624, 196] on div at bounding box center [522, 283] width 1045 height 478
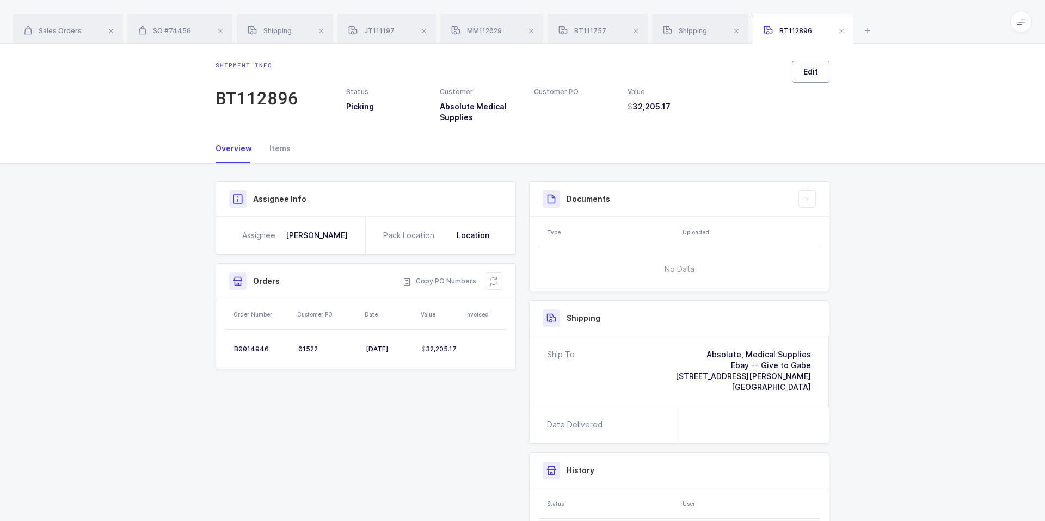
click at [813, 70] on span "Edit" at bounding box center [810, 71] width 15 height 11
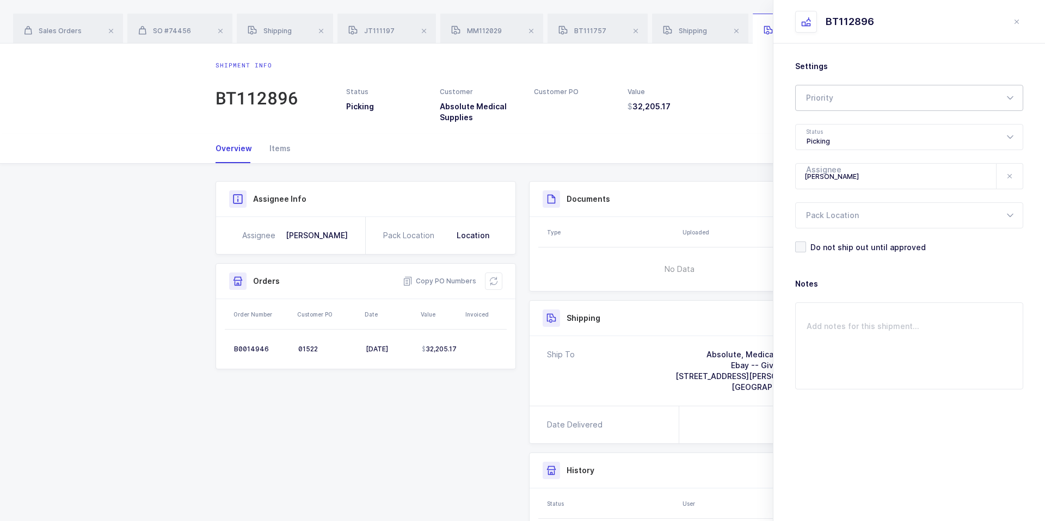
click at [850, 100] on div at bounding box center [909, 98] width 228 height 26
click at [837, 432] on div "Settings Priority Rush Overnight Top Priority Status Picking Pending Ready to P…" at bounding box center [909, 260] width 272 height 433
click at [862, 132] on div "Picking" at bounding box center [909, 137] width 228 height 26
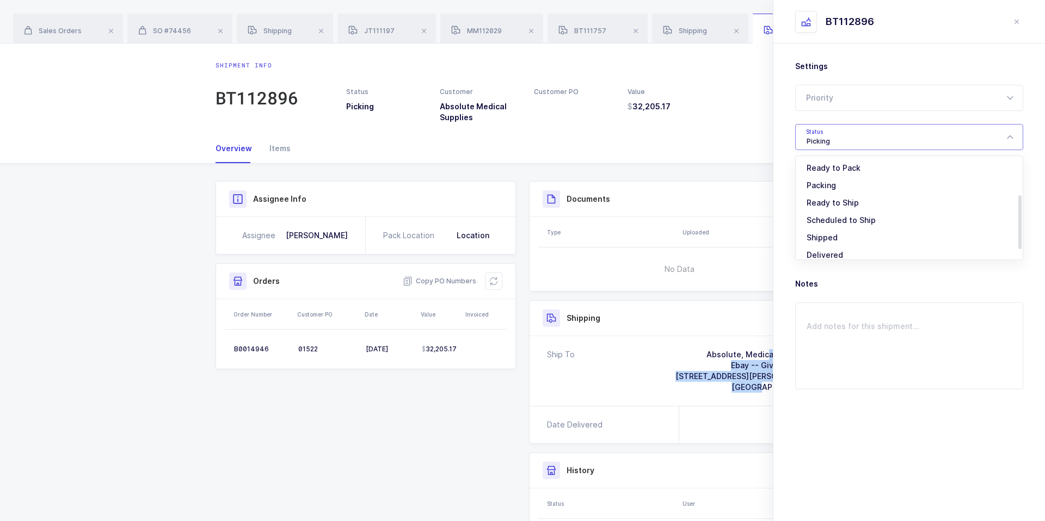
drag, startPoint x: 694, startPoint y: 353, endPoint x: 751, endPoint y: 386, distance: 64.9
click at [751, 386] on div "Ship To Absolute, Medical Supplies Ebay -- Give to Gabe [STREET_ADDRESS][PERSON…" at bounding box center [679, 371] width 264 height 44
click at [751, 386] on span "[GEOGRAPHIC_DATA]" at bounding box center [770, 387] width 79 height 9
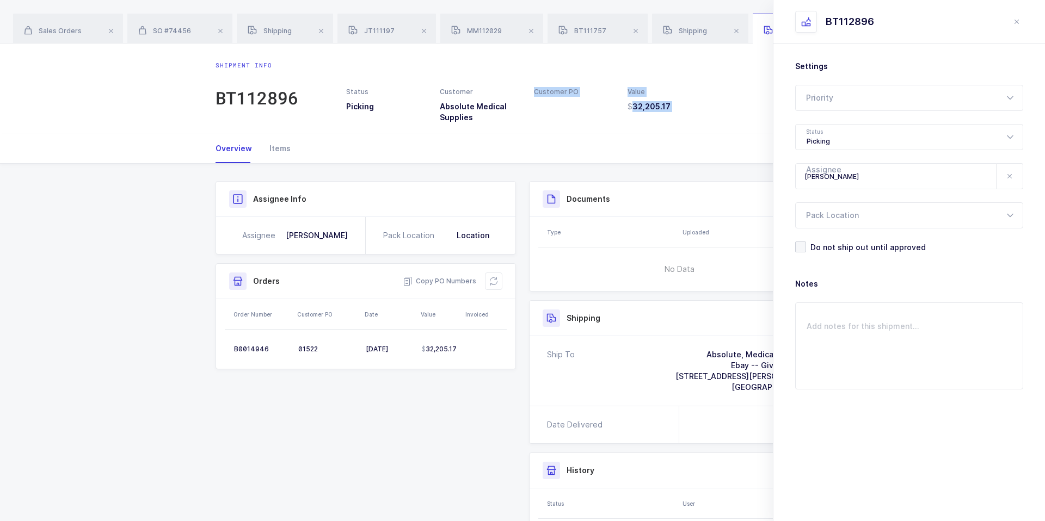
drag, startPoint x: 585, startPoint y: 77, endPoint x: 695, endPoint y: 154, distance: 134.8
click at [695, 155] on div "Shipment info BT112896 Status Picking Customer Absolute Medical Supplies Custom…" at bounding box center [522, 341] width 1045 height 594
click at [695, 154] on div "Overview Items" at bounding box center [523, 148] width 614 height 29
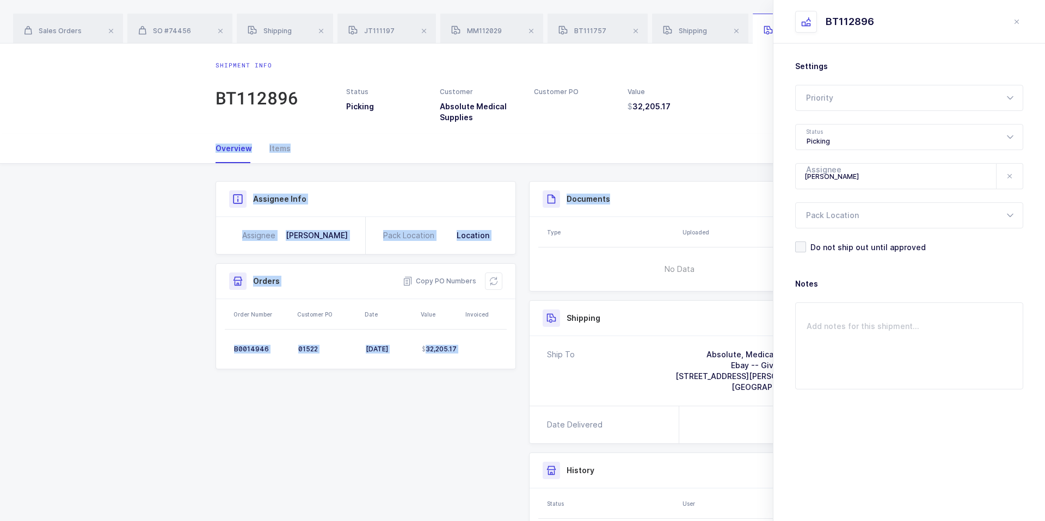
drag, startPoint x: 695, startPoint y: 154, endPoint x: 681, endPoint y: 163, distance: 16.5
click at [681, 164] on div "Overview Items Shipment Info Shipment Number BT112896 Status Picking Customer A…" at bounding box center [522, 385] width 1045 height 503
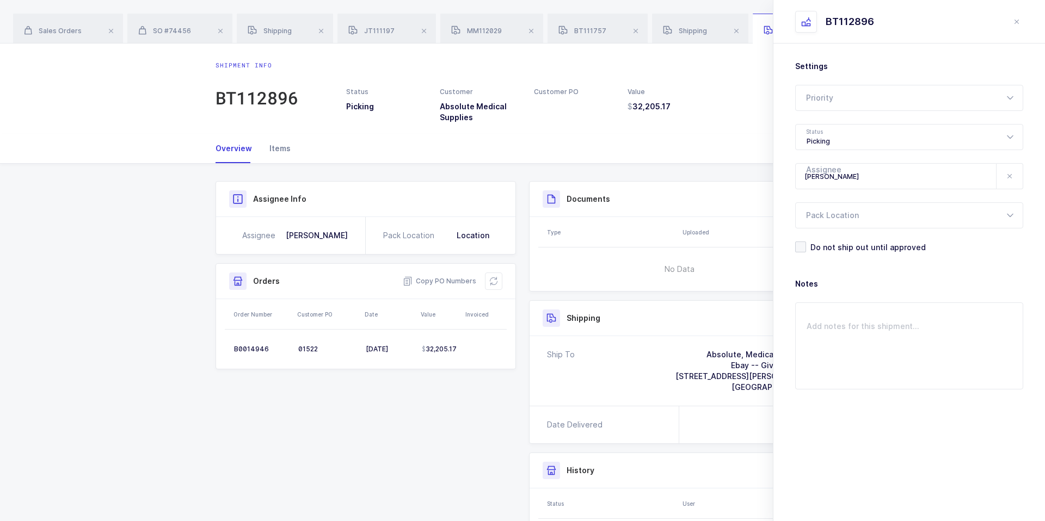
click at [280, 161] on div "Items" at bounding box center [276, 148] width 30 height 29
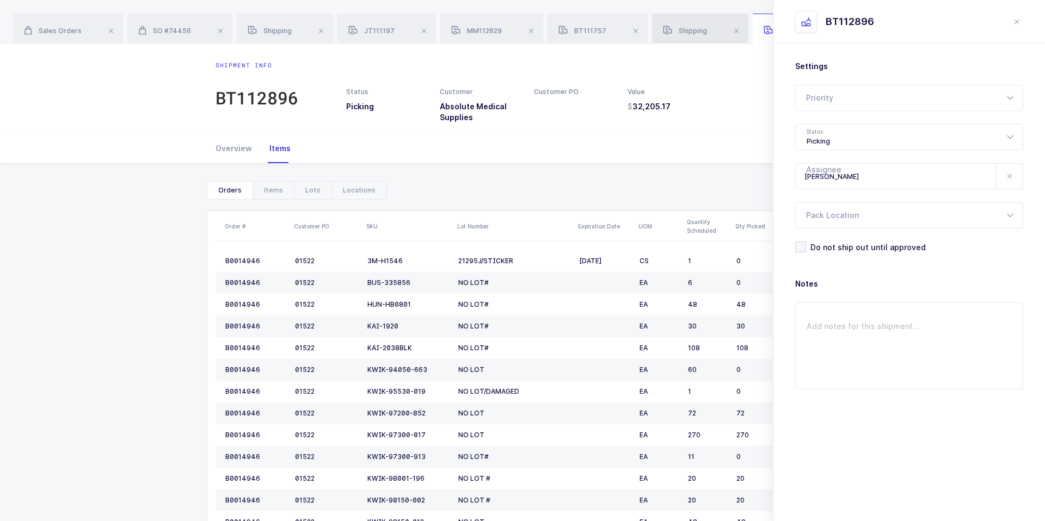
click at [703, 37] on div "Shipping" at bounding box center [700, 29] width 96 height 30
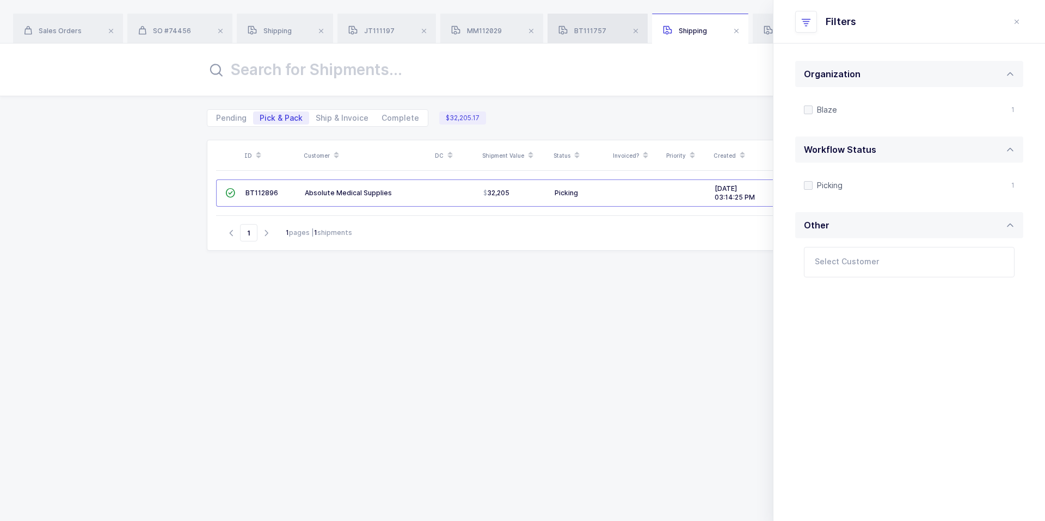
click at [615, 30] on div "BT111757" at bounding box center [598, 29] width 100 height 30
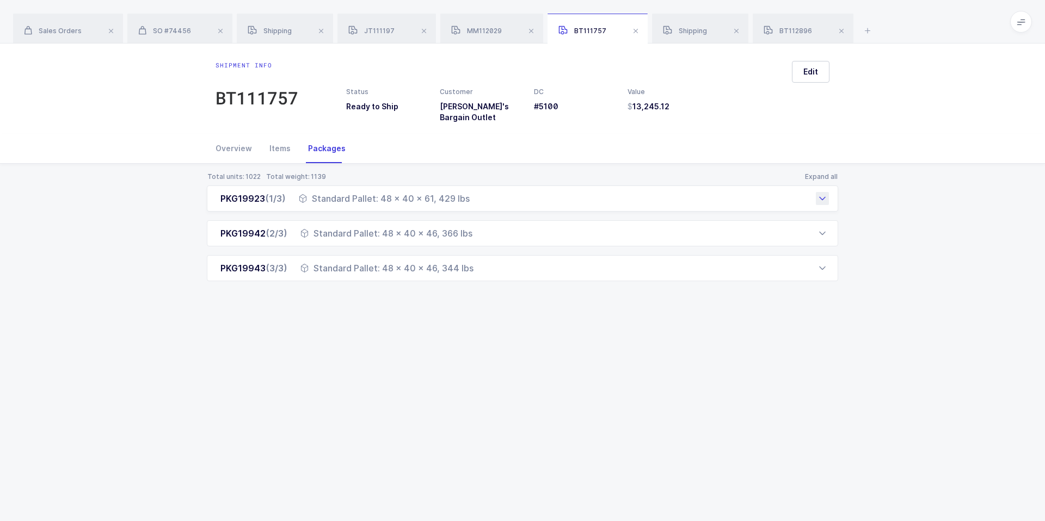
drag, startPoint x: 294, startPoint y: 181, endPoint x: 487, endPoint y: 194, distance: 192.6
click at [487, 194] on div "PKG19923 (1/3) Standard Pallet: 48 x 40 x 61, 429 lbs" at bounding box center [522, 199] width 631 height 26
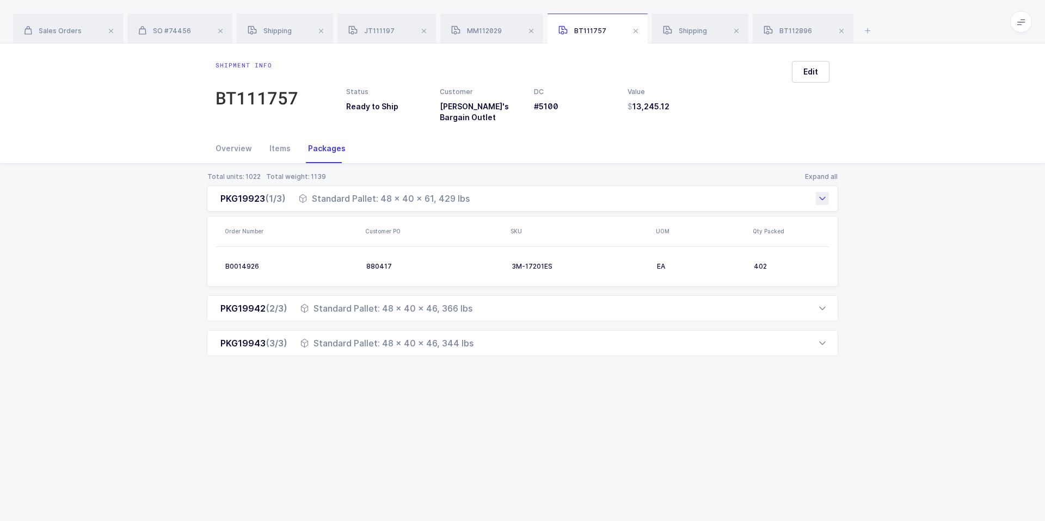
click at [487, 194] on div "PKG19923 (1/3) Standard Pallet: 48 x 40 x 61, 429 lbs" at bounding box center [522, 199] width 631 height 26
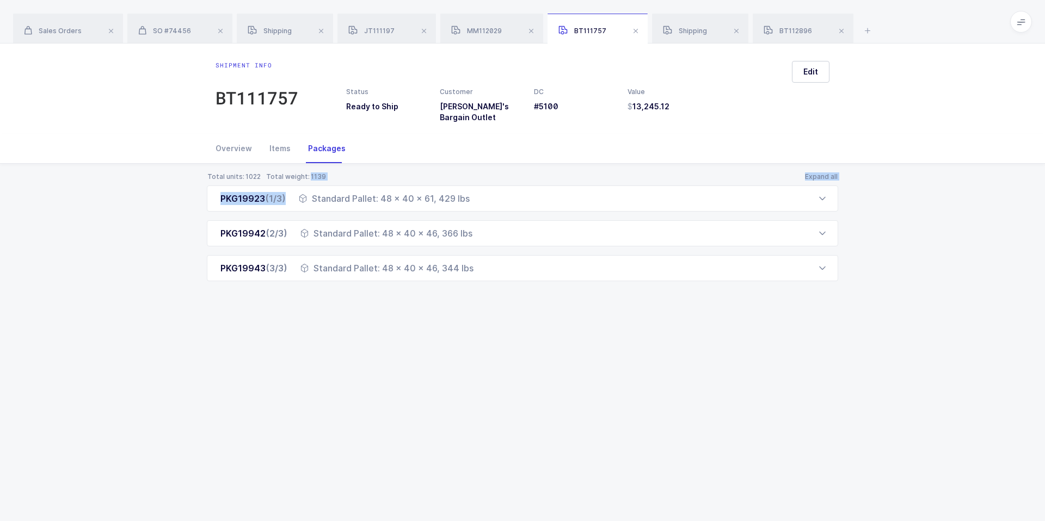
drag, startPoint x: 500, startPoint y: 195, endPoint x: 492, endPoint y: 164, distance: 31.4
click at [492, 164] on div "Total units: 1022 Total weight: 1139 Expand all PKG19923 (1/3) Standard Pallet:…" at bounding box center [523, 240] width 1028 height 152
click at [492, 173] on div "Total units: 1022 Total weight: 1139 Expand all" at bounding box center [522, 177] width 631 height 9
drag, startPoint x: 470, startPoint y: 292, endPoint x: 500, endPoint y: 302, distance: 30.8
click at [500, 303] on div "Total units: 1022 Total weight: 1139 Expand all PKG19923 (1/3) Standard Pallet:…" at bounding box center [523, 240] width 1028 height 152
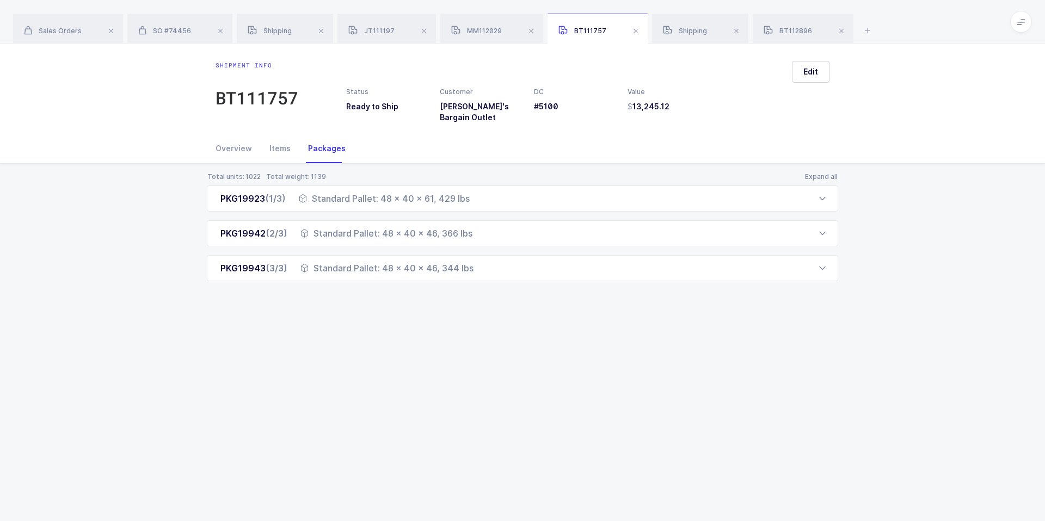
click at [500, 302] on div "Total units: 1022 Total weight: 1139 Expand all PKG19923 (1/3) Standard Pallet:…" at bounding box center [523, 240] width 1028 height 152
drag, startPoint x: 531, startPoint y: 334, endPoint x: 557, endPoint y: 331, distance: 25.7
click at [557, 332] on div "Shipment info BT111757 Status Ready to Ship Customer [PERSON_NAME]'s Bargain Ou…" at bounding box center [522, 283] width 1045 height 478
click at [557, 331] on div "Shipment info BT111757 Status Ready to Ship Customer [PERSON_NAME]'s Bargain Ou…" at bounding box center [522, 283] width 1045 height 478
drag, startPoint x: 556, startPoint y: 333, endPoint x: 211, endPoint y: 166, distance: 383.1
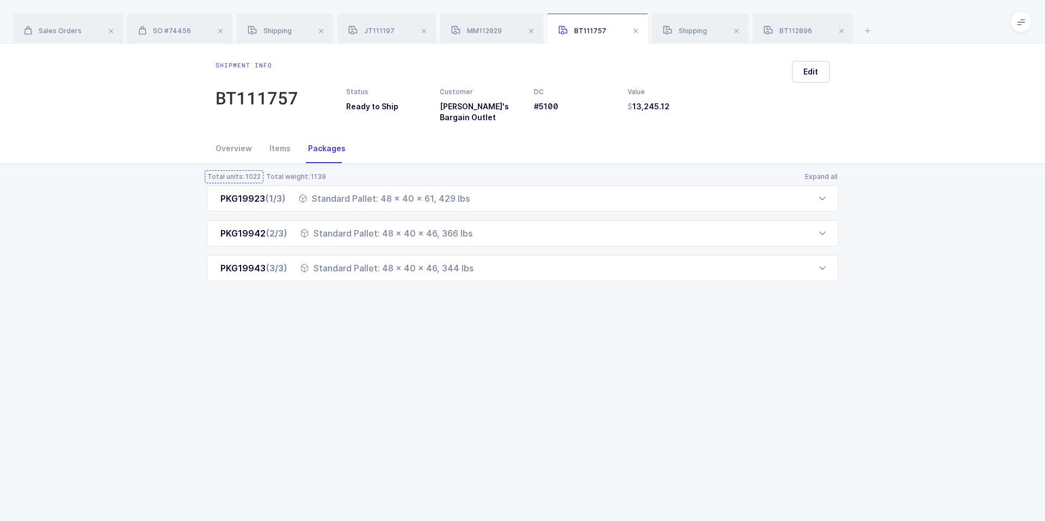
click at [210, 166] on div "Shipment info BT111757 Status Ready to Ship Customer [PERSON_NAME]'s Bargain Ou…" at bounding box center [522, 283] width 1045 height 478
click at [170, 165] on div "Total units: 1022 Total weight: 1139 Expand all PKG19923 (1/3) Standard Pallet:…" at bounding box center [523, 240] width 1028 height 152
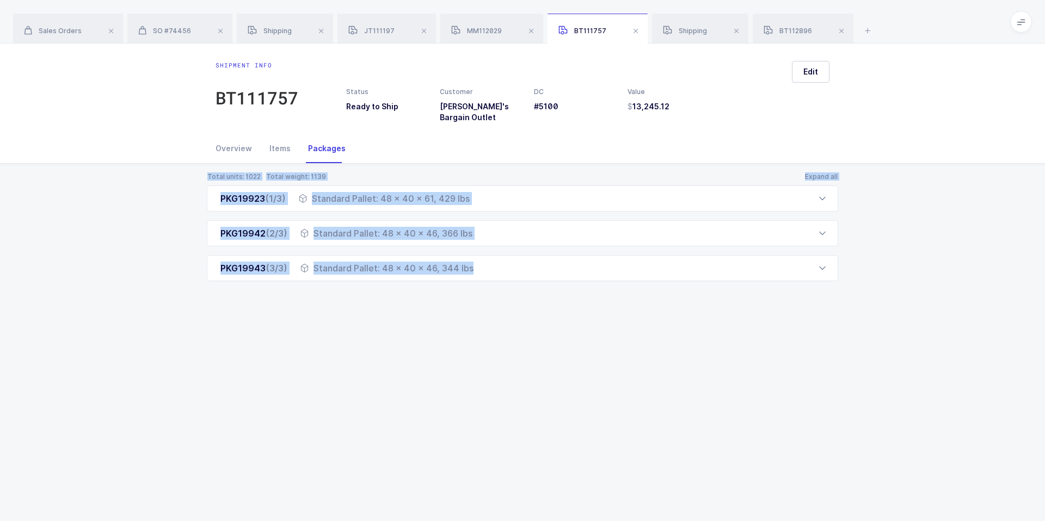
drag, startPoint x: 170, startPoint y: 165, endPoint x: 349, endPoint y: 341, distance: 251.3
click at [349, 342] on div "Shipment info BT111757 Status Ready to Ship Customer [PERSON_NAME]'s Bargain Ou…" at bounding box center [522, 283] width 1045 height 478
click at [349, 341] on div "Shipment info BT111757 Status Ready to Ship Customer [PERSON_NAME]'s Bargain Ou…" at bounding box center [522, 283] width 1045 height 478
